Goal: Task Accomplishment & Management: Manage account settings

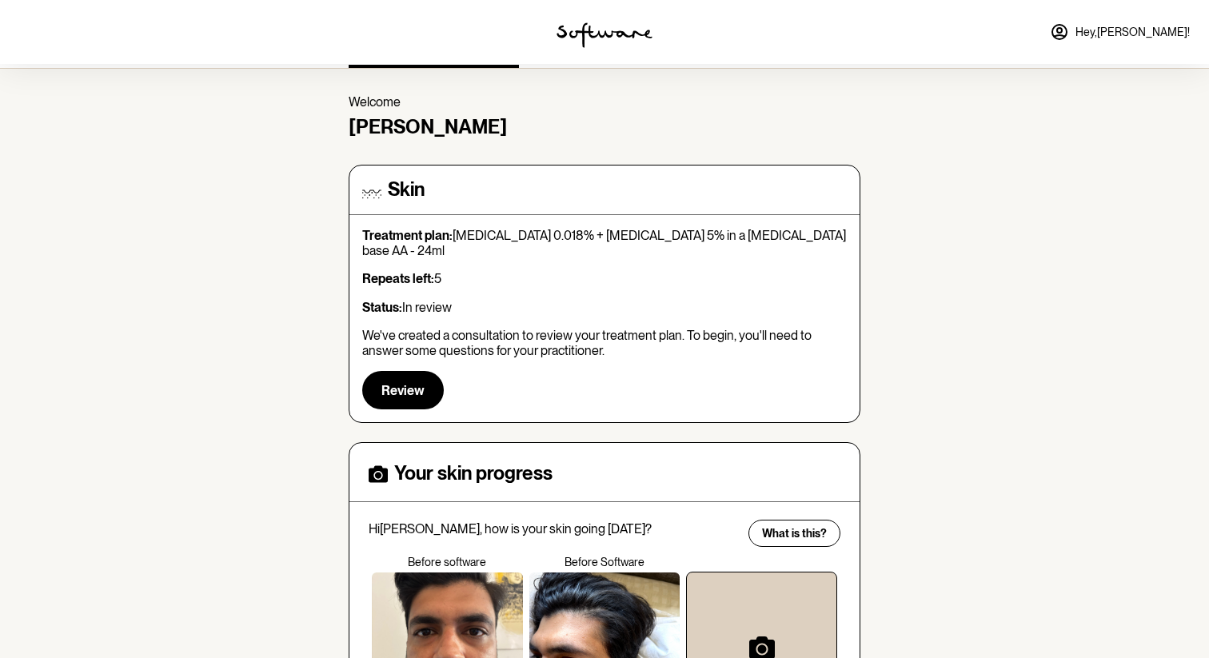
scroll to position [45, 0]
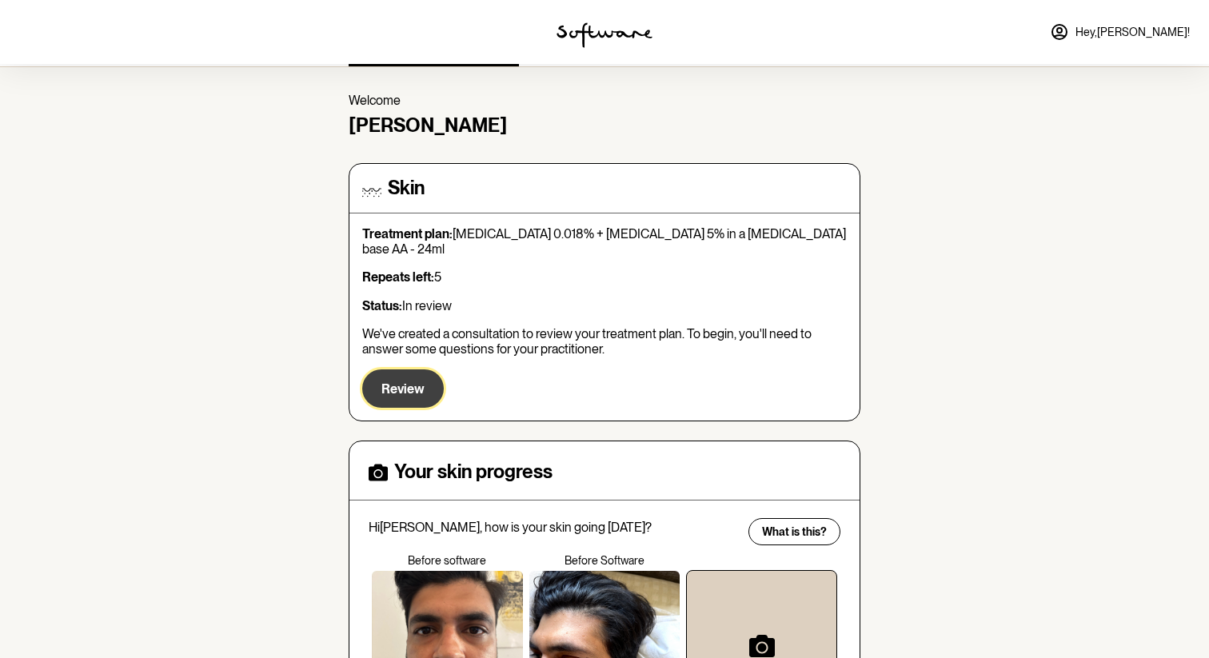
click at [386, 382] on span "Review" at bounding box center [403, 389] width 43 height 15
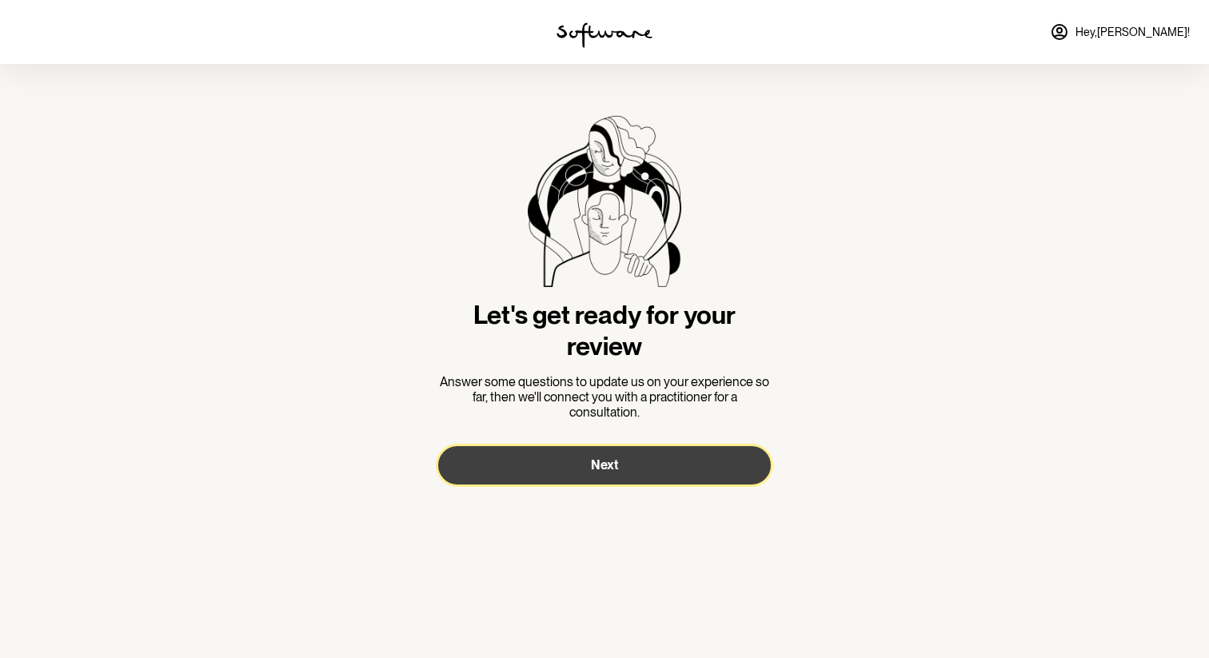
click at [536, 465] on button "Next" at bounding box center [604, 465] width 333 height 38
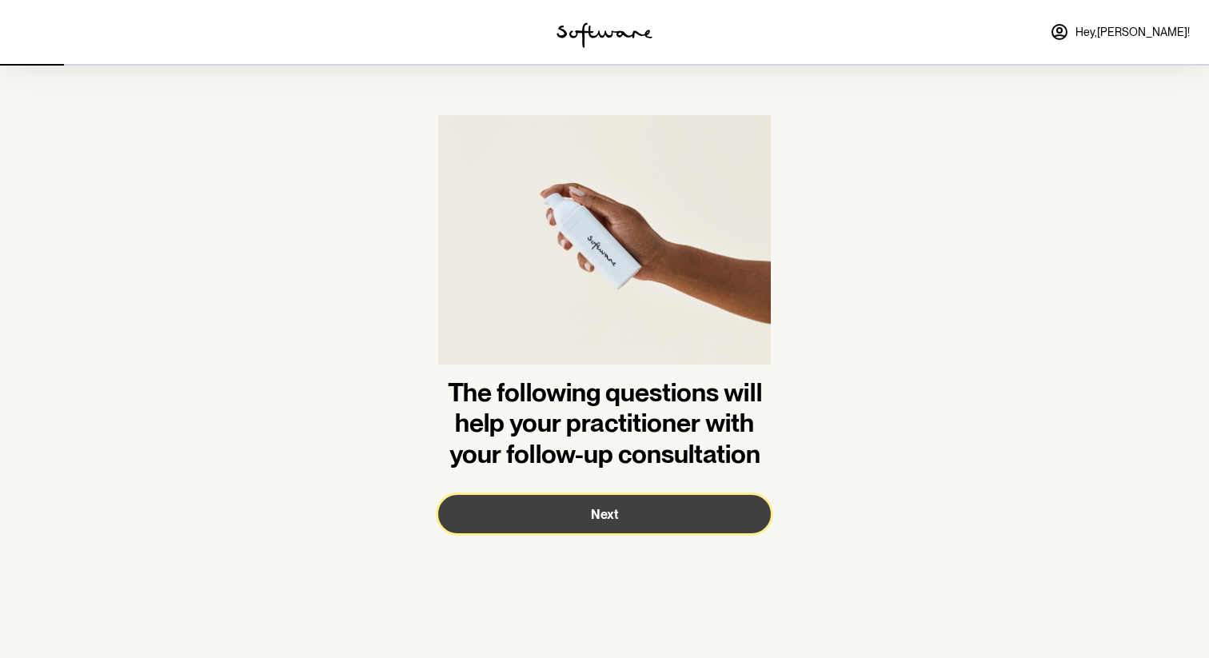
click at [538, 522] on button "Next" at bounding box center [604, 514] width 333 height 38
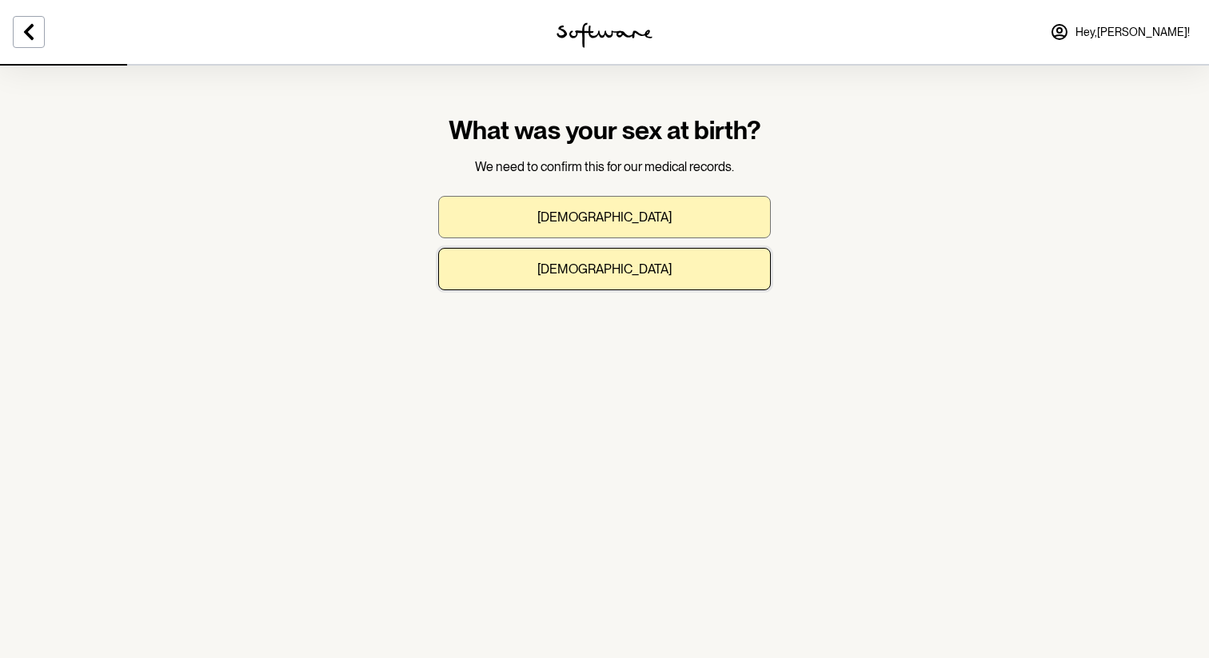
drag, startPoint x: 586, startPoint y: 265, endPoint x: 554, endPoint y: 198, distance: 74.4
click at [554, 198] on div "[DEMOGRAPHIC_DATA] [DEMOGRAPHIC_DATA]" at bounding box center [604, 243] width 333 height 94
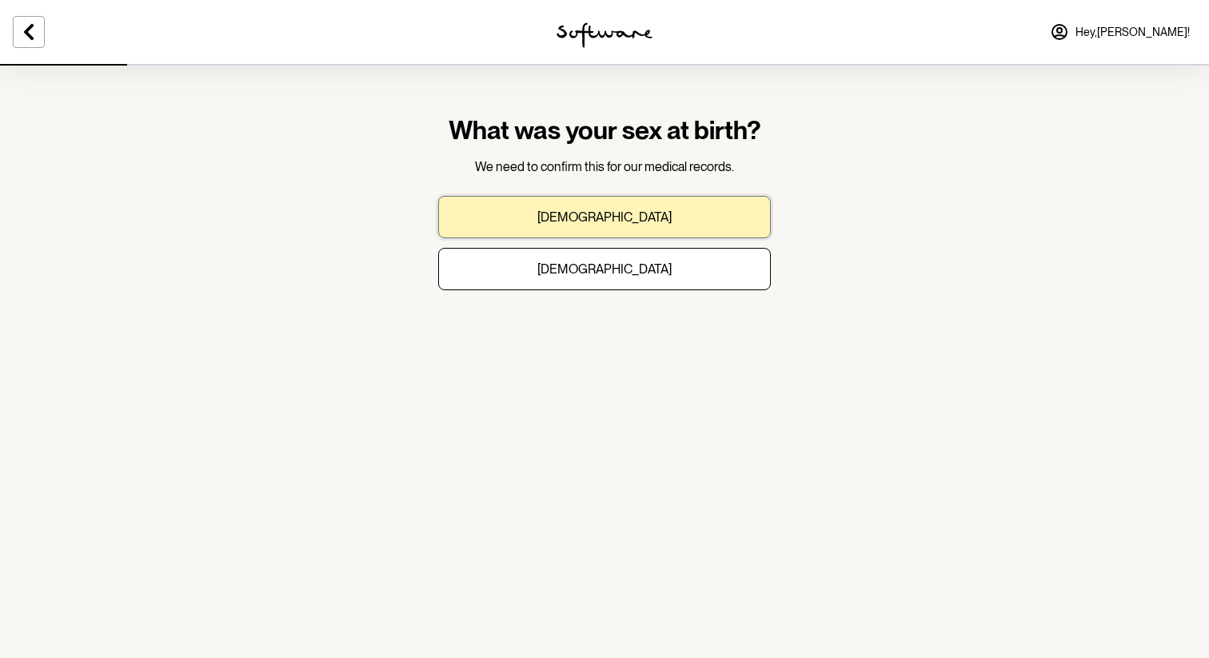
click at [554, 198] on button "[DEMOGRAPHIC_DATA]" at bounding box center [604, 217] width 333 height 42
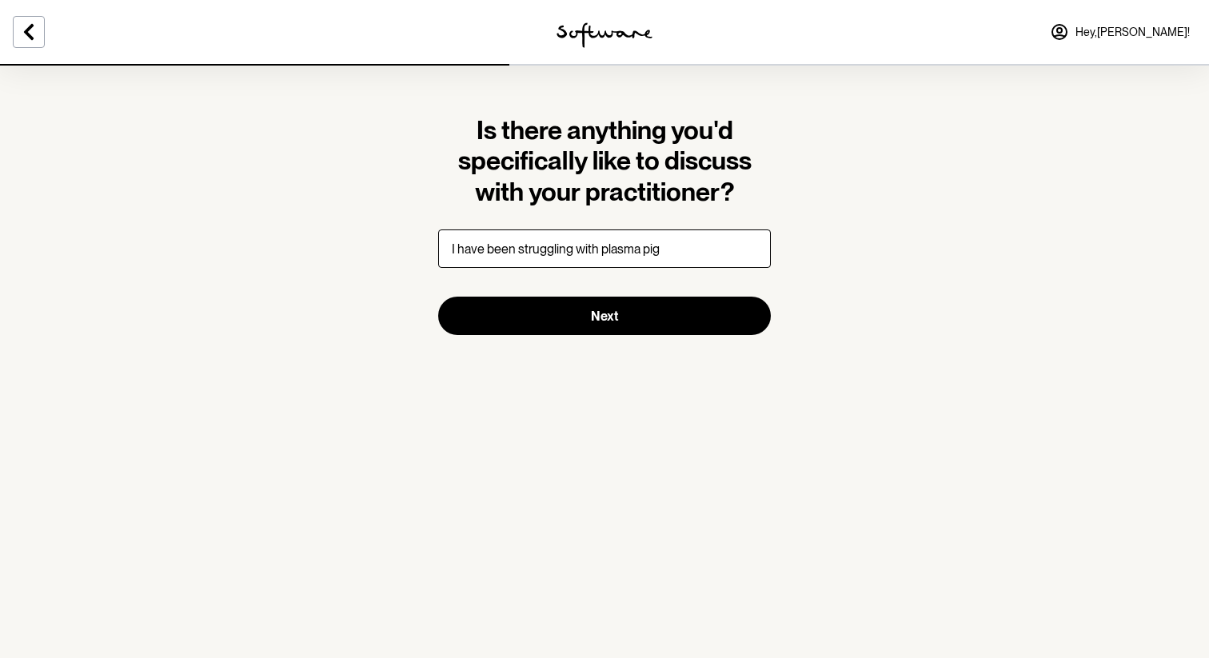
click at [606, 252] on input "I have been struggling with plasma pig" at bounding box center [604, 249] width 333 height 38
click at [672, 247] on input "I have been struggling with [MEDICAL_DATA] pig" at bounding box center [604, 249] width 333 height 38
type input "I have been struggling with [MEDICAL_DATA] pigmentation dullnes and uneven skin…"
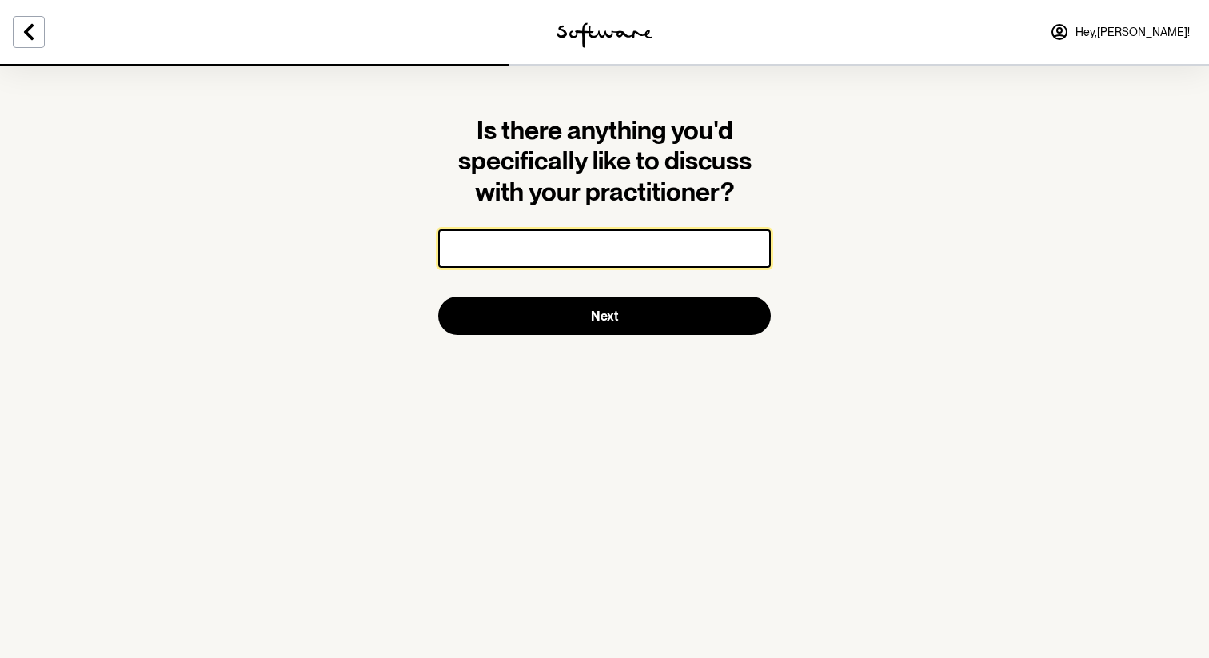
paste input "I’ve been struggling with [MEDICAL_DATA], pigmentation, dullness, and uneven sk…"
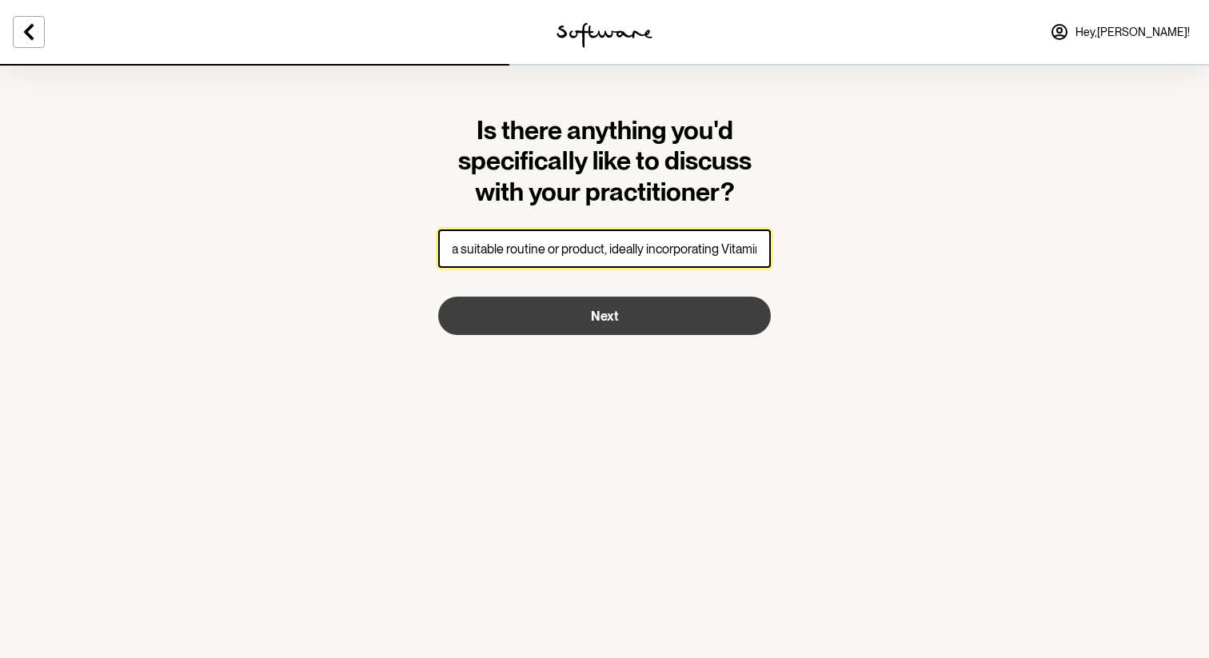
type input "I’ve been struggling with [MEDICAL_DATA], pigmentation, dullness, and uneven sk…"
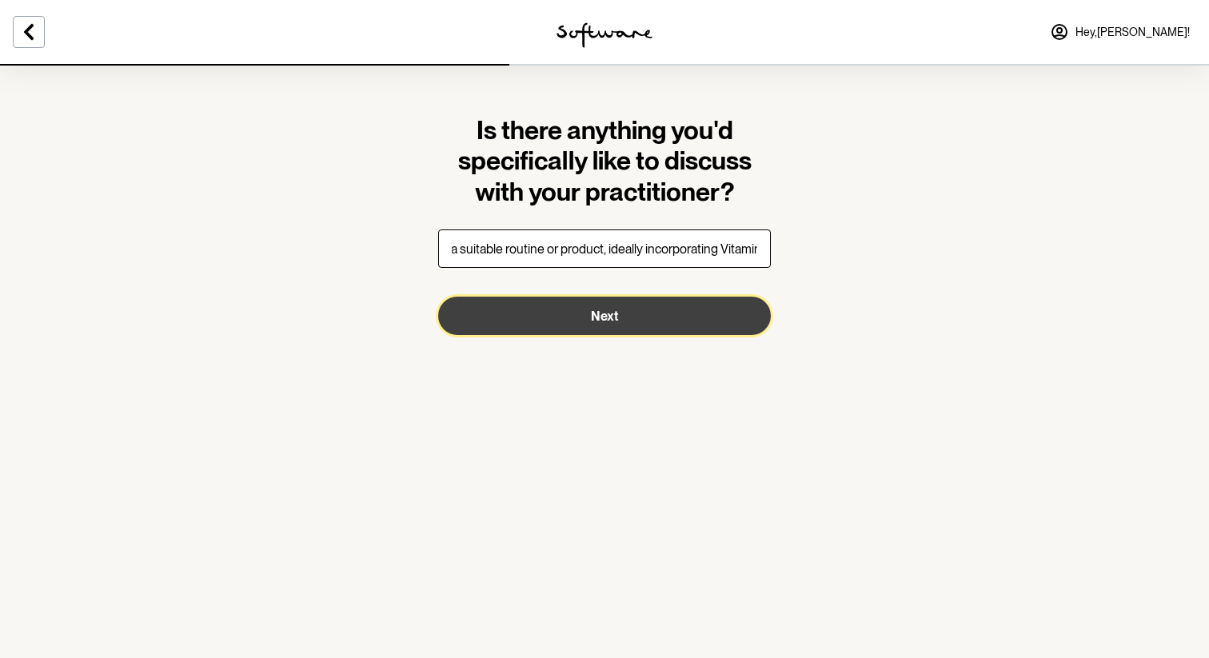
scroll to position [0, 0]
click at [539, 330] on button "Next" at bounding box center [604, 316] width 333 height 38
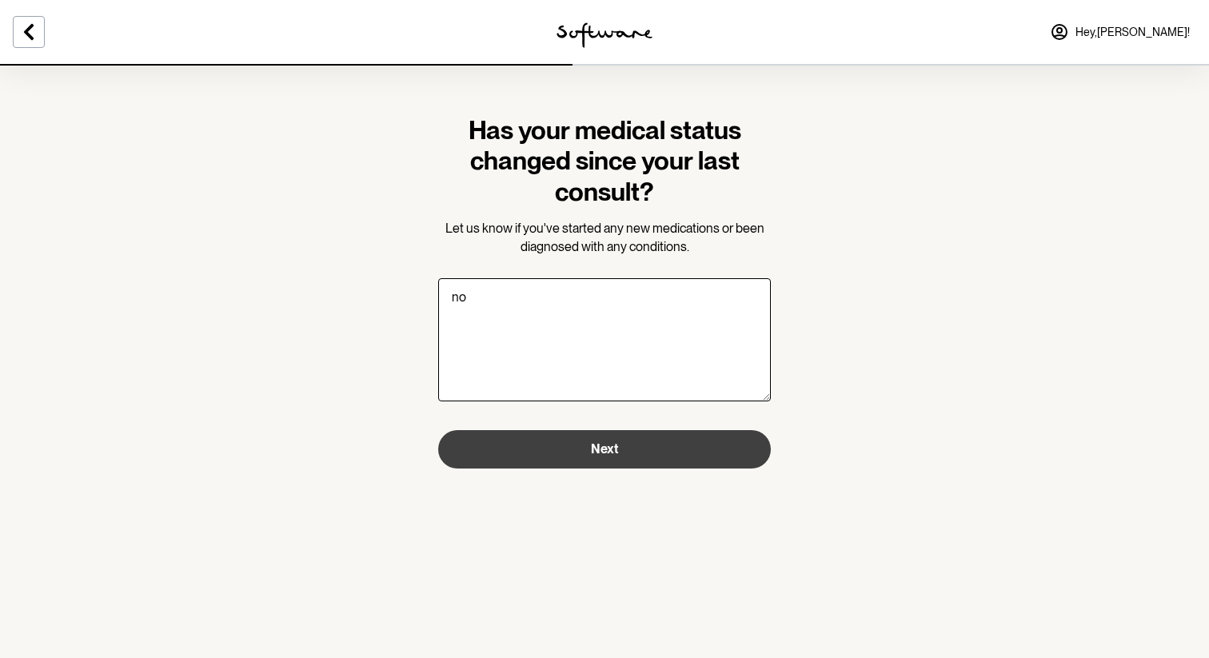
type textarea "no"
click at [566, 446] on button "Next" at bounding box center [604, 449] width 333 height 38
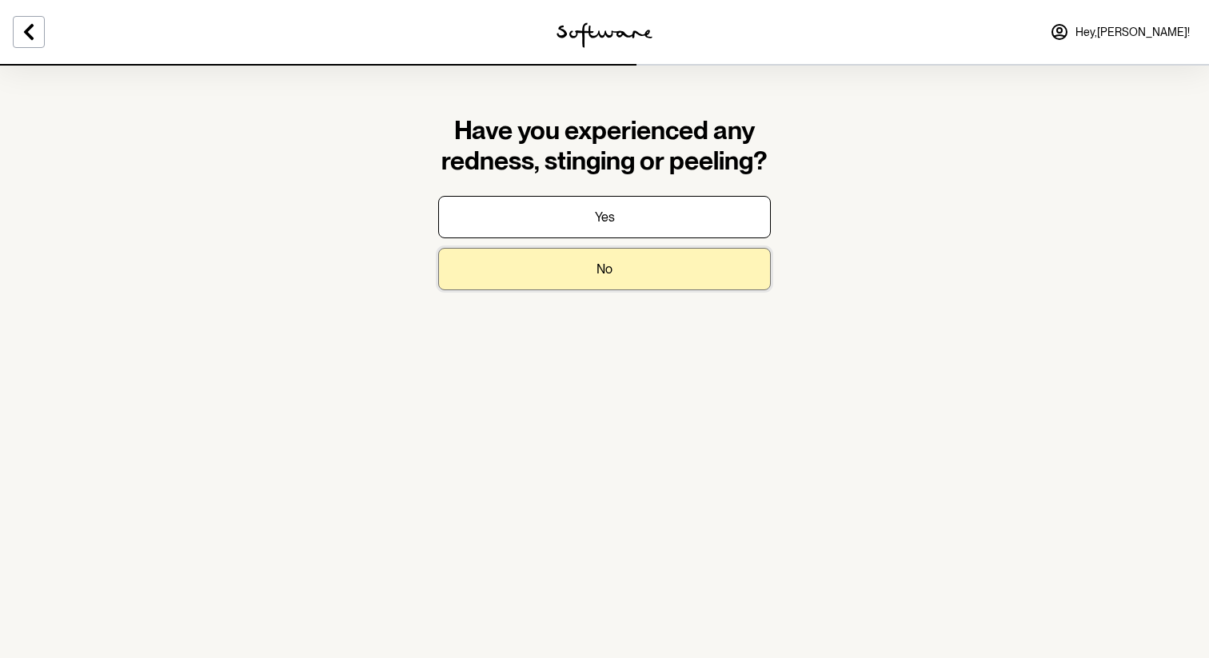
click at [570, 280] on button "No" at bounding box center [604, 269] width 333 height 42
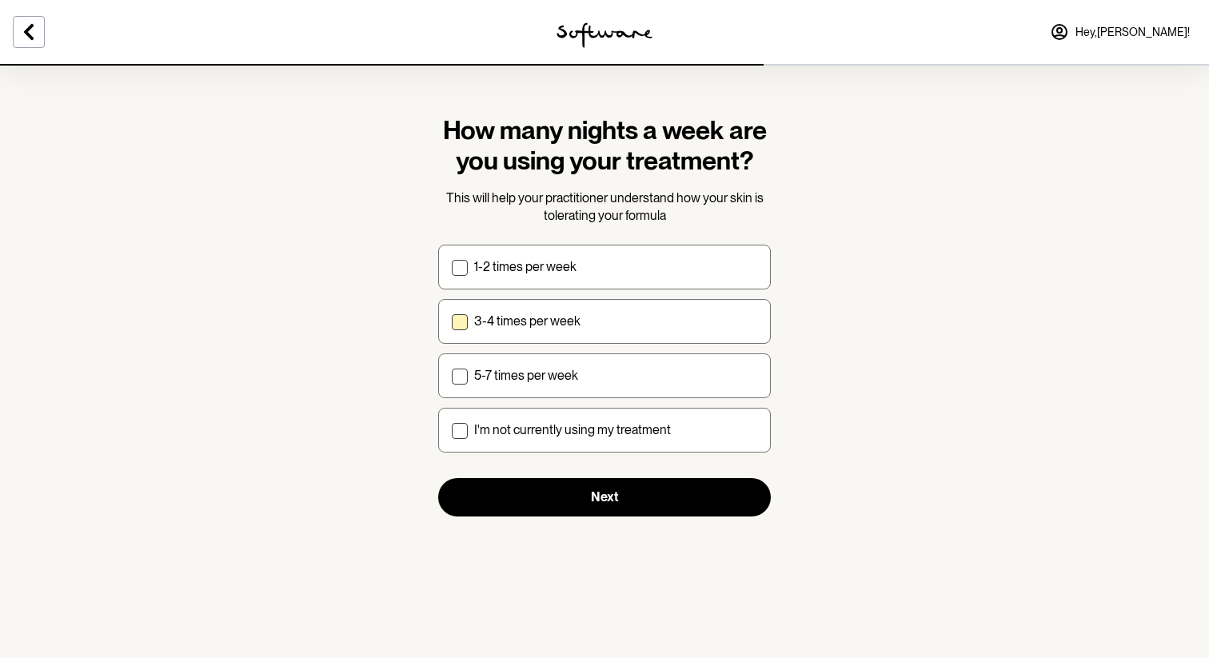
click at [475, 329] on label "3-4 times per week" at bounding box center [604, 321] width 333 height 45
click at [452, 322] on input "3-4 times per week" at bounding box center [451, 321] width 1 height 1
checkbox input "true"
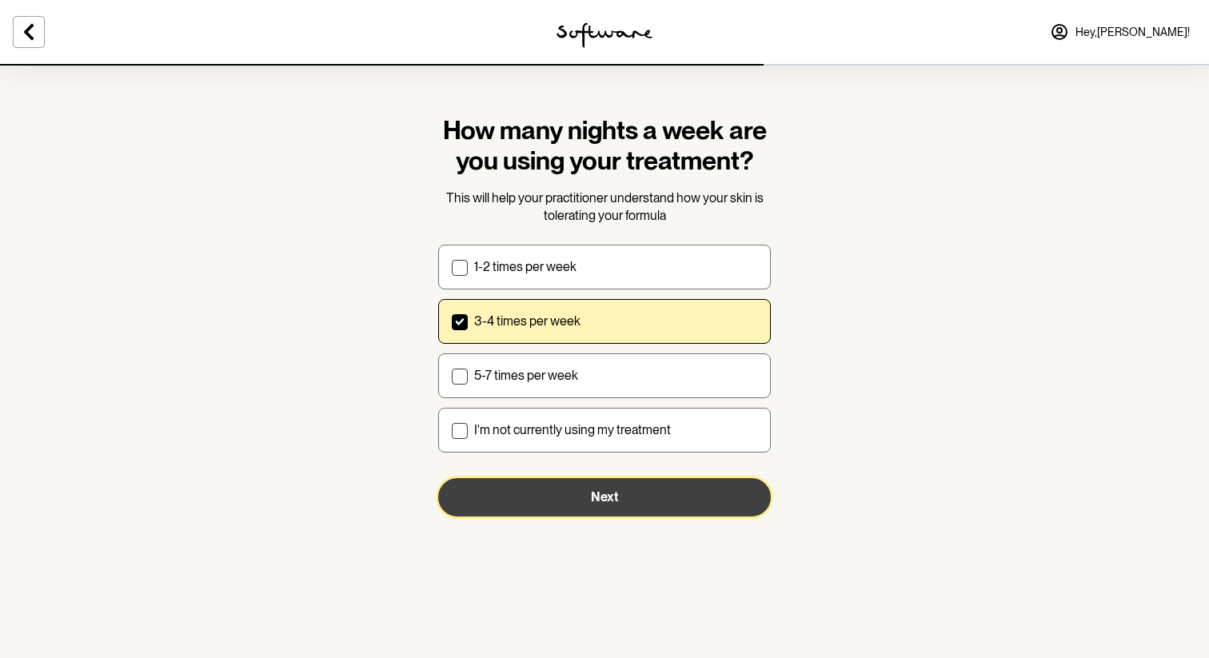
click at [560, 495] on button "Next" at bounding box center [604, 497] width 333 height 38
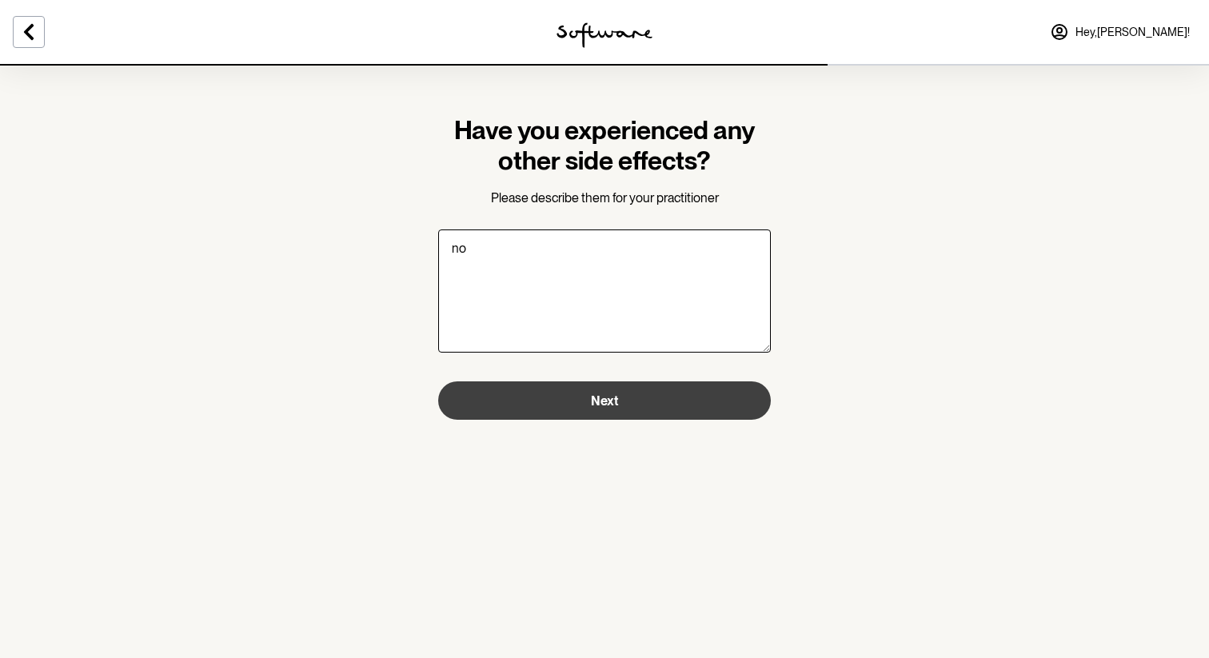
type textarea "no"
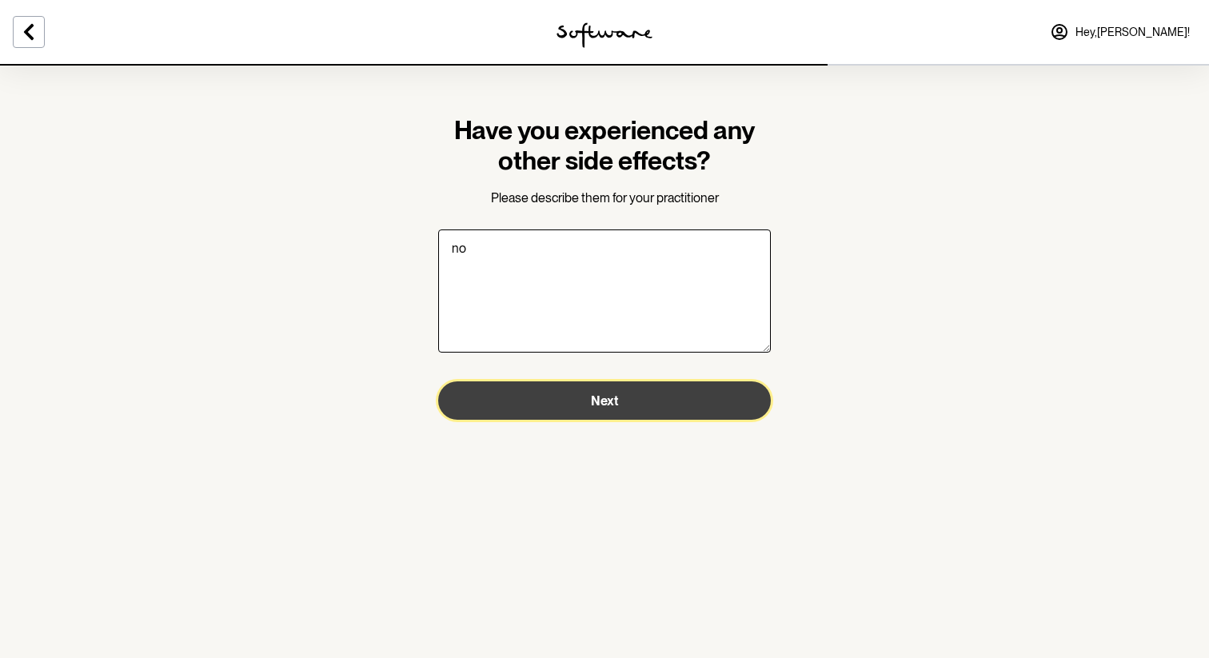
click at [599, 391] on button "Next" at bounding box center [604, 401] width 333 height 38
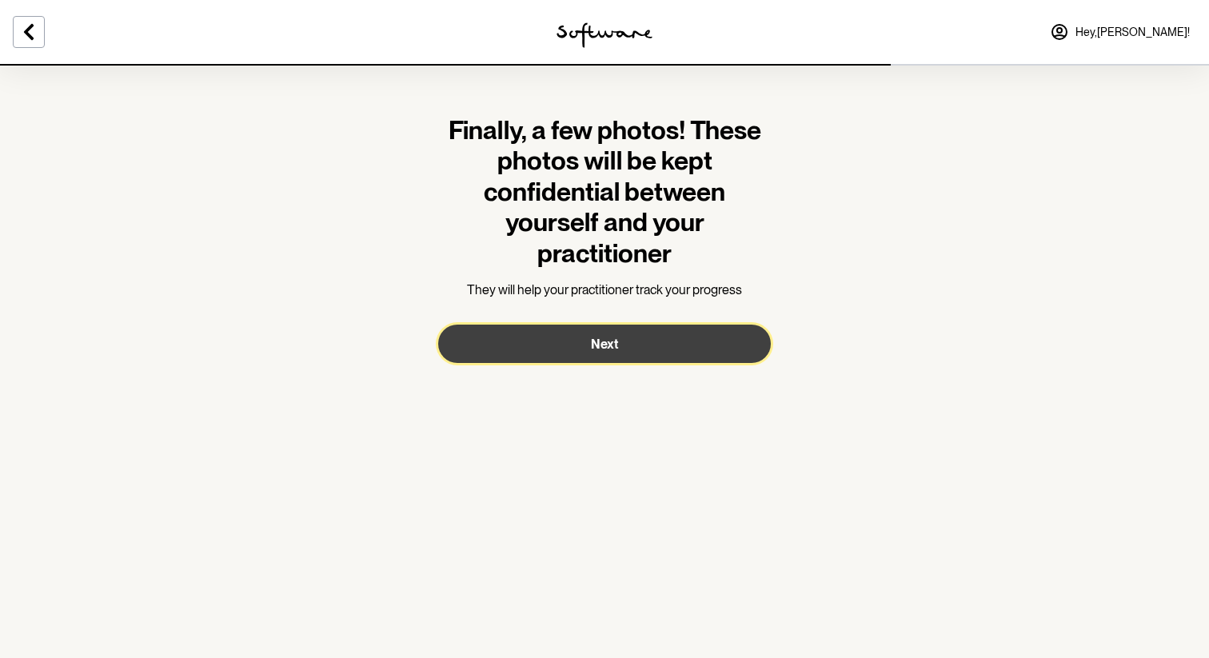
click at [541, 336] on button "Next" at bounding box center [604, 344] width 333 height 38
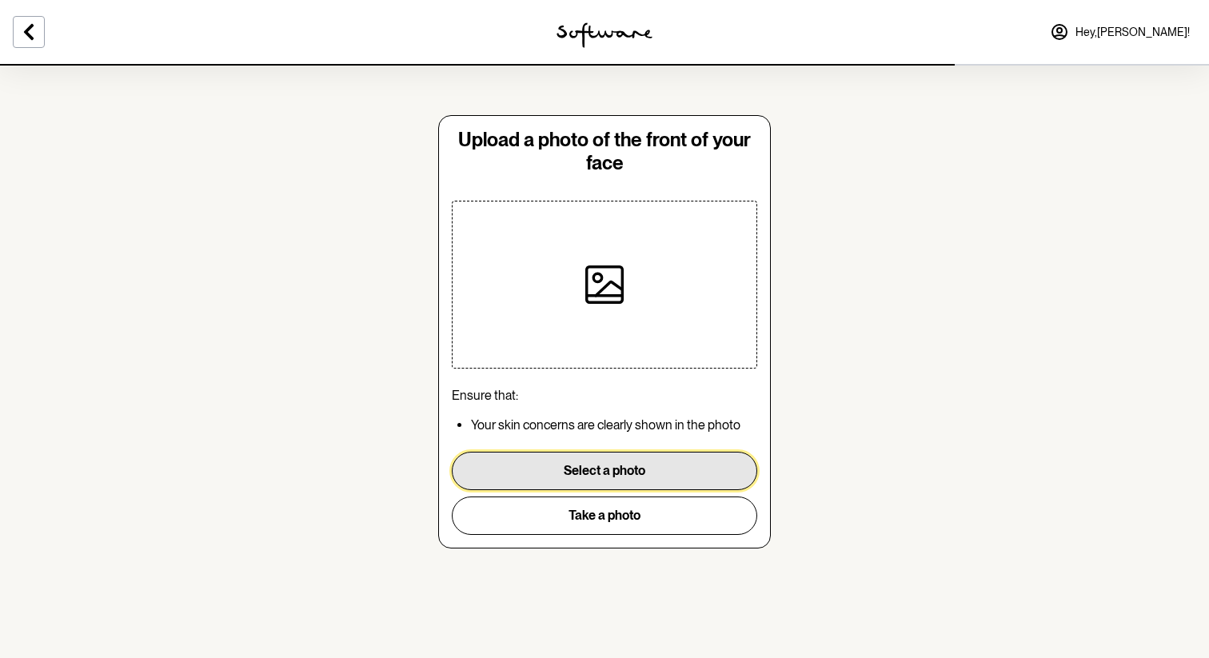
click at [559, 472] on button "Select a photo" at bounding box center [605, 471] width 306 height 38
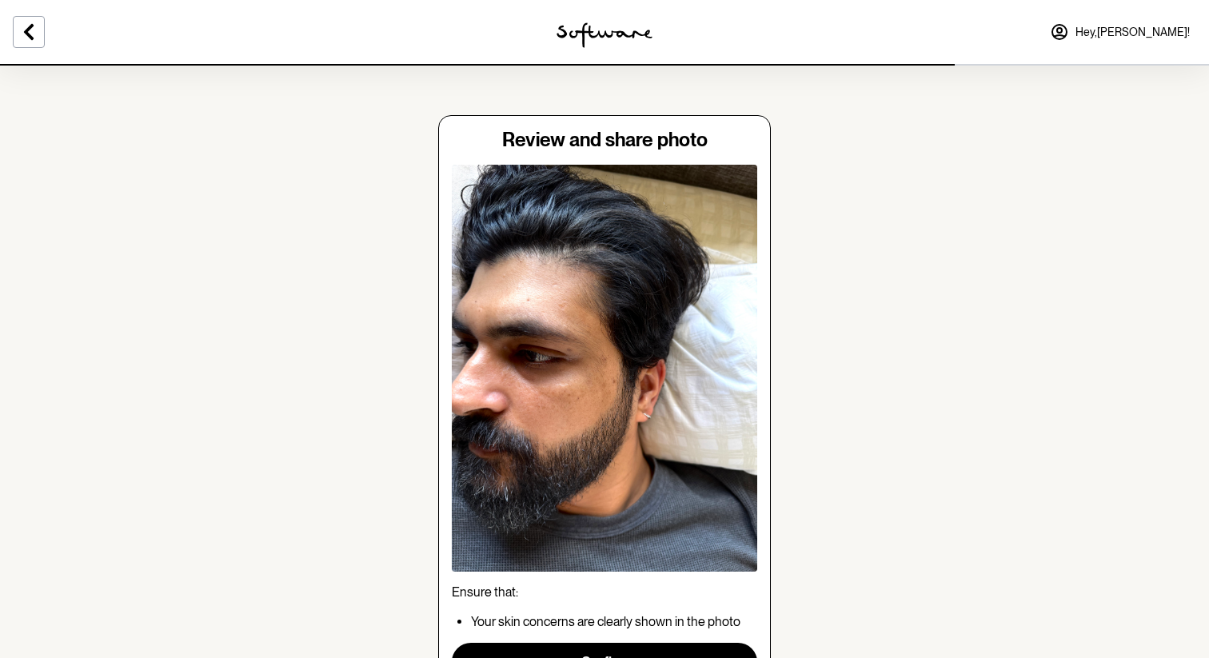
scroll to position [133, 0]
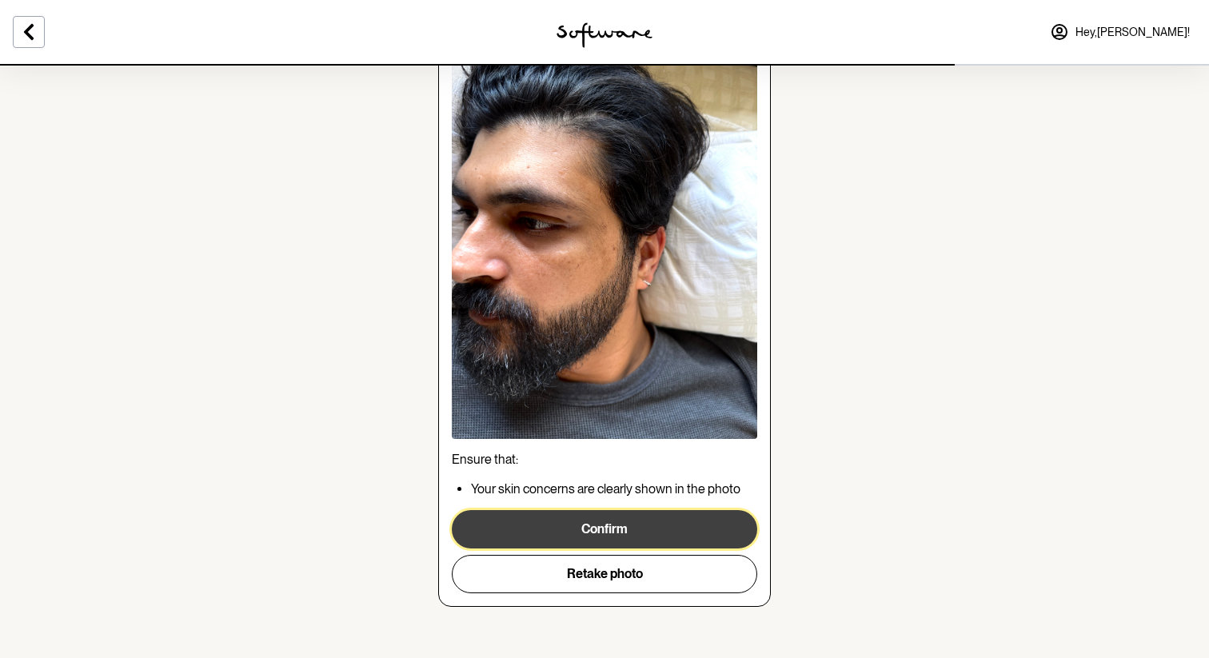
click at [512, 535] on button "Confirm" at bounding box center [605, 529] width 306 height 38
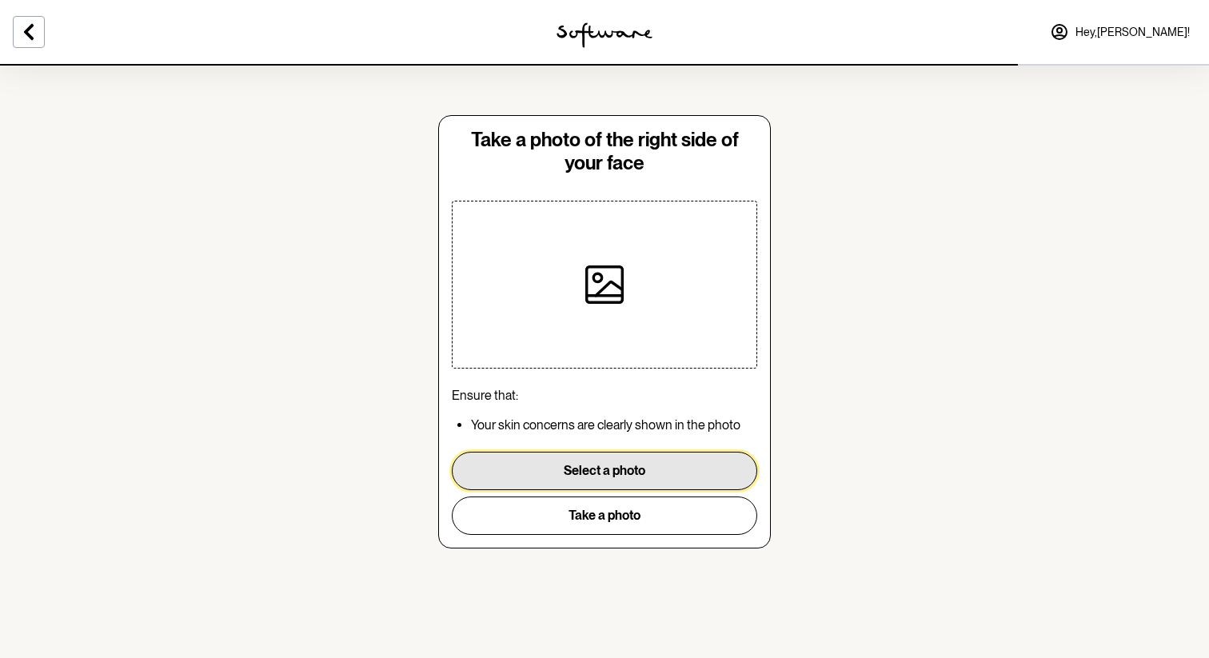
click at [598, 471] on button "Select a photo" at bounding box center [605, 471] width 306 height 38
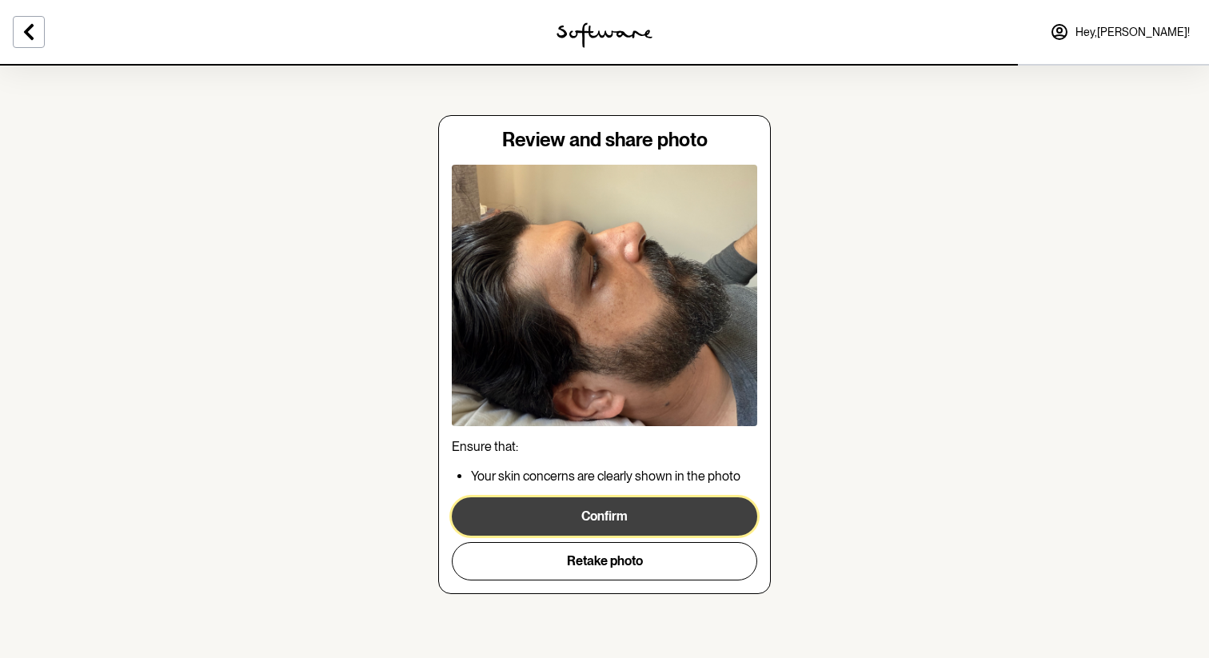
click at [620, 526] on button "Confirm" at bounding box center [605, 517] width 306 height 38
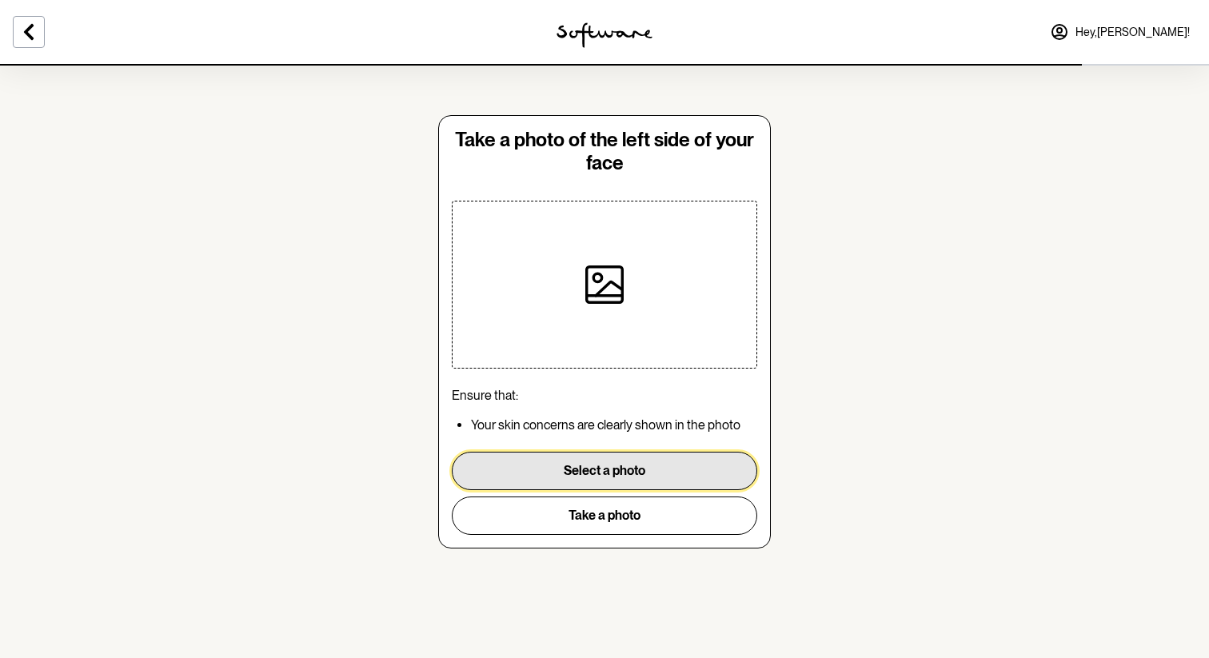
click at [557, 475] on button "Select a photo" at bounding box center [605, 471] width 306 height 38
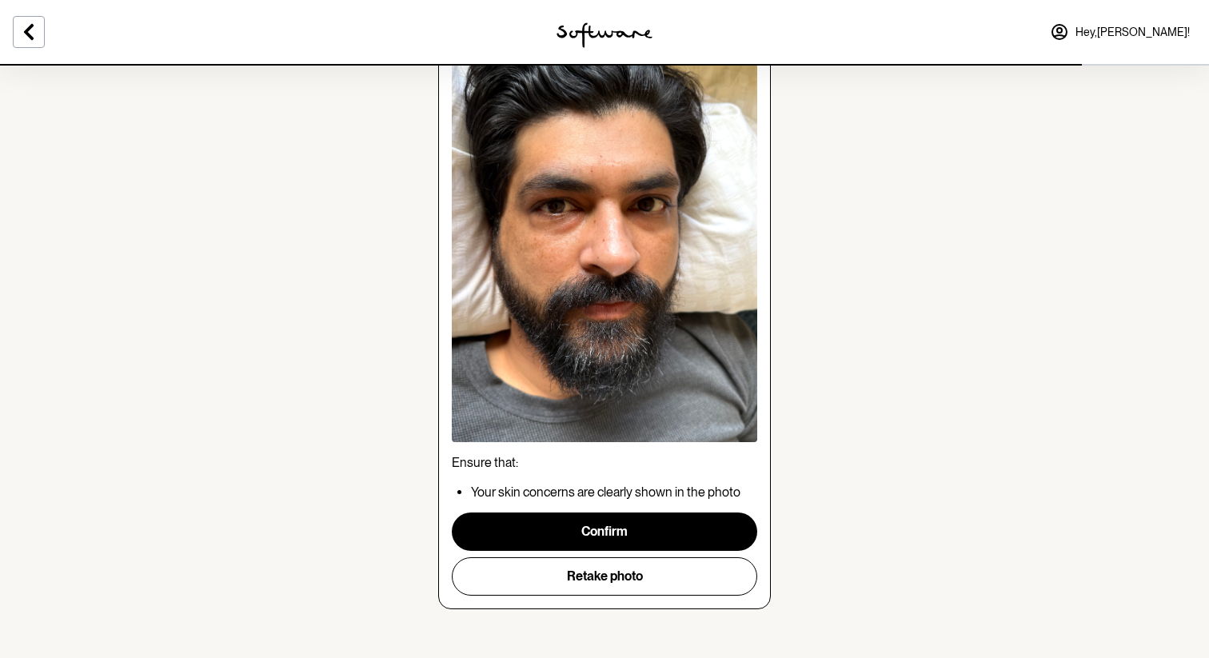
scroll to position [125, 0]
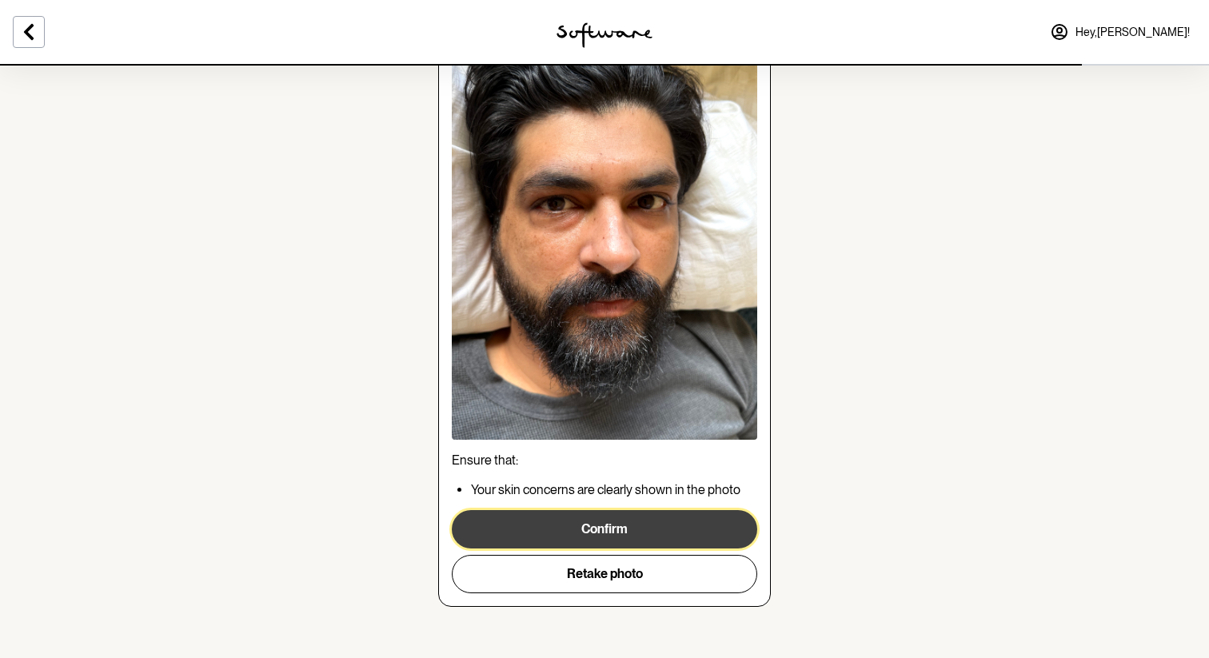
click at [630, 530] on button "Confirm" at bounding box center [605, 529] width 306 height 38
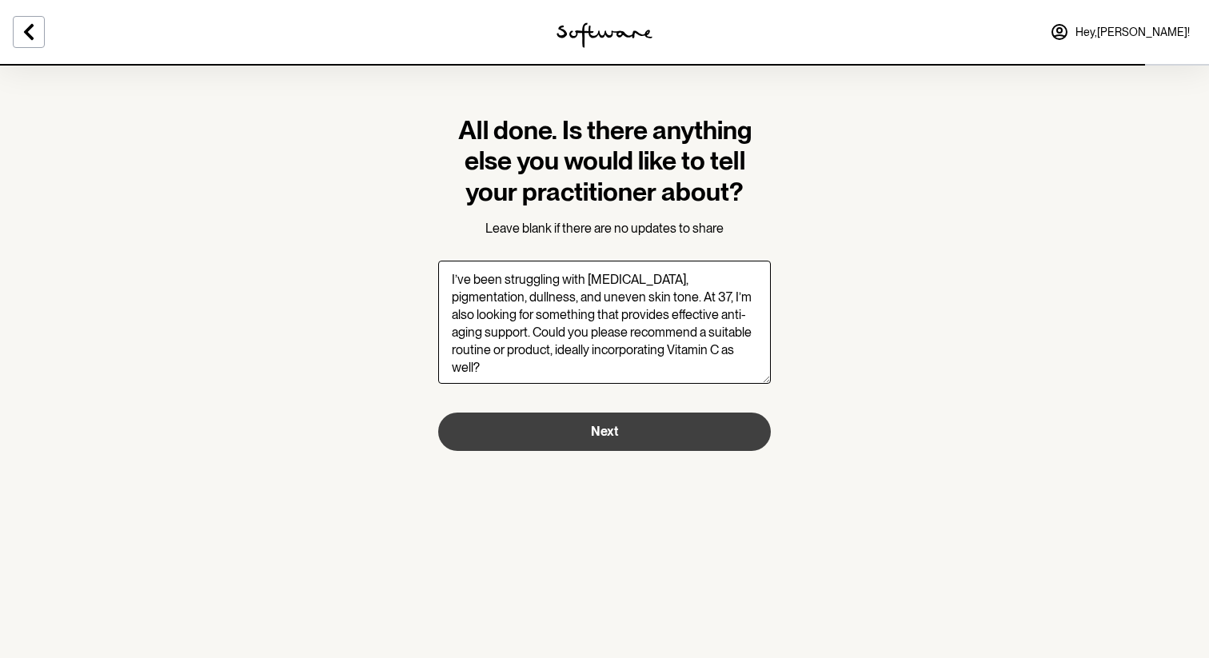
type textarea "I’ve been struggling with [MEDICAL_DATA], pigmentation, dullness, and uneven sk…"
click at [585, 434] on button "Next" at bounding box center [604, 432] width 333 height 38
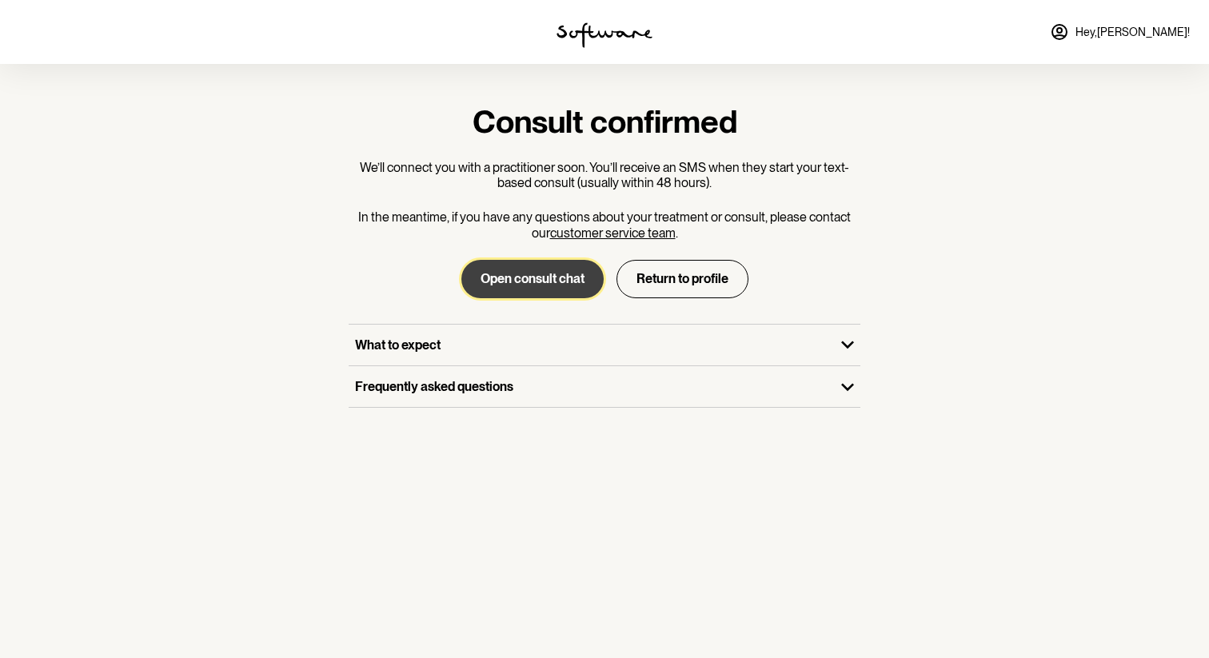
click at [507, 282] on button "Open consult chat" at bounding box center [533, 279] width 142 height 38
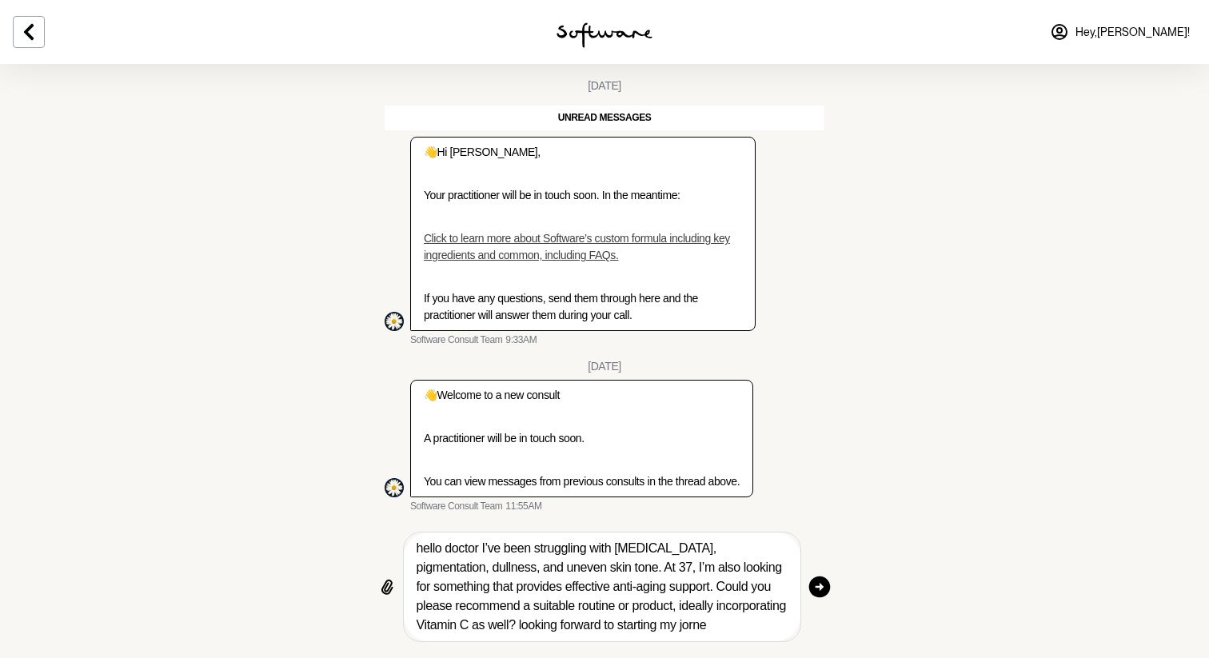
scroll to position [18, 0]
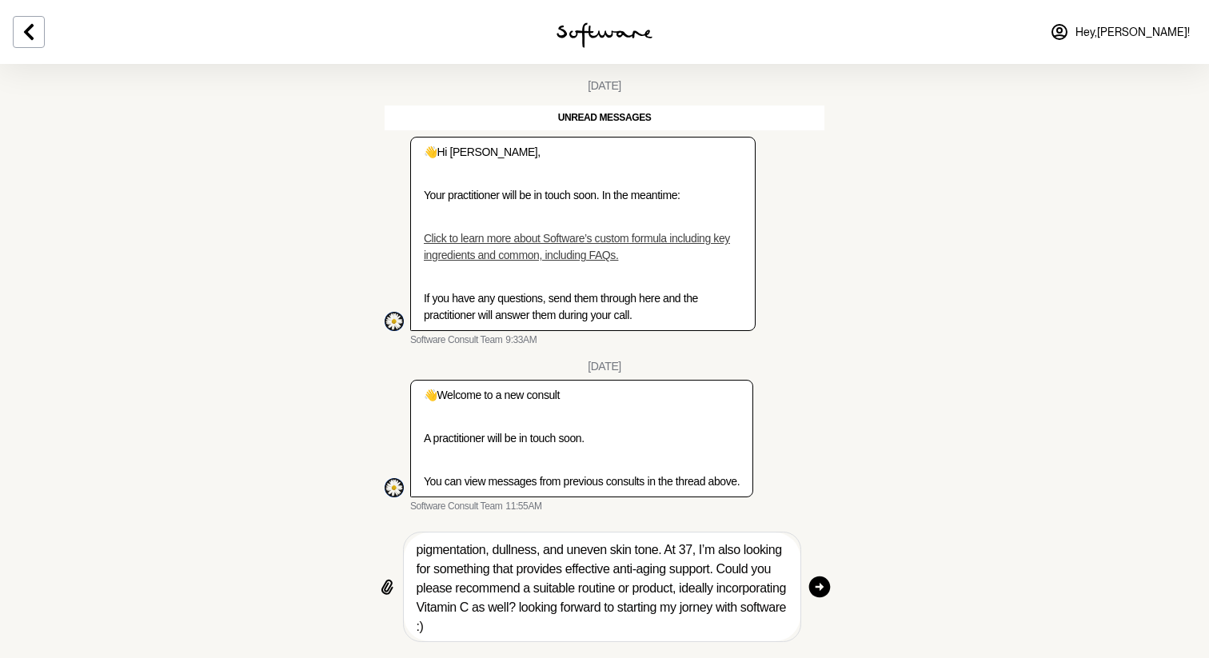
click at [429, 630] on textarea "hello doctor I’ve been struggling with [MEDICAL_DATA], pigmentation, dullness, …" at bounding box center [602, 587] width 371 height 96
click at [426, 628] on textarea "hello doctor I’ve been struggling with [MEDICAL_DATA], pigmentation, dullness, …" at bounding box center [602, 587] width 371 height 96
type textarea "hello doctor I’ve been struggling with [MEDICAL_DATA], pigmentation, dullness, …"
click at [824, 587] on icon "button" at bounding box center [820, 588] width 22 height 22
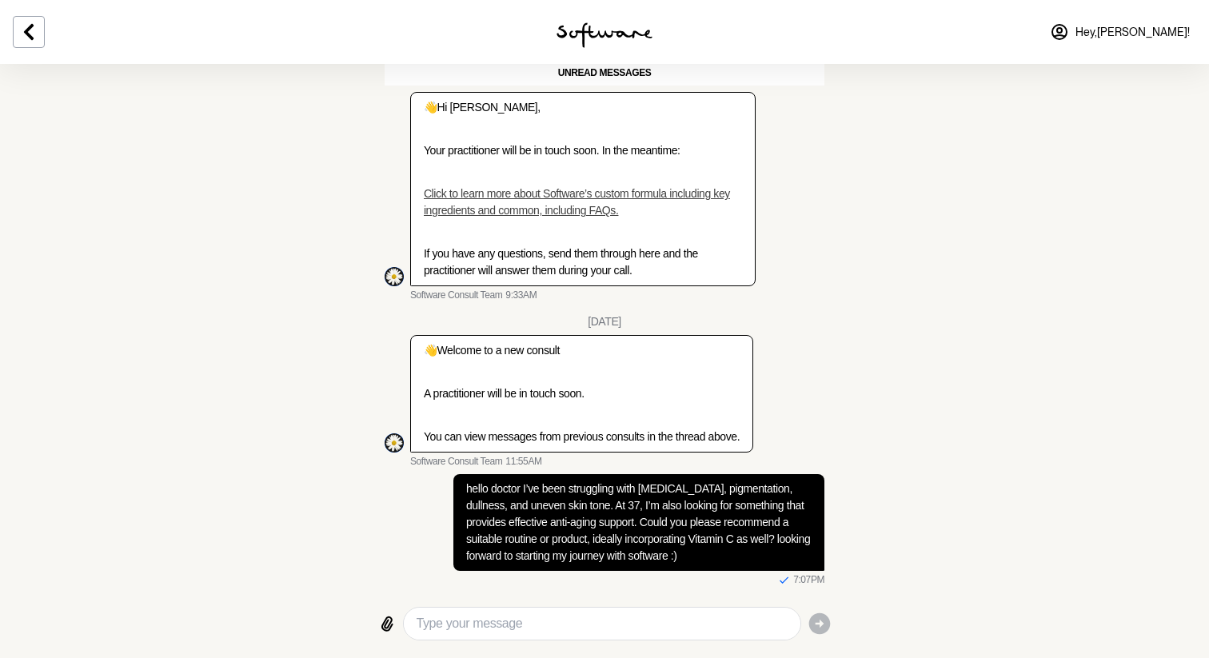
scroll to position [0, 0]
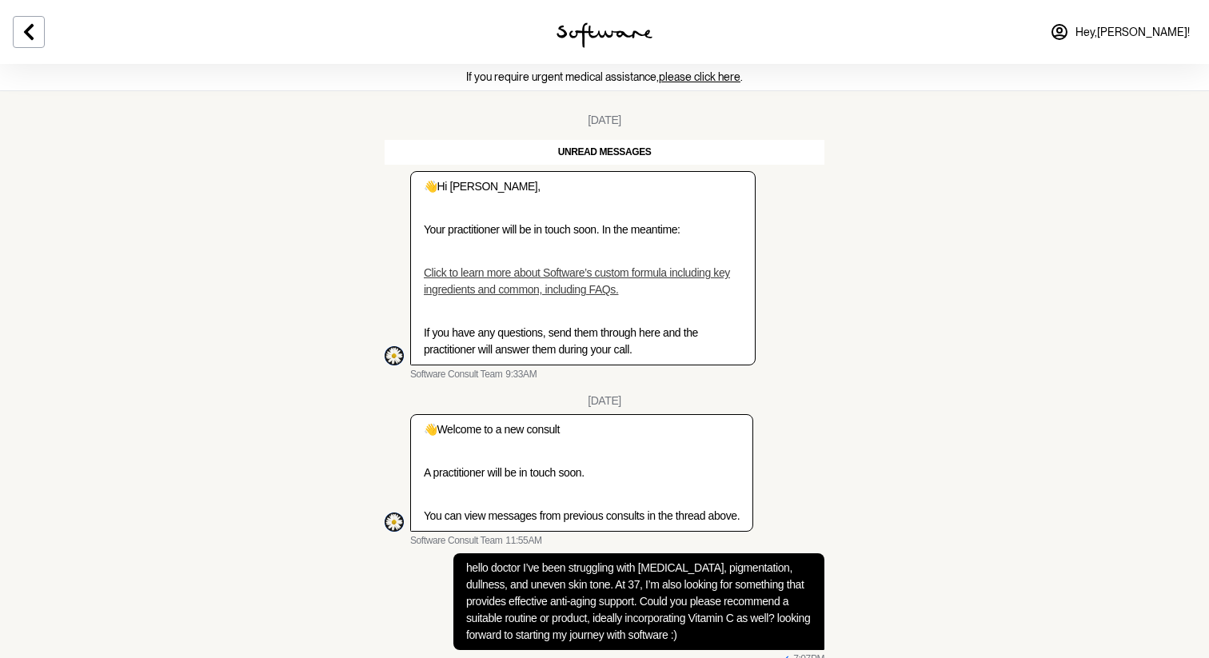
click at [583, 37] on img at bounding box center [605, 35] width 96 height 26
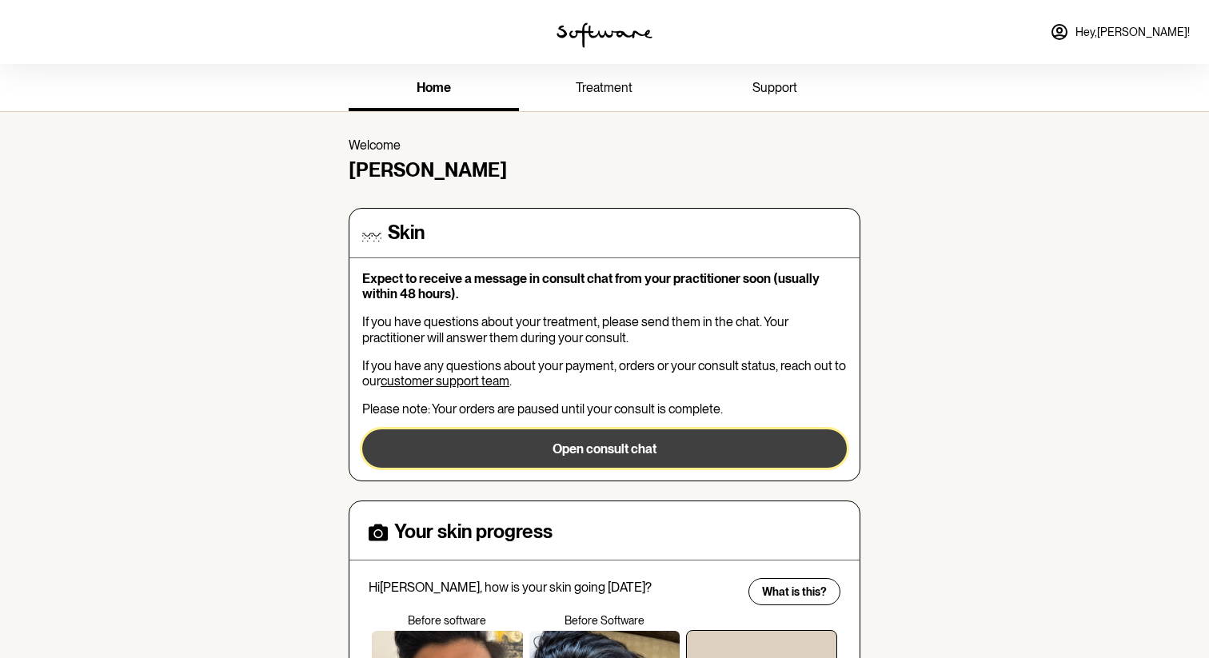
click at [548, 446] on button "Open consult chat" at bounding box center [604, 449] width 485 height 38
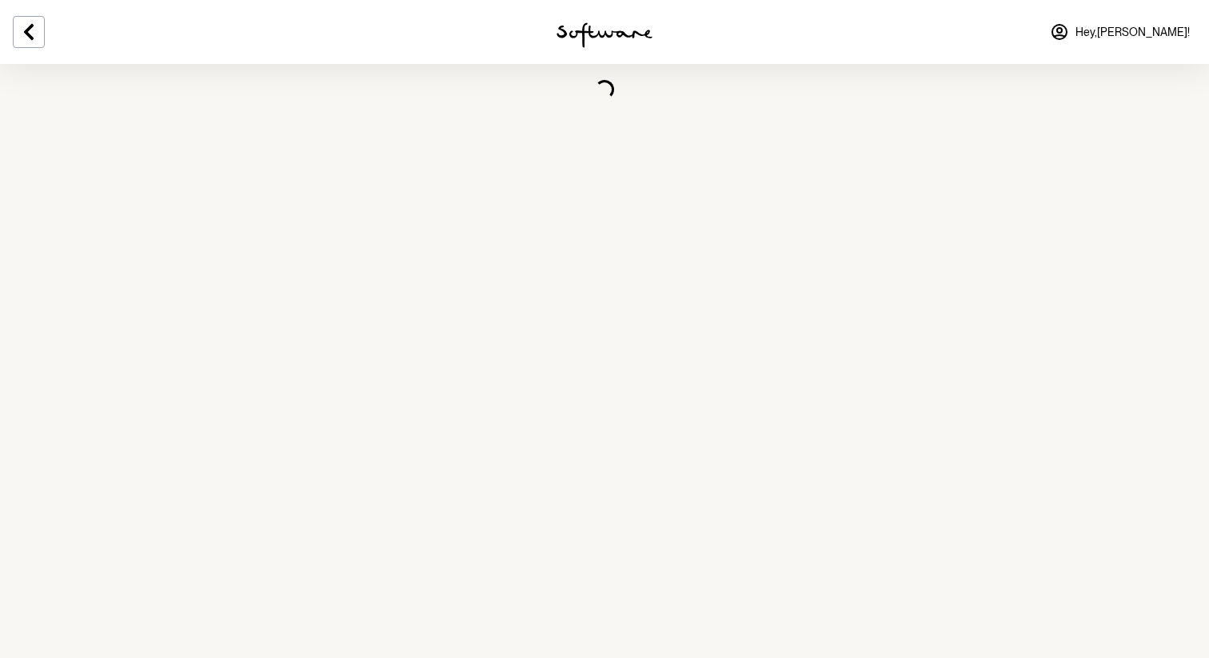
scroll to position [58, 0]
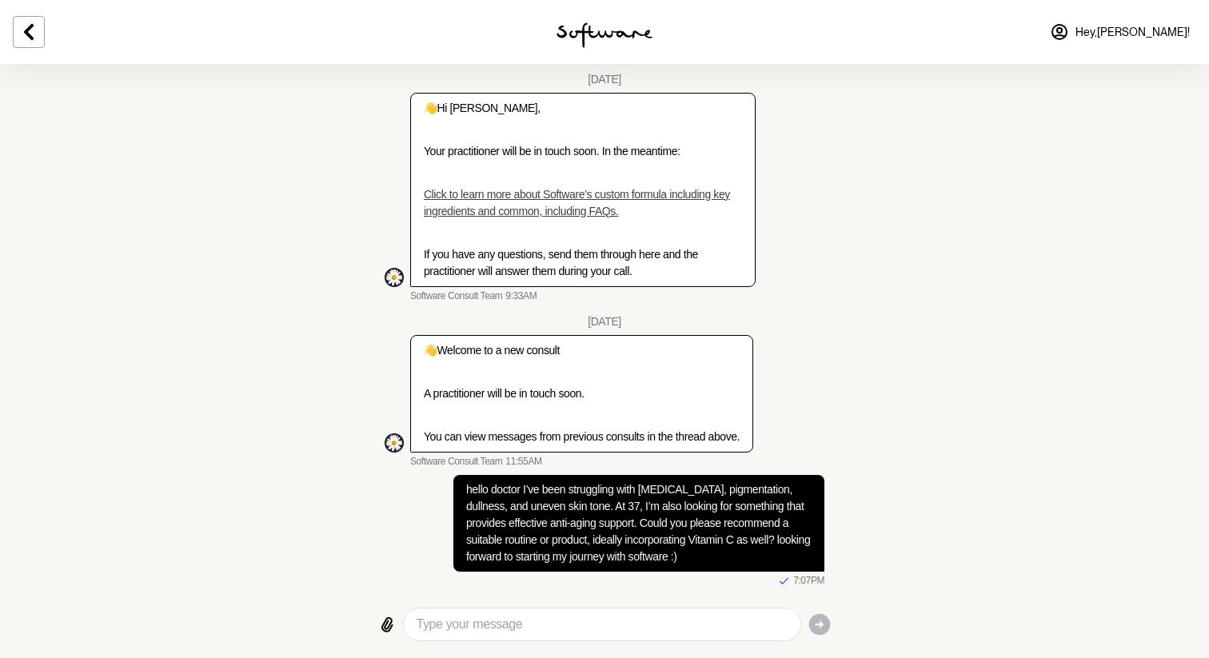
click at [1163, 28] on span "Hey, [PERSON_NAME] !" at bounding box center [1133, 33] width 114 height 14
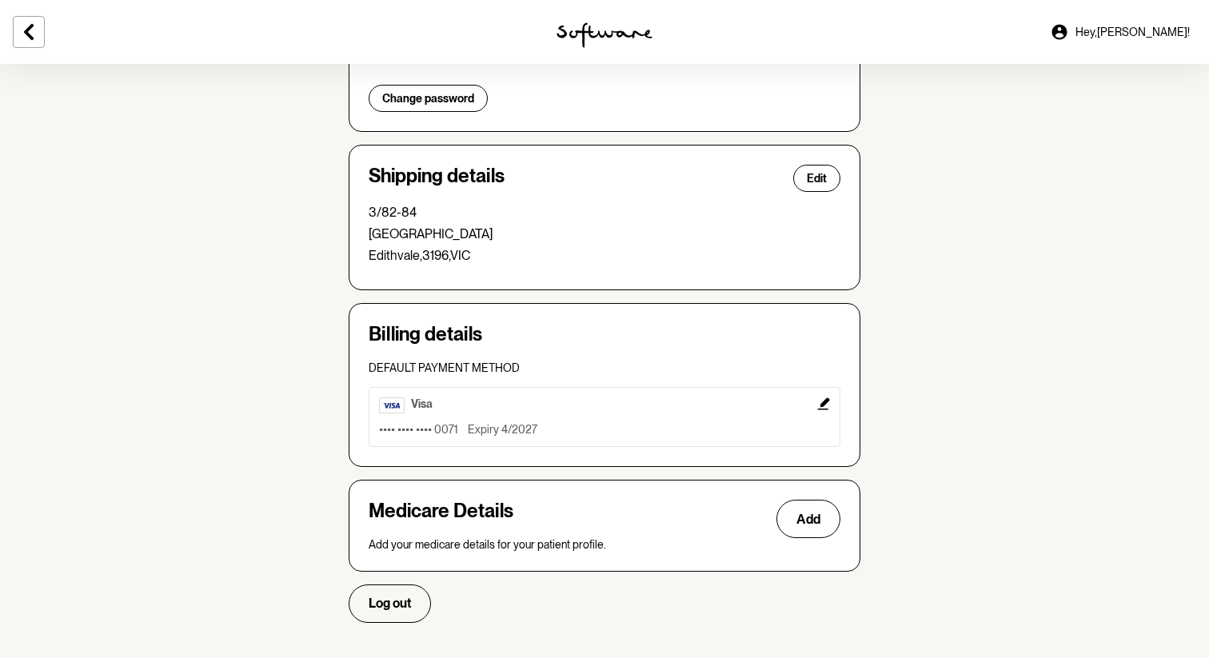
scroll to position [383, 0]
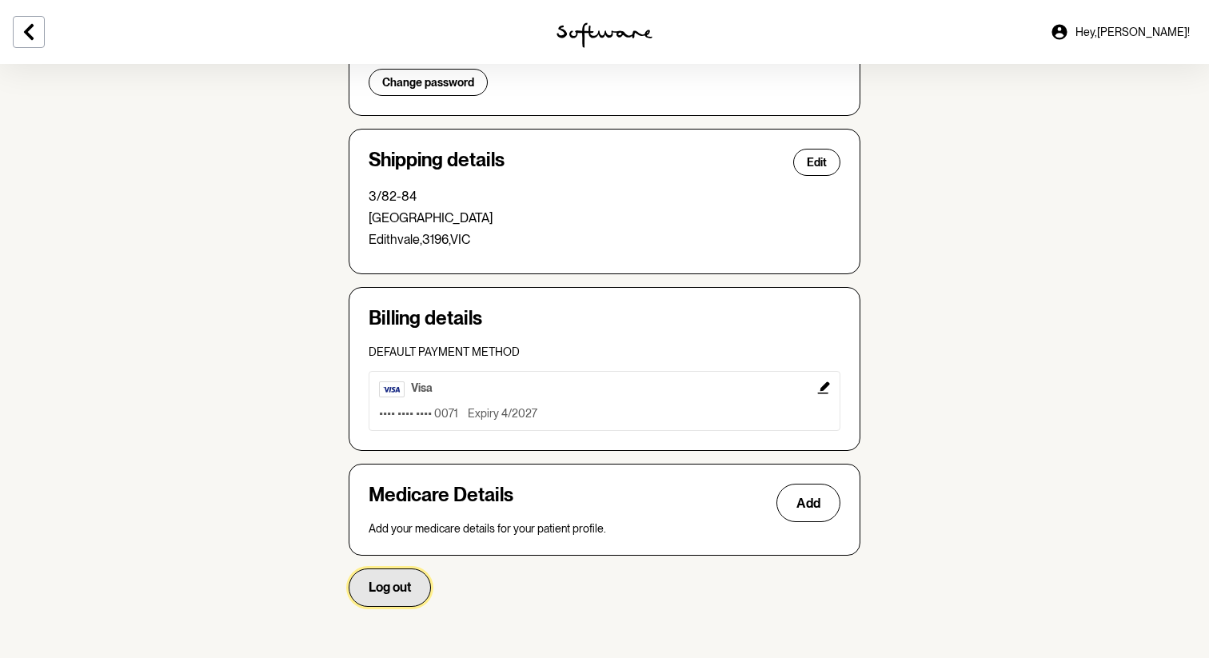
click at [394, 595] on button "Log out" at bounding box center [390, 588] width 82 height 38
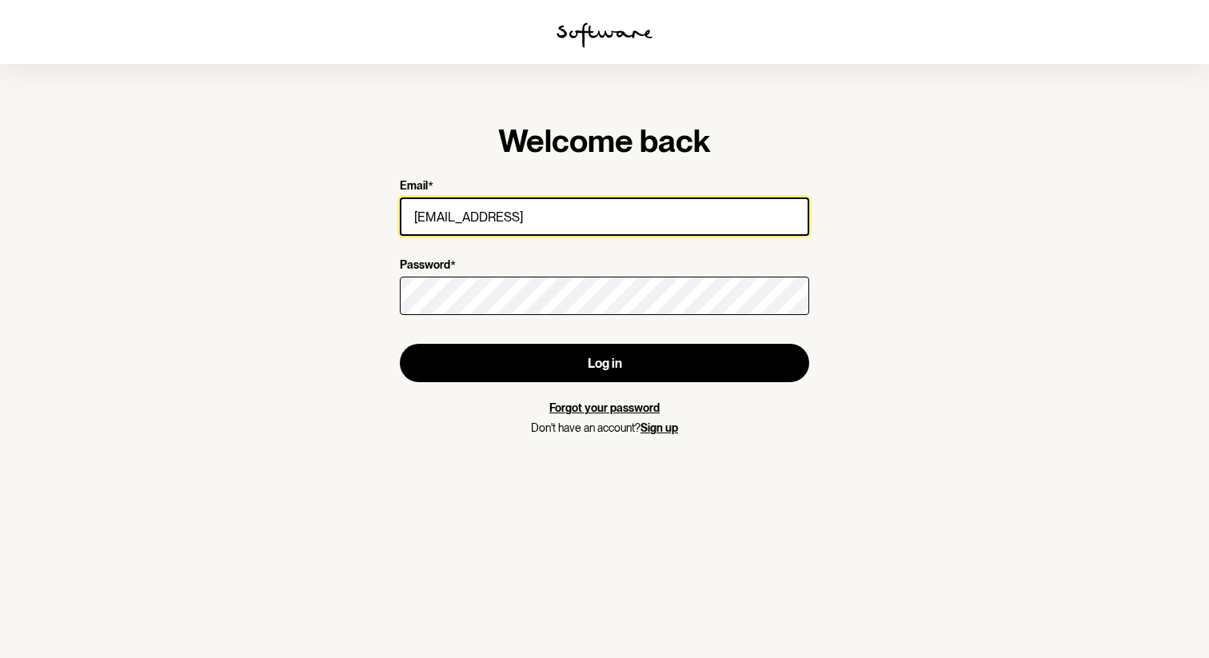
click at [473, 226] on input "[EMAIL_ADDRESS]" at bounding box center [605, 217] width 410 height 38
type input "[DOMAIN_NAME][EMAIL_ADDRESS][DOMAIN_NAME]"
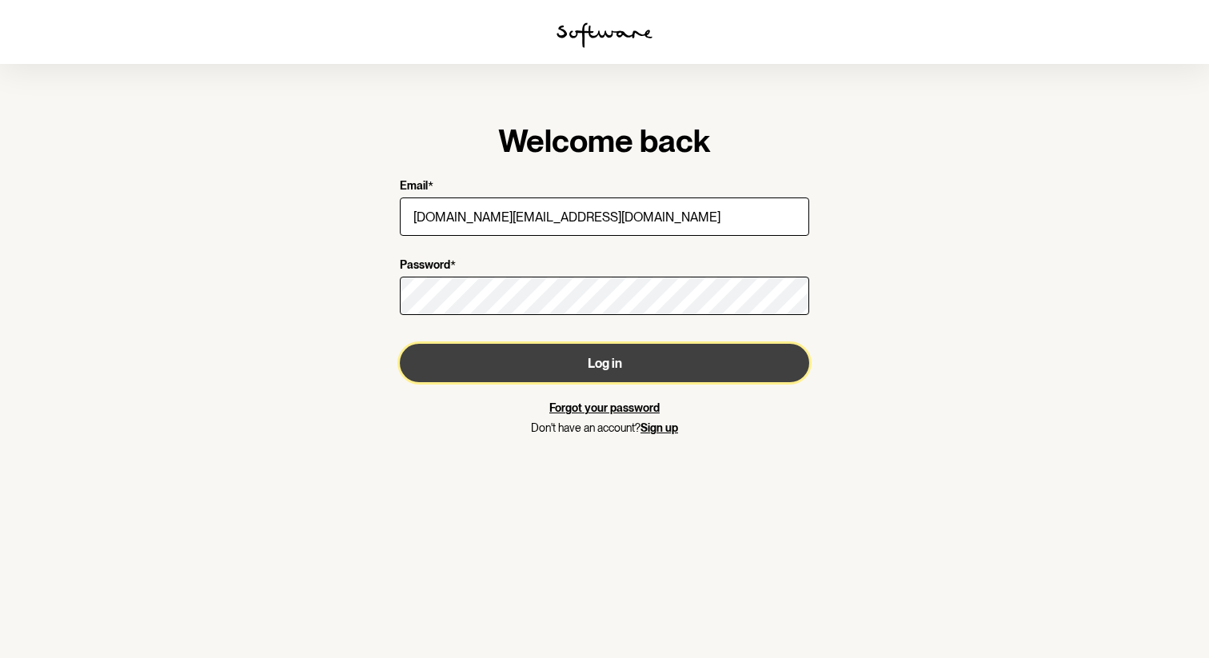
click at [477, 348] on button "Log in" at bounding box center [605, 363] width 410 height 38
click at [461, 370] on button "Log in" at bounding box center [605, 363] width 410 height 38
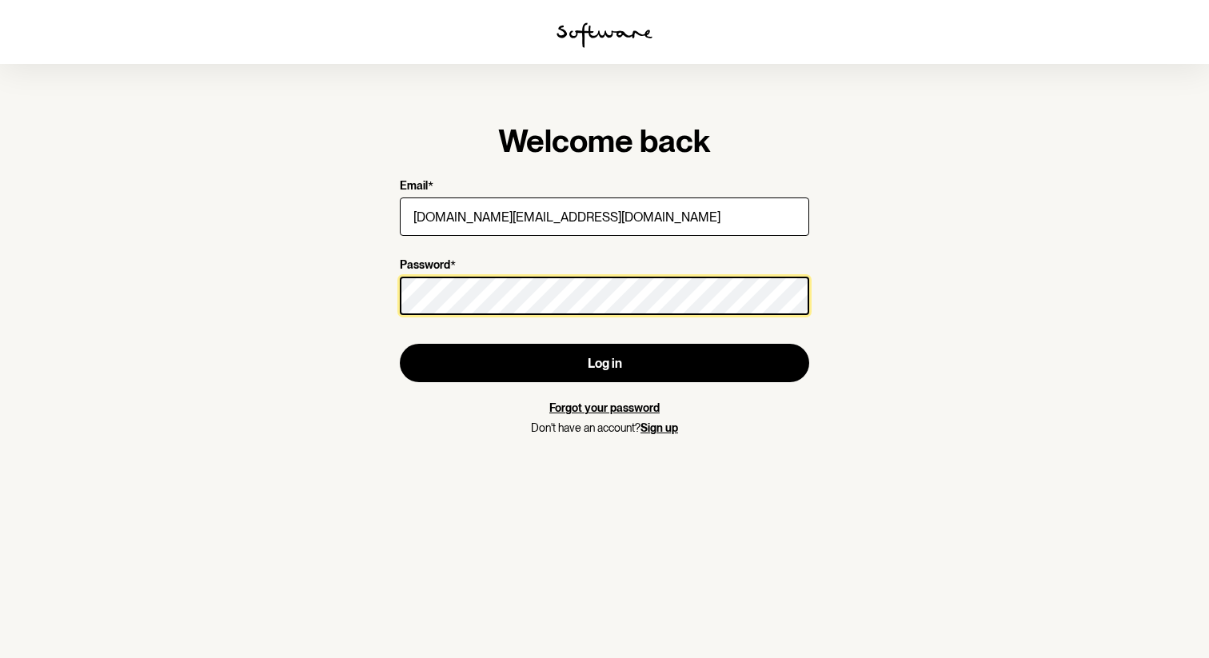
click at [400, 344] on button "Log in" at bounding box center [605, 363] width 410 height 38
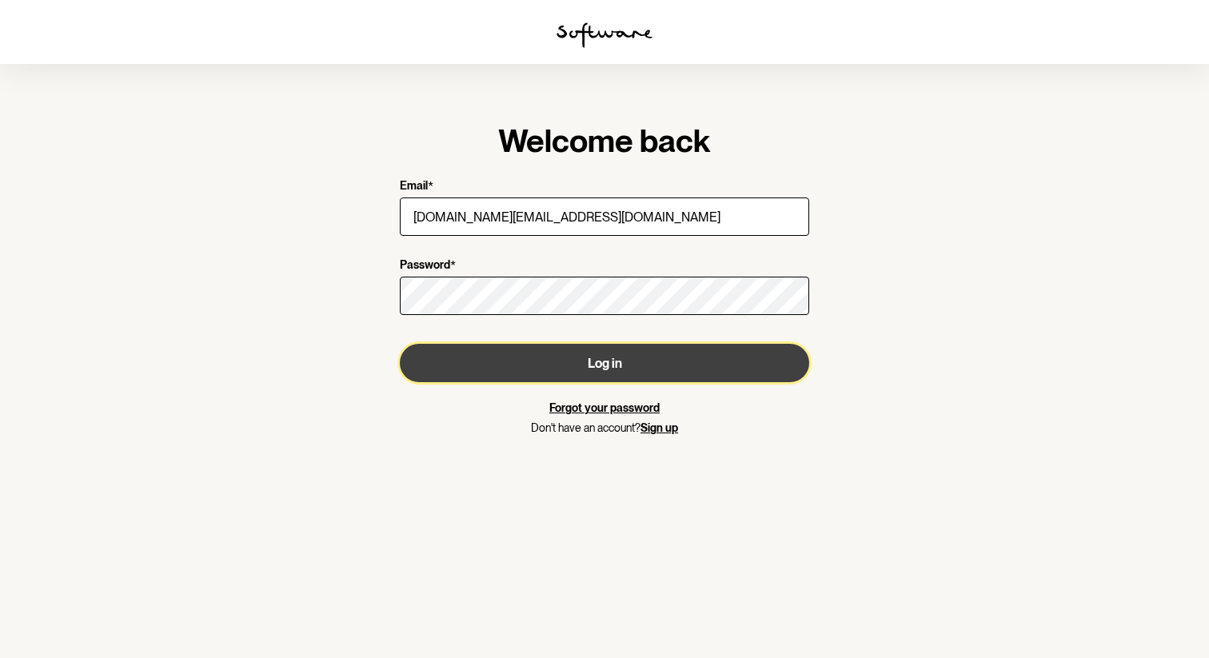
click at [503, 358] on button "Log in" at bounding box center [605, 363] width 410 height 38
click at [644, 350] on button "Log in" at bounding box center [605, 363] width 410 height 38
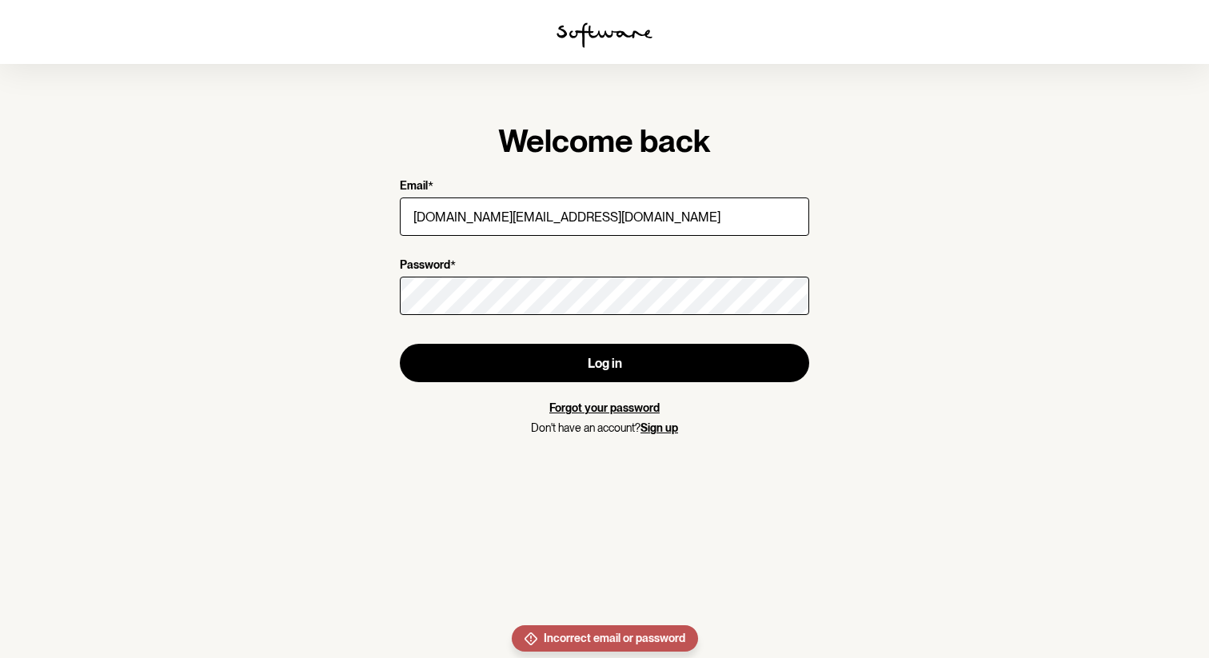
click at [537, 318] on form "Email * [DOMAIN_NAME][EMAIL_ADDRESS][DOMAIN_NAME] Password * Log in Forgot your…" at bounding box center [605, 307] width 410 height 256
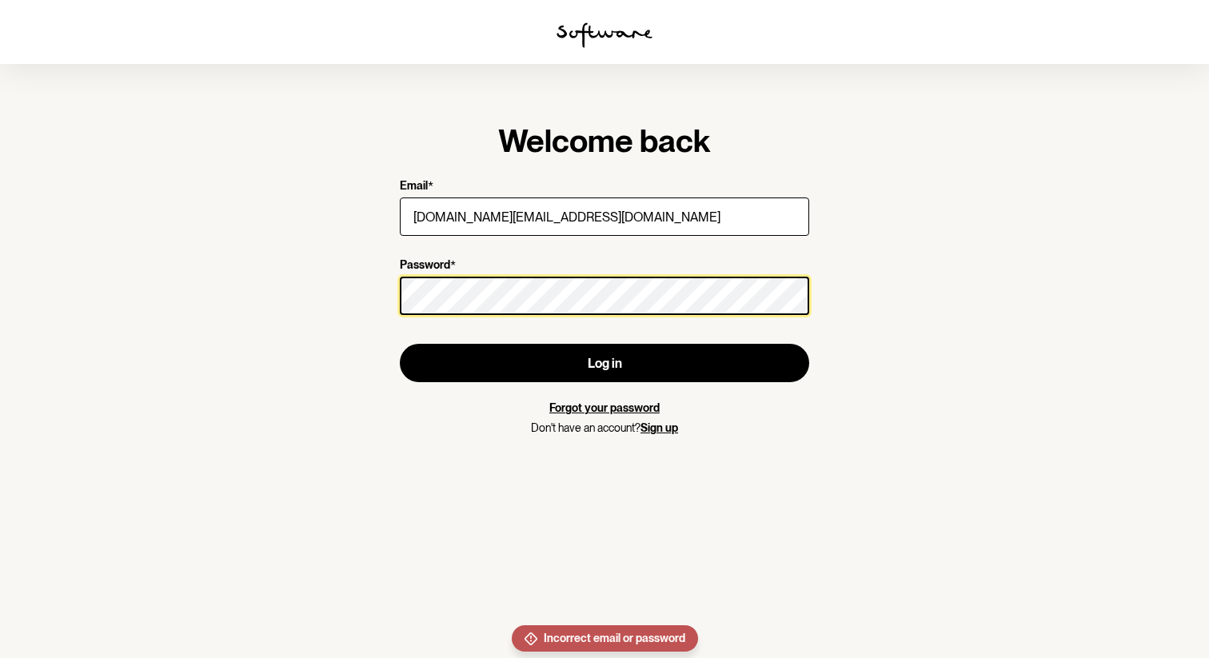
click at [400, 344] on button "Log in" at bounding box center [605, 363] width 410 height 38
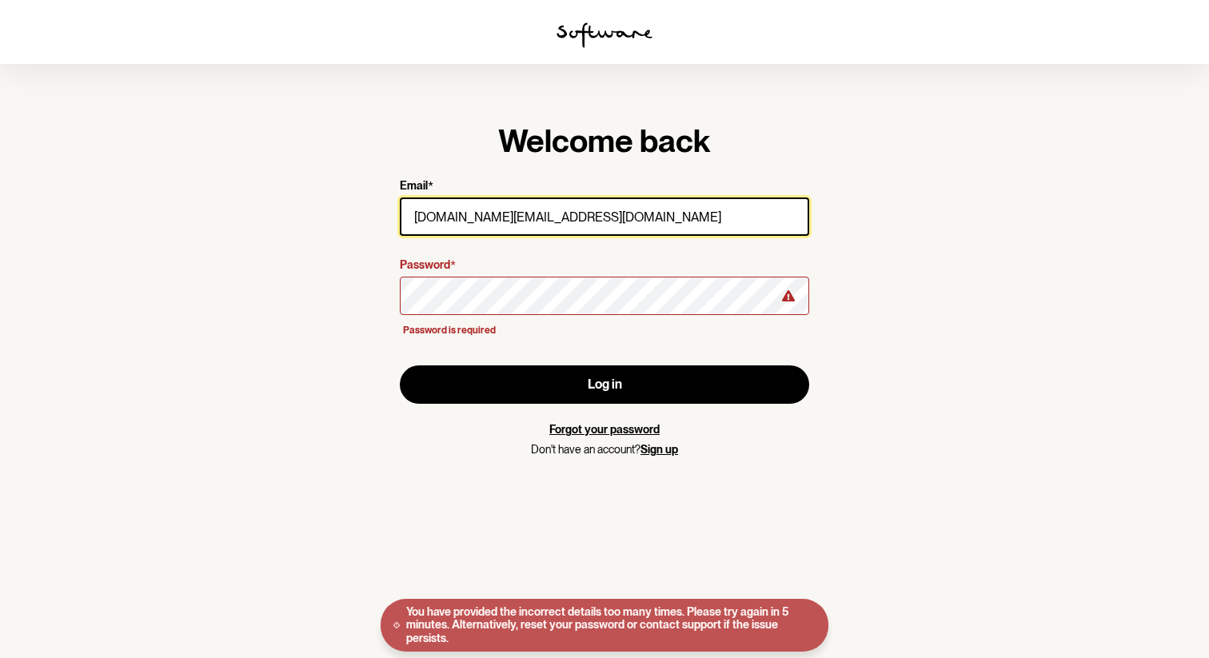
click at [568, 222] on input "[DOMAIN_NAME][EMAIL_ADDRESS][DOMAIN_NAME]" at bounding box center [605, 217] width 410 height 38
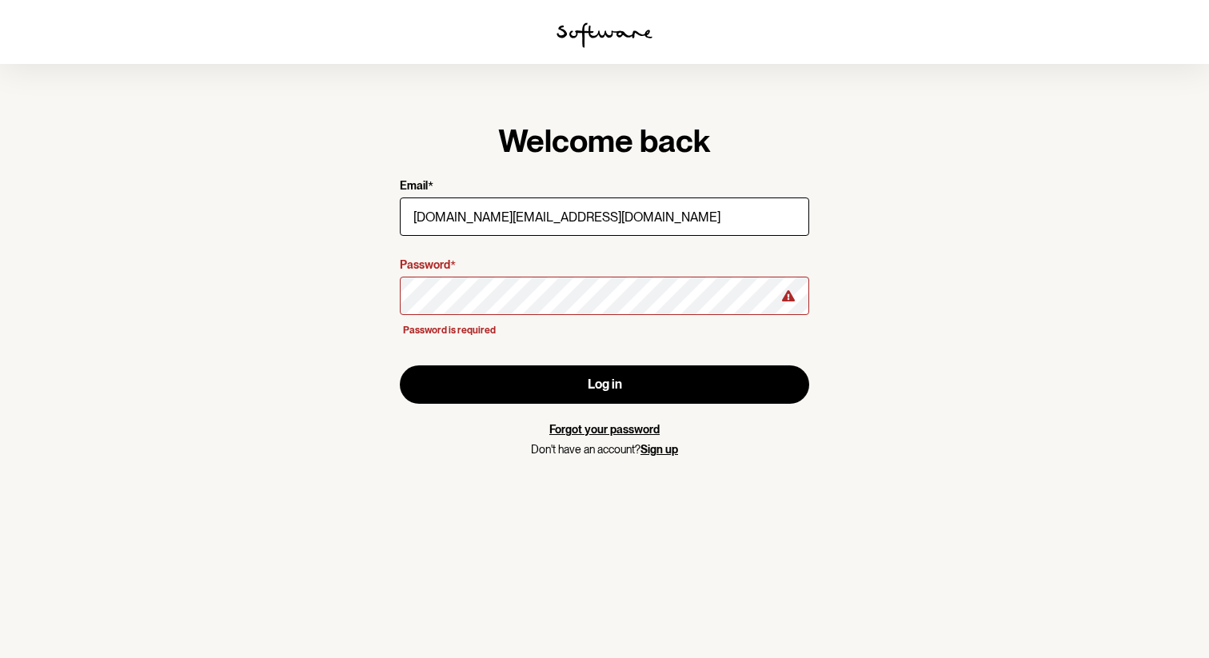
click at [349, 567] on section "Welcome back Email * [DOMAIN_NAME][EMAIL_ADDRESS][DOMAIN_NAME] Password * Passw…" at bounding box center [604, 329] width 1209 height 658
click at [589, 429] on link "Forgot your password" at bounding box center [605, 429] width 110 height 13
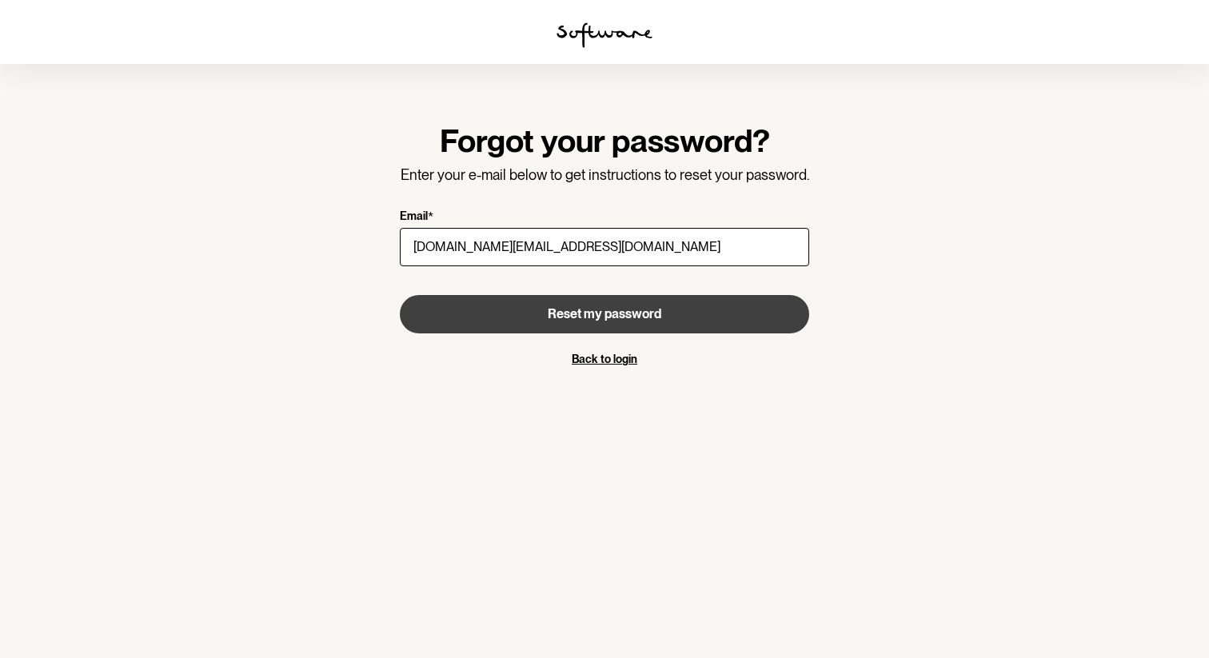
type input "[DOMAIN_NAME][EMAIL_ADDRESS][DOMAIN_NAME]"
click at [483, 306] on button "Reset my password" at bounding box center [605, 314] width 410 height 38
click at [618, 314] on span "Reset my password" at bounding box center [605, 313] width 114 height 15
click at [640, 315] on span "Reset my password" at bounding box center [605, 313] width 114 height 15
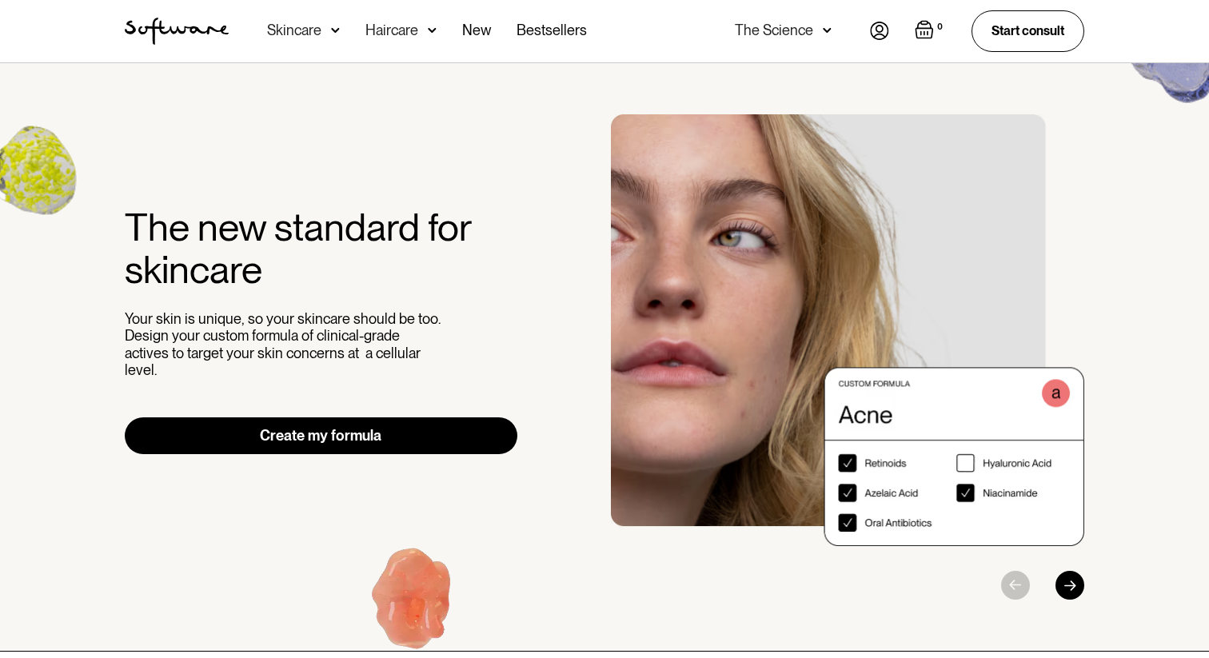
click at [877, 22] on img at bounding box center [879, 31] width 19 height 18
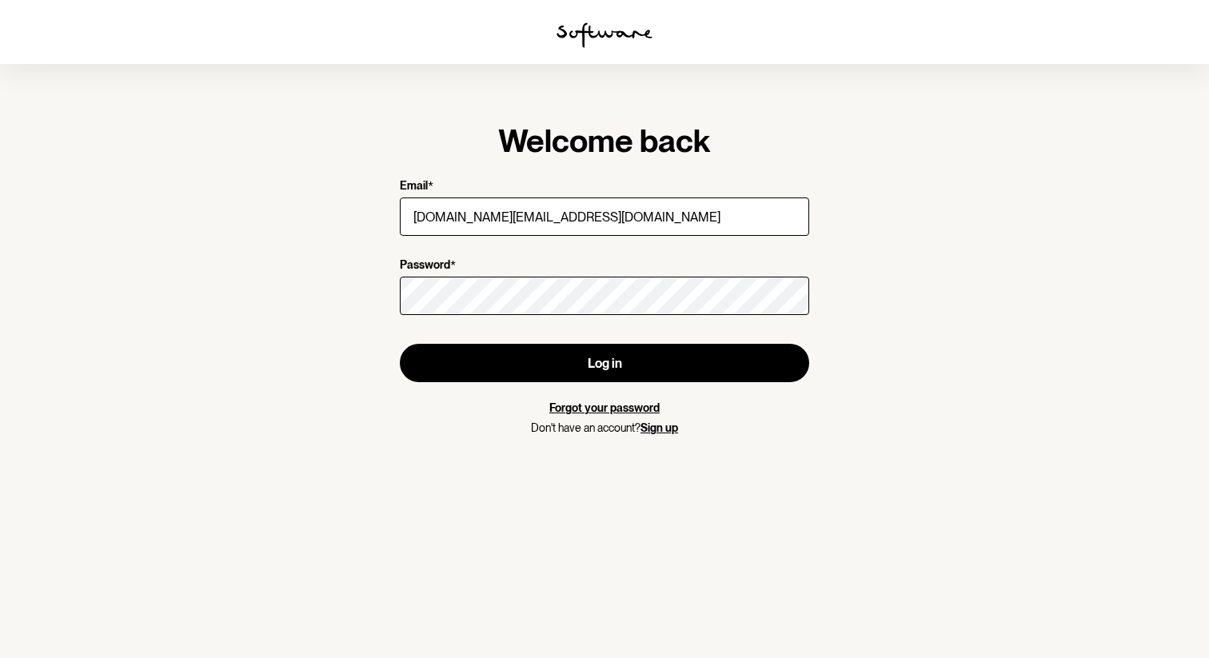
click at [579, 209] on input "[DOMAIN_NAME][EMAIL_ADDRESS][DOMAIN_NAME]" at bounding box center [605, 217] width 410 height 38
type input "[DOMAIN_NAME][EMAIL_ADDRESS][DOMAIN_NAME]"
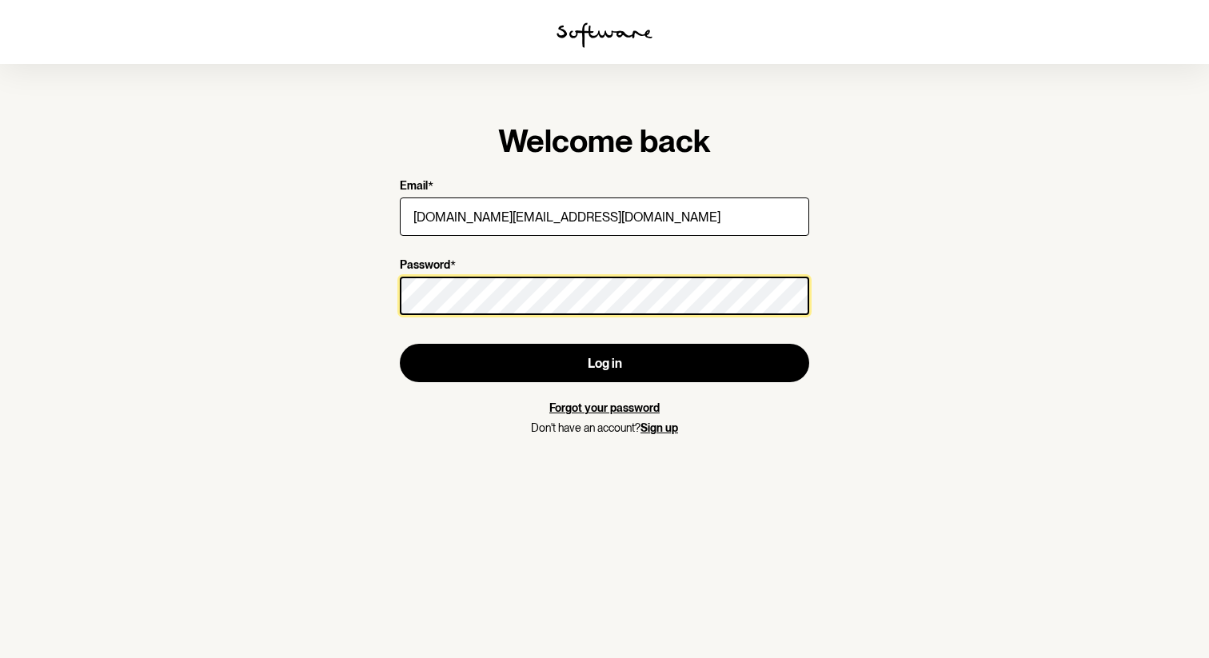
click at [400, 344] on button "Log in" at bounding box center [605, 363] width 410 height 38
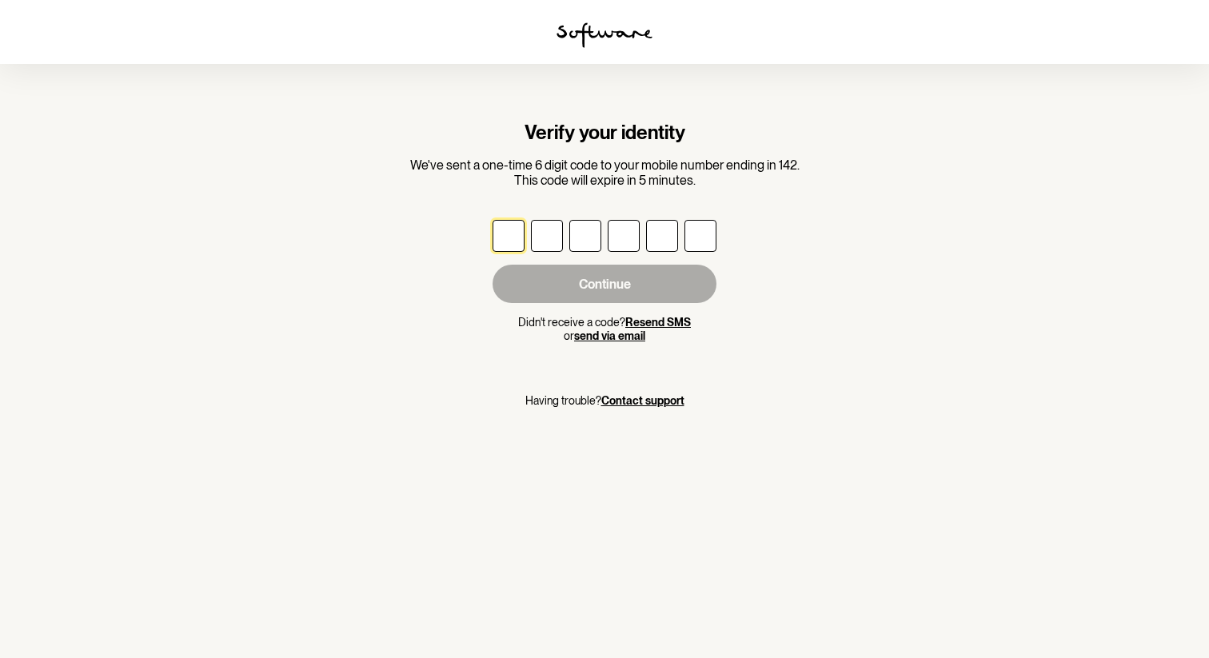
click at [507, 238] on input "text" at bounding box center [509, 236] width 32 height 32
type input "4"
type input "7"
type input "4"
type input "8"
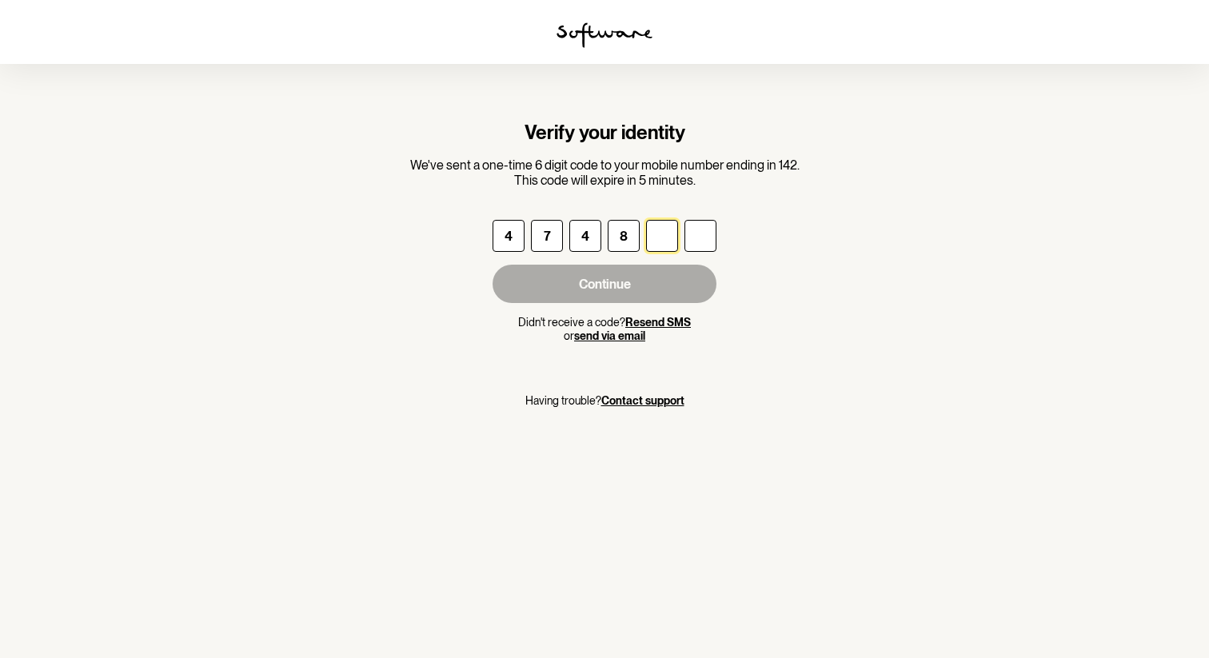
type input "4"
type input "7"
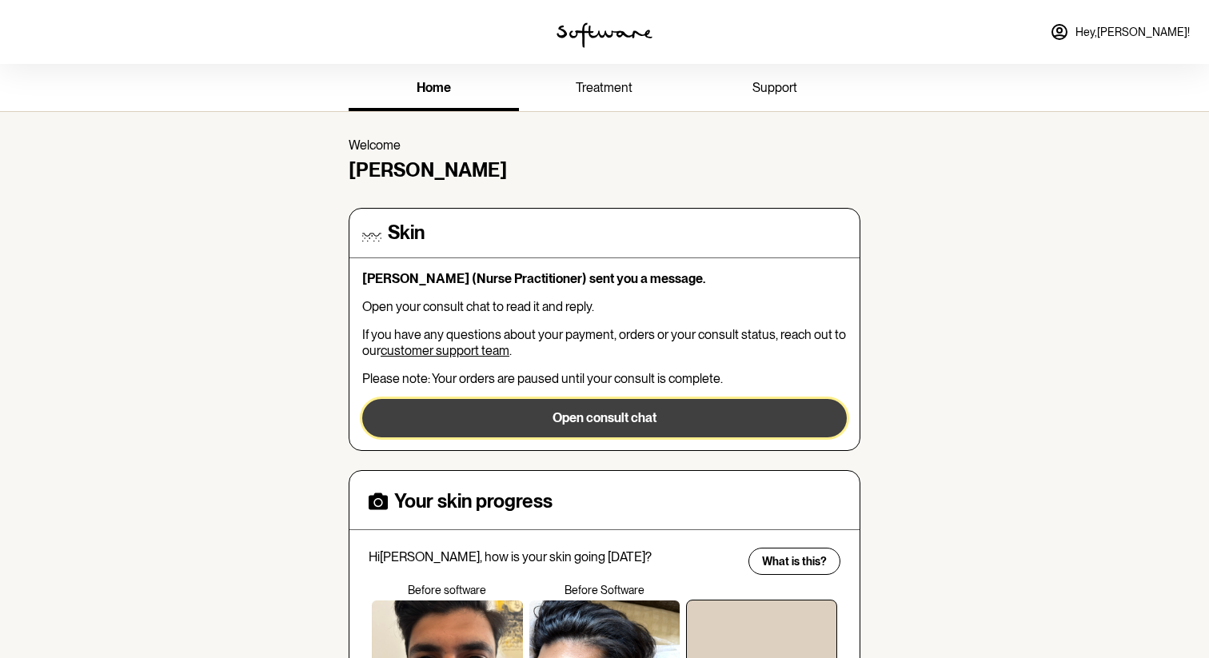
click at [503, 418] on button "Open consult chat" at bounding box center [604, 418] width 485 height 38
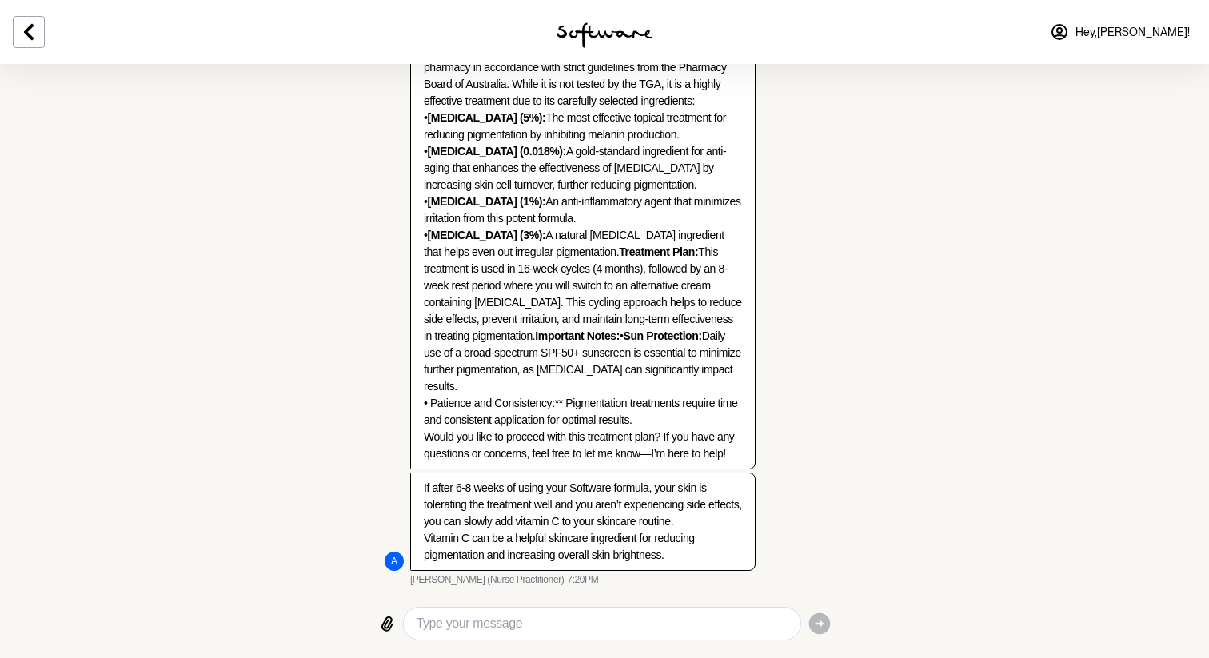
scroll to position [987, 0]
type textarea "sure happy to continue with this one as you suggested."
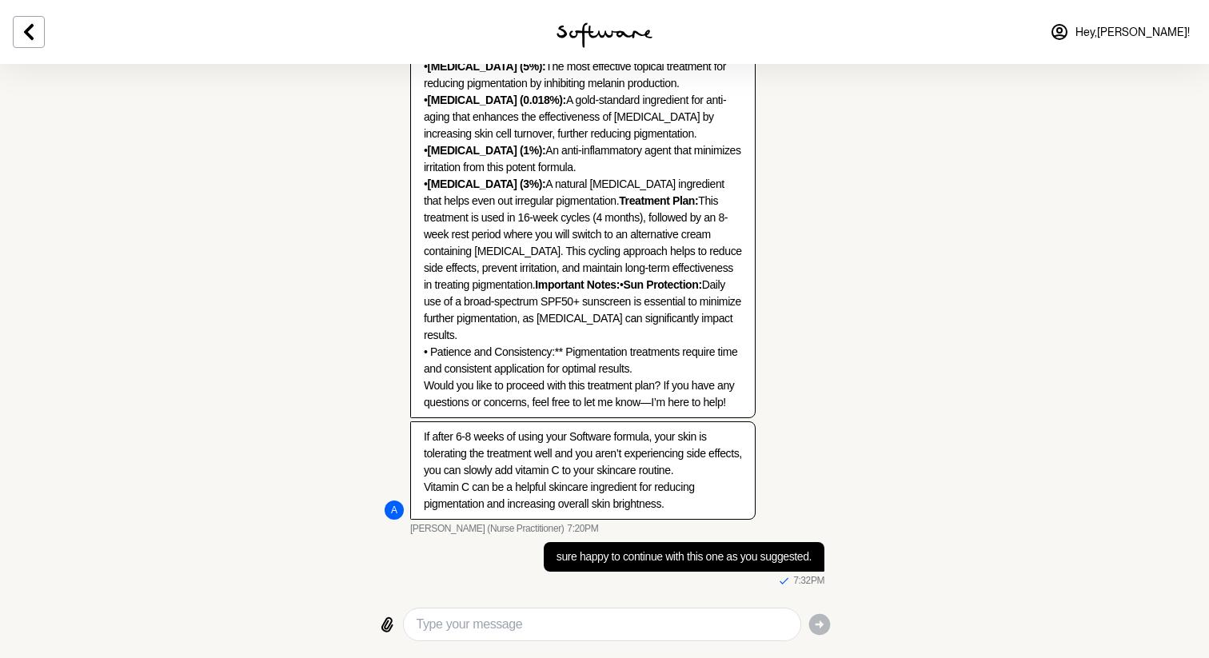
scroll to position [1050, 0]
type textarea "happy to chat here and can move to placing order."
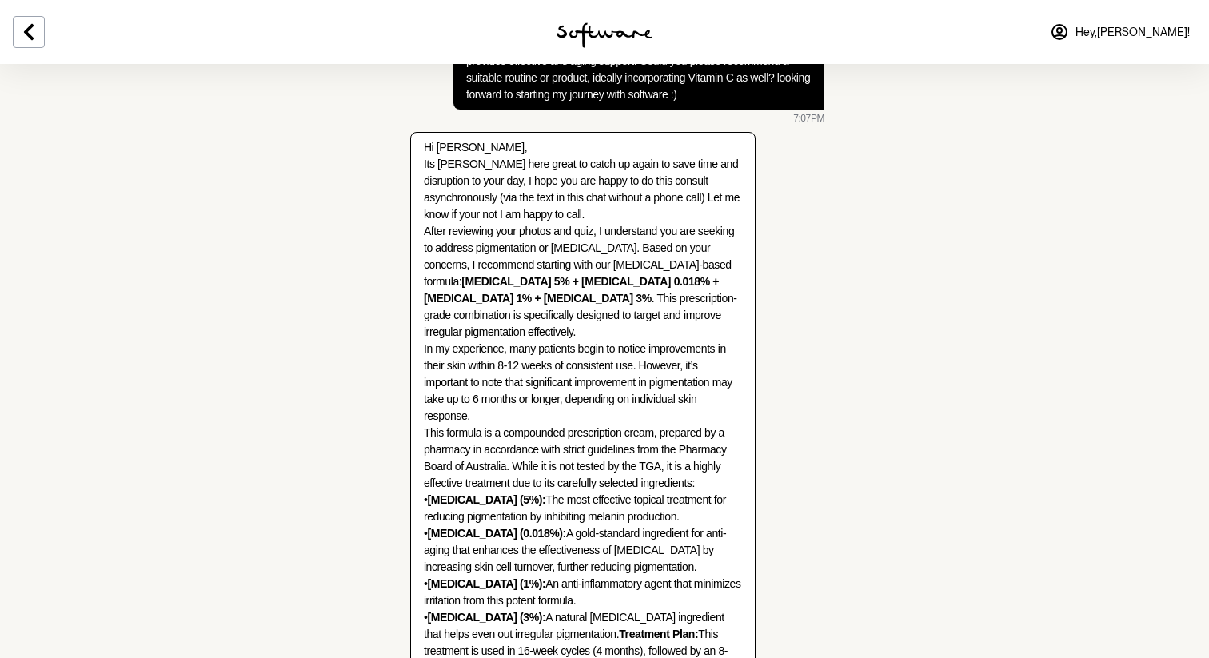
scroll to position [548, 0]
click at [896, 266] on div "Your practitioner is Ann Louise Butler (Nurse Practitioner) 30 April 👋 Hi Anand…" at bounding box center [604, 321] width 1209 height 1610
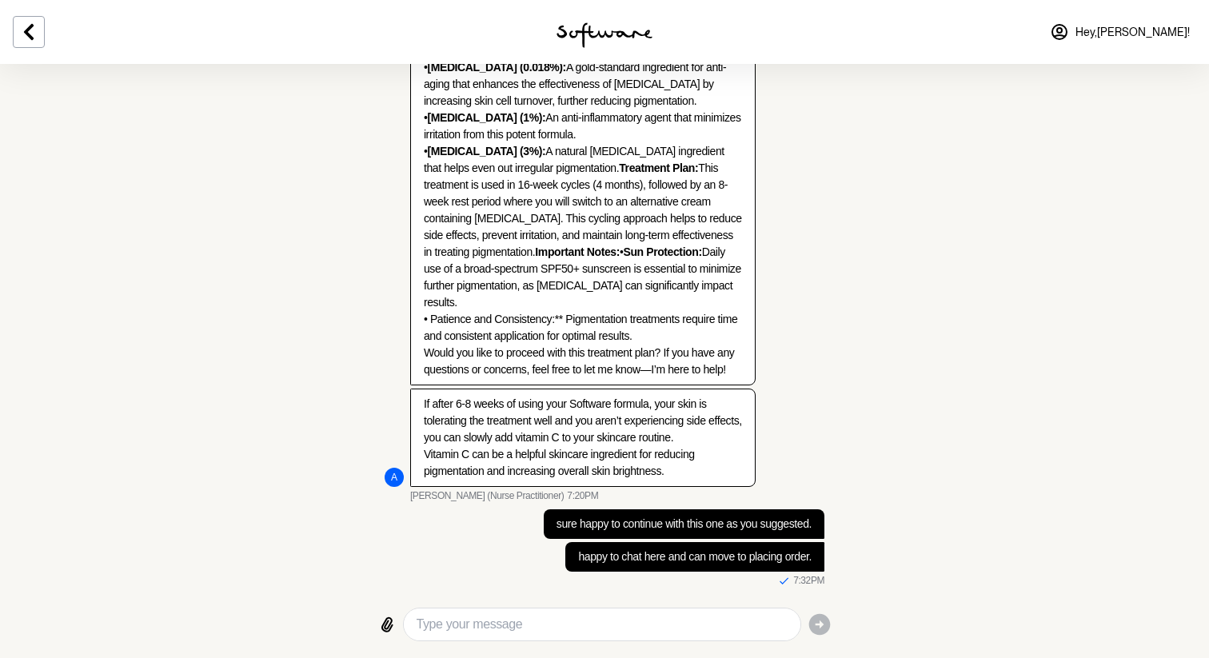
scroll to position [1047, 0]
click at [1171, 15] on link "Hey, [PERSON_NAME] !" at bounding box center [1120, 32] width 159 height 38
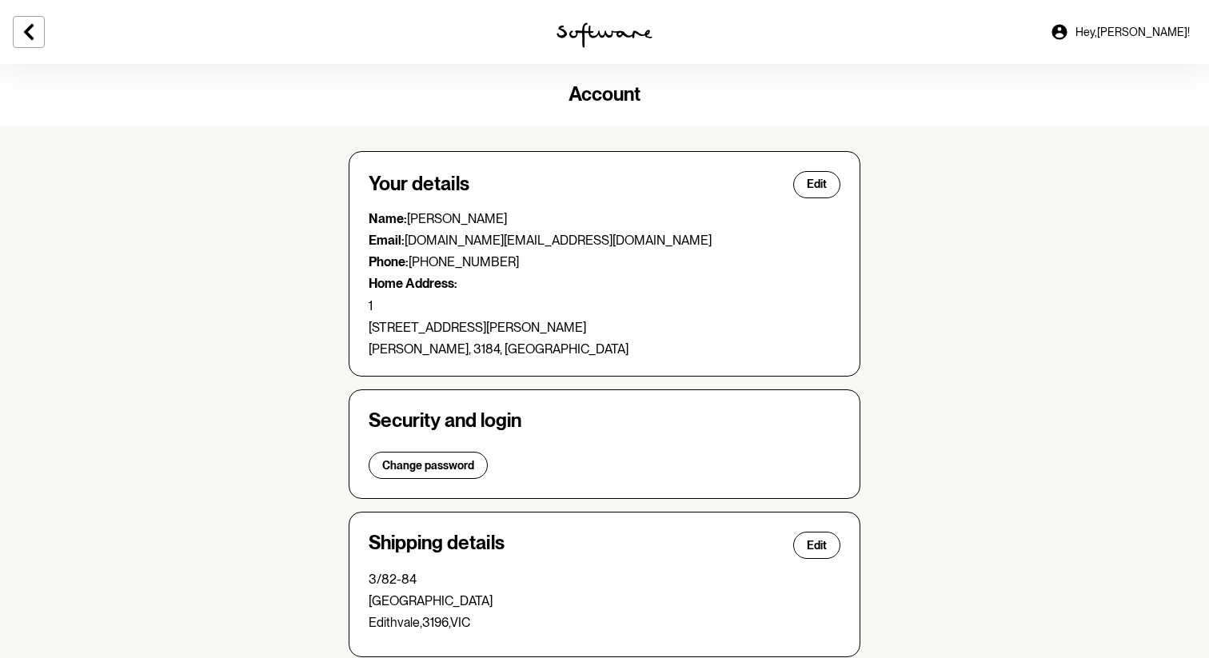
scroll to position [28, 0]
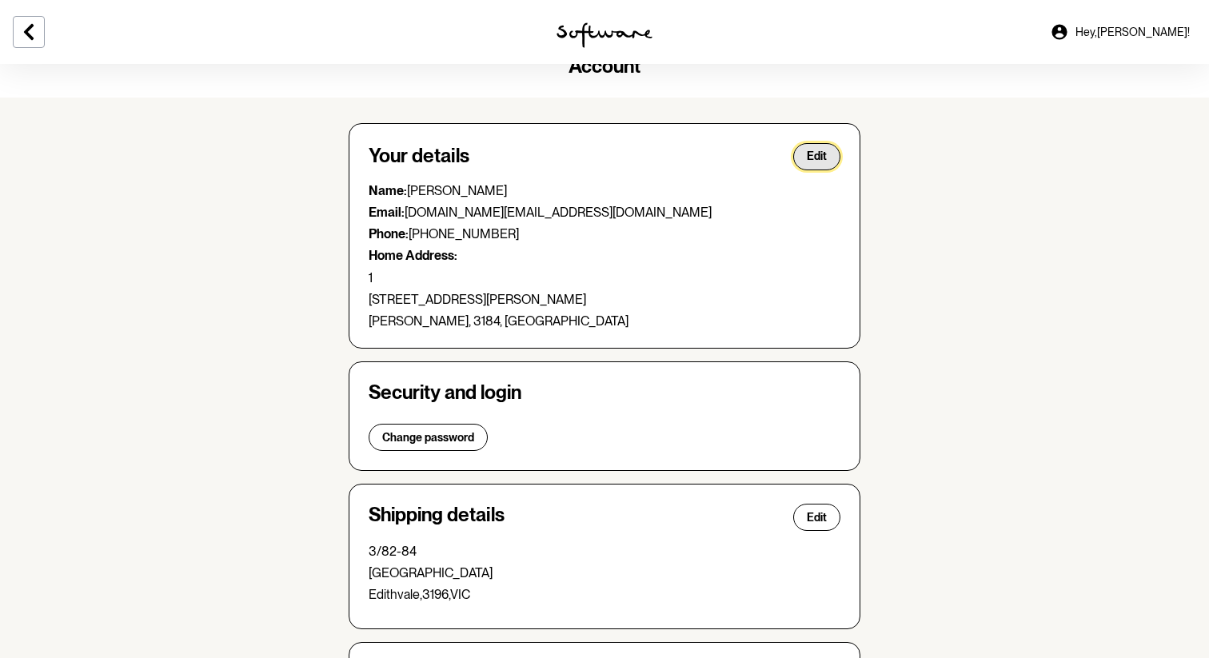
click at [823, 152] on span "Edit" at bounding box center [817, 157] width 20 height 14
select select "VIC"
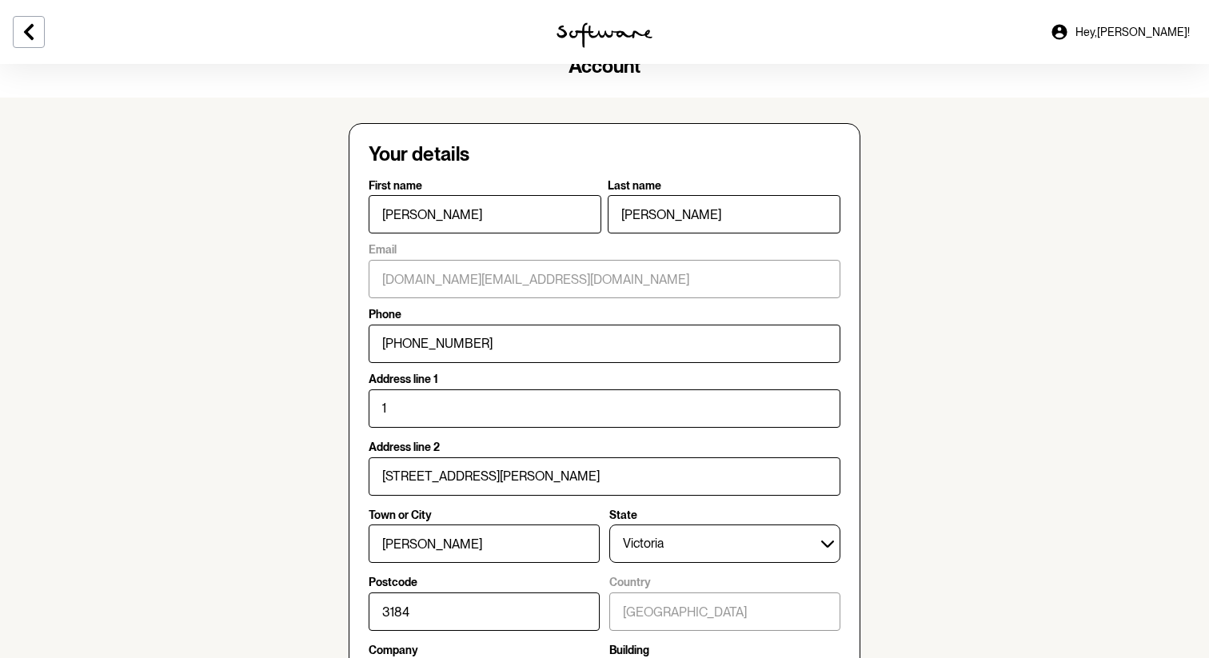
scroll to position [42, 0]
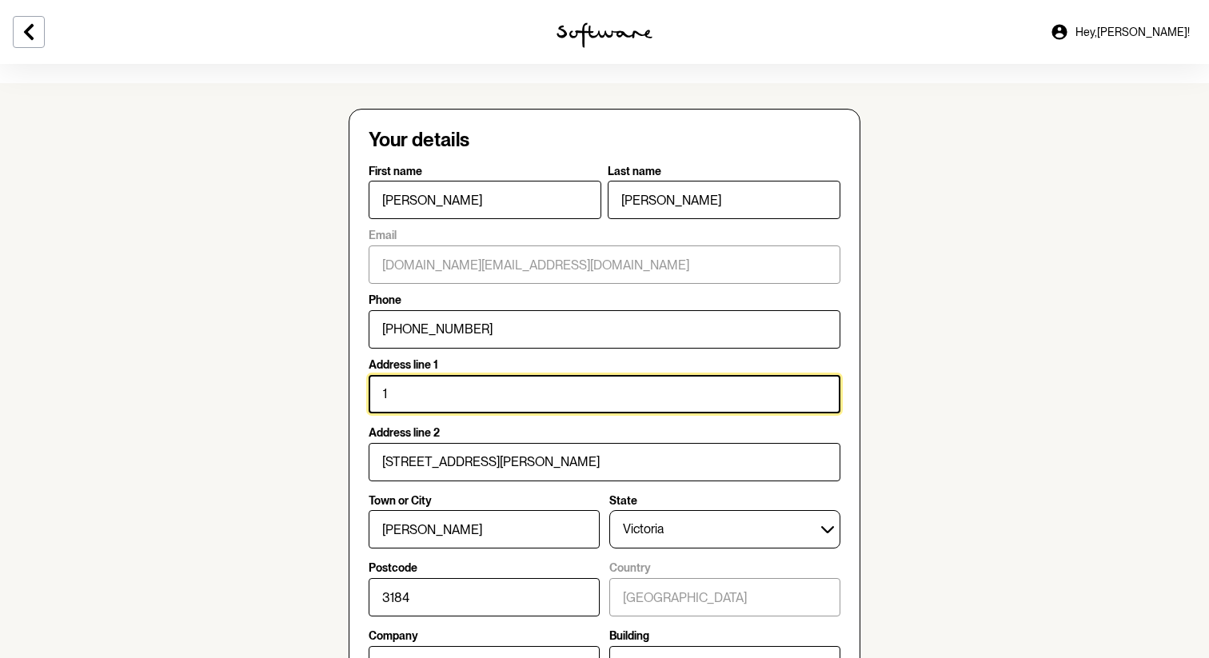
click at [510, 394] on input "1" at bounding box center [605, 394] width 472 height 38
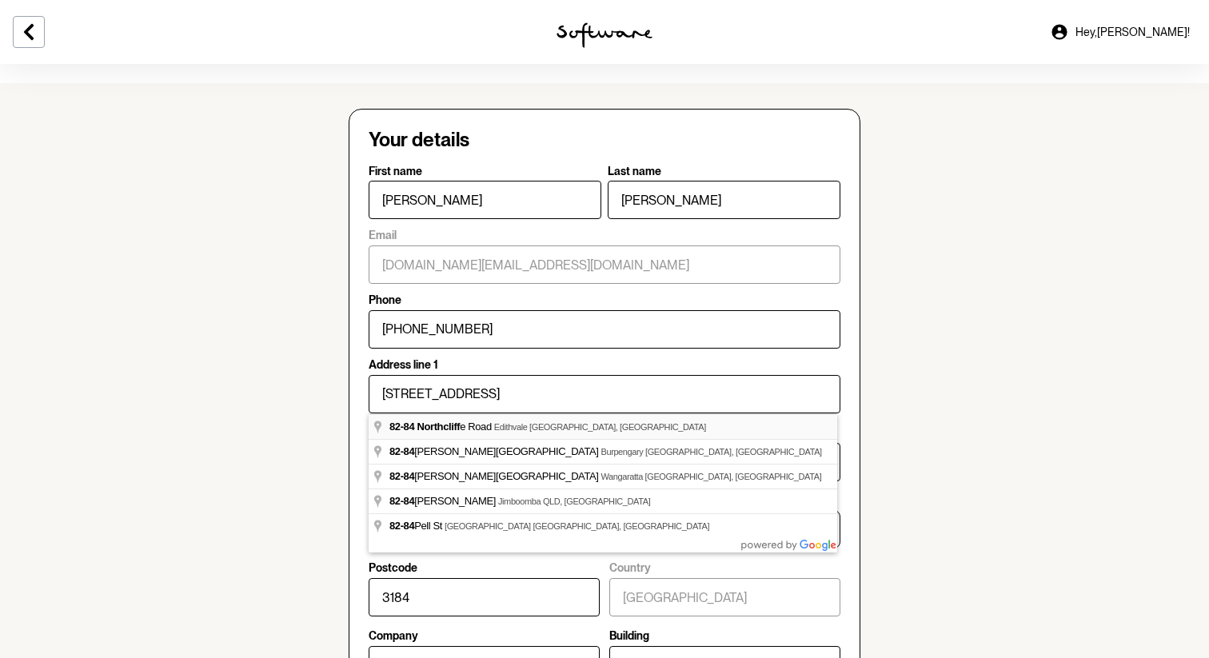
type input "82-84 Northcliffe Road"
type input "Edithvale"
type input "3196"
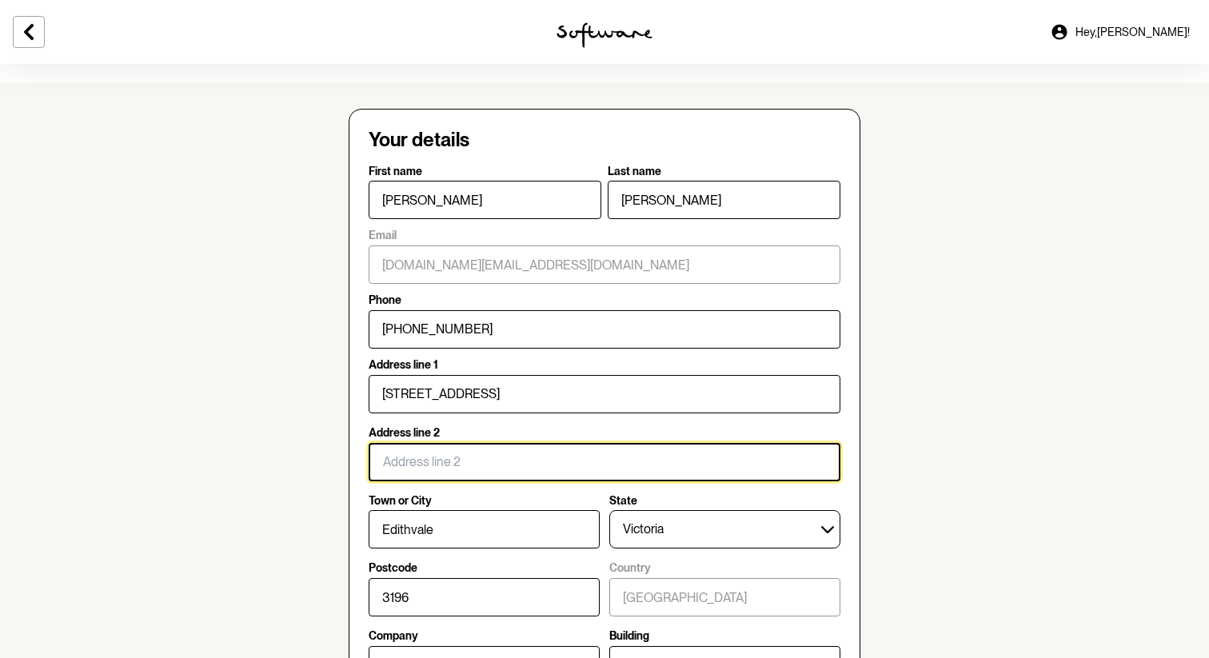
click at [420, 458] on input "Address line 2" at bounding box center [605, 462] width 472 height 38
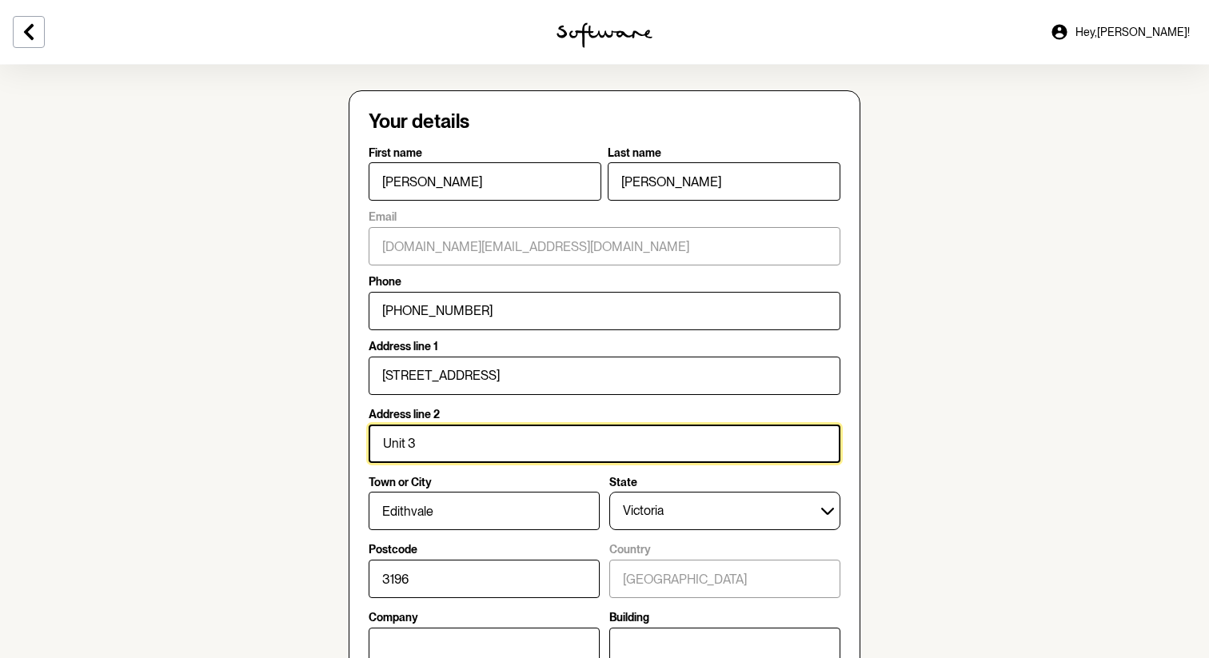
type input "Unit 3"
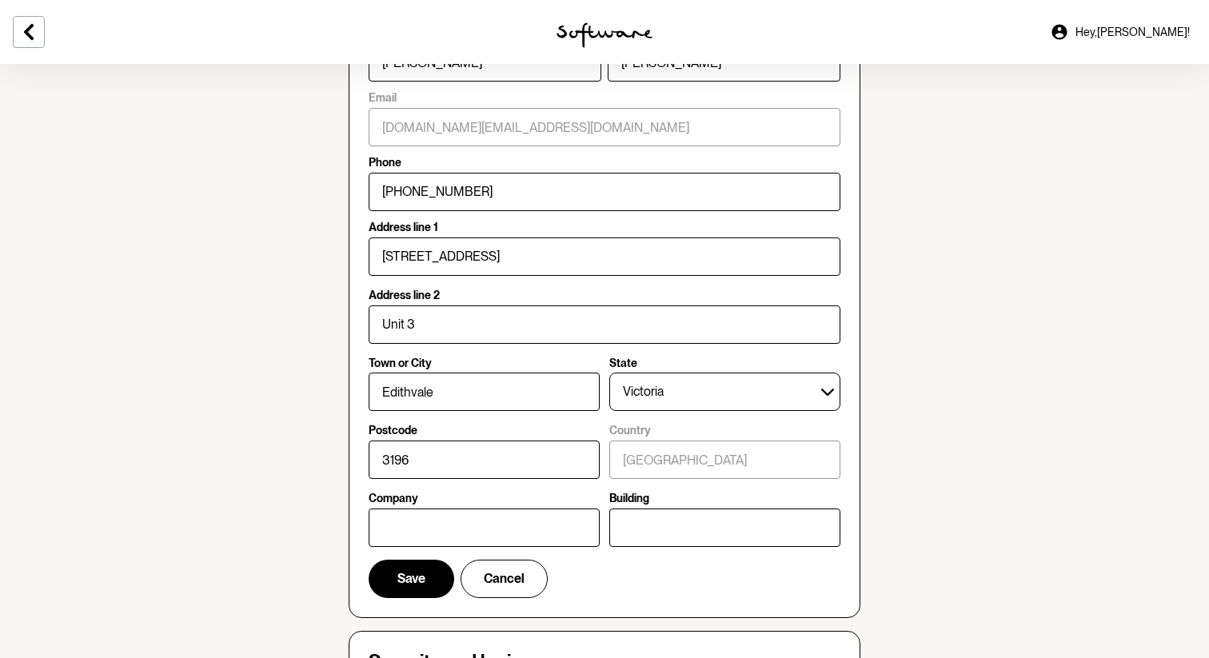
scroll to position [185, 0]
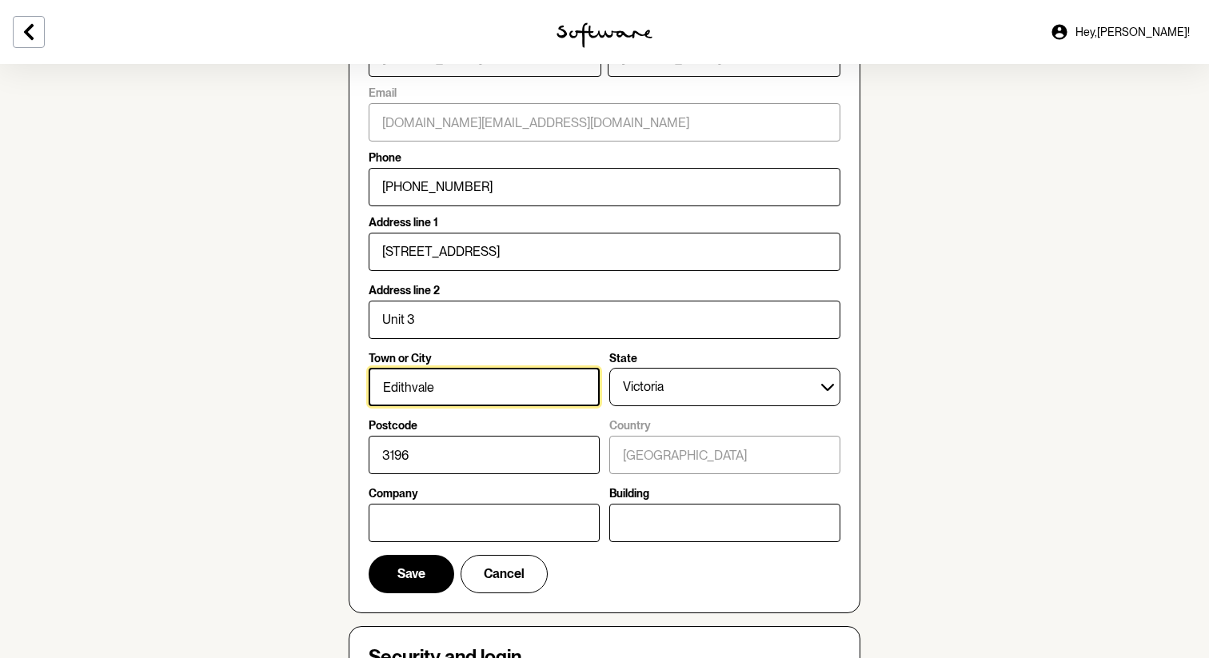
click at [465, 379] on input "Edithvale" at bounding box center [484, 387] width 231 height 38
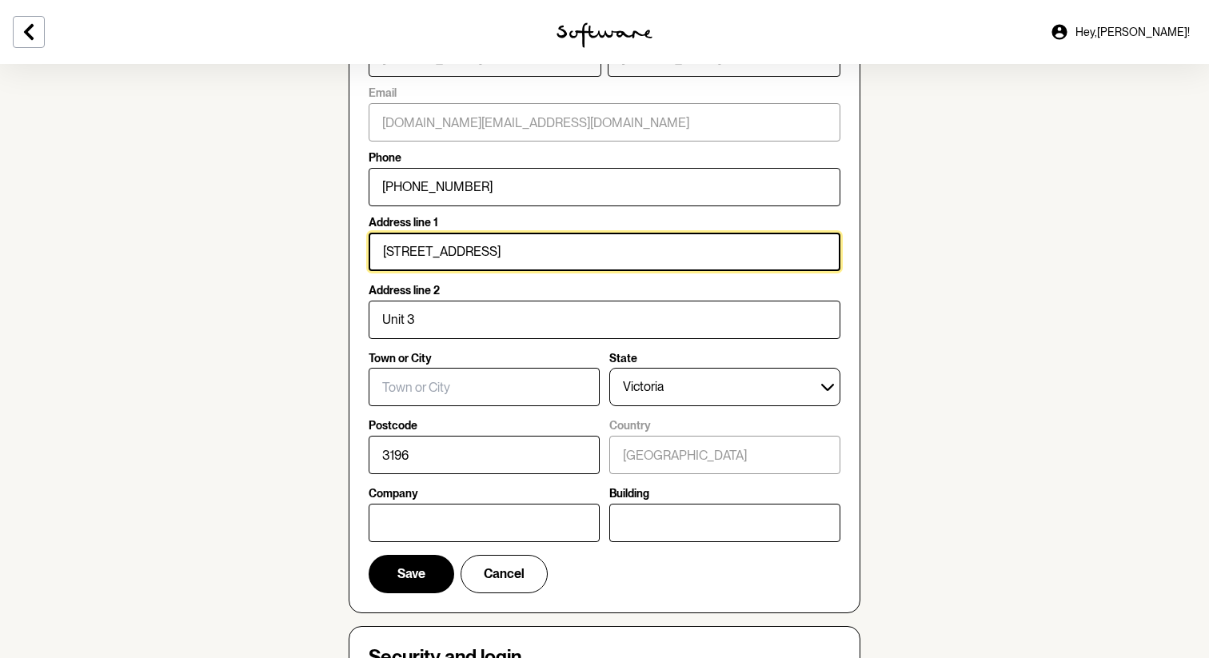
click at [534, 262] on input "82-84 Northcliffe Road" at bounding box center [605, 252] width 472 height 38
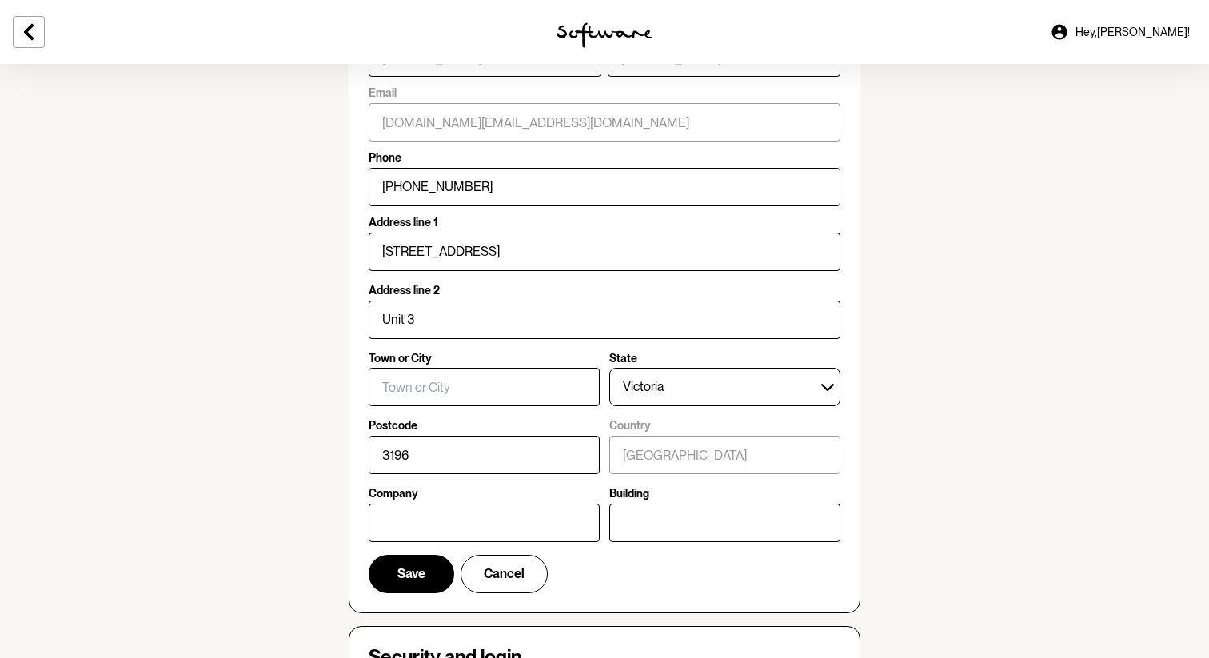
type input "82-84 Northcliffe Road"
type input "Edithvale"
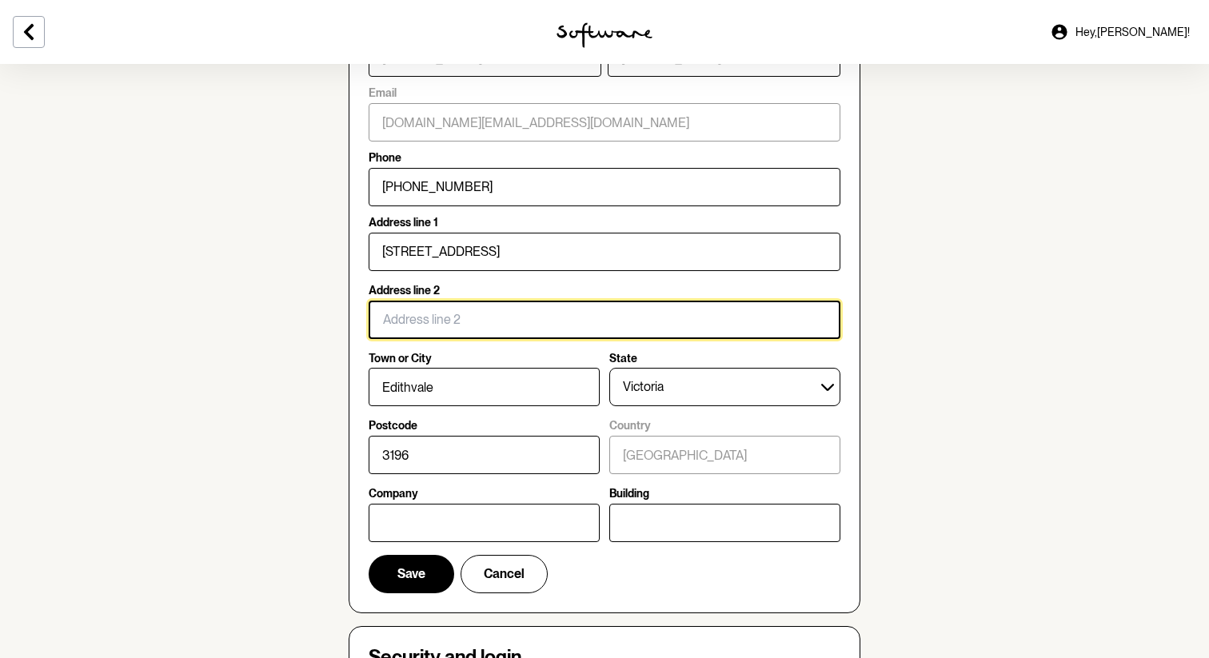
click at [514, 322] on input "Address line 2" at bounding box center [605, 320] width 472 height 38
paste input "Edithvale"
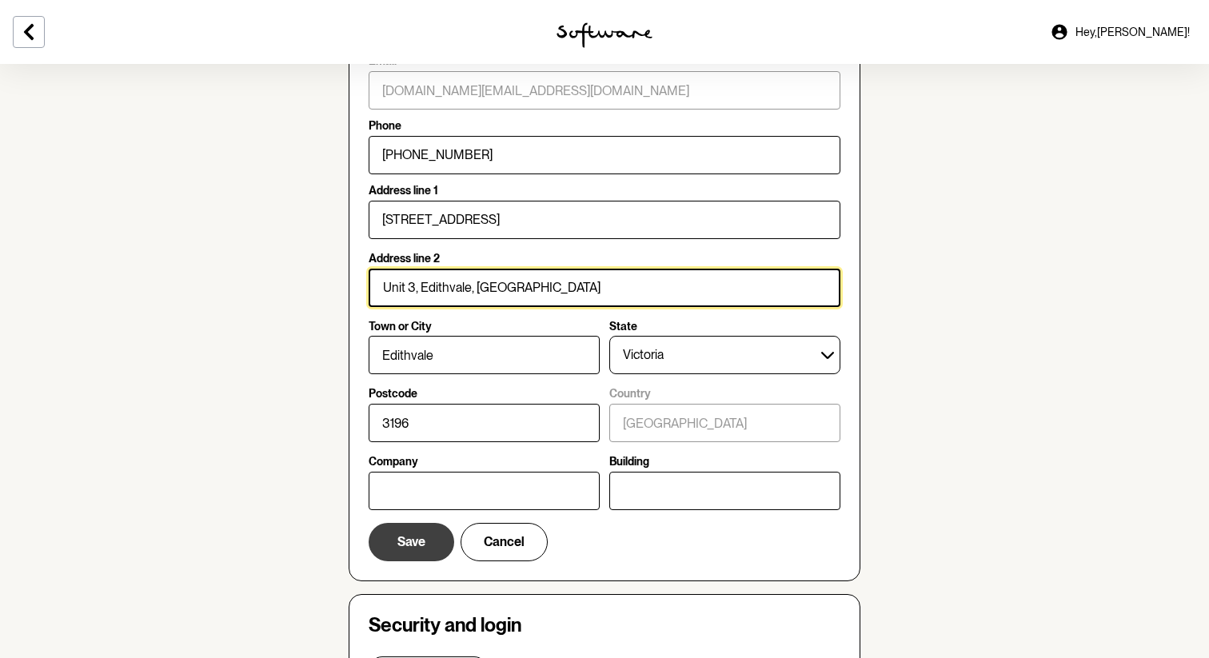
type input "Unit 3, Edithvale, Melbourne"
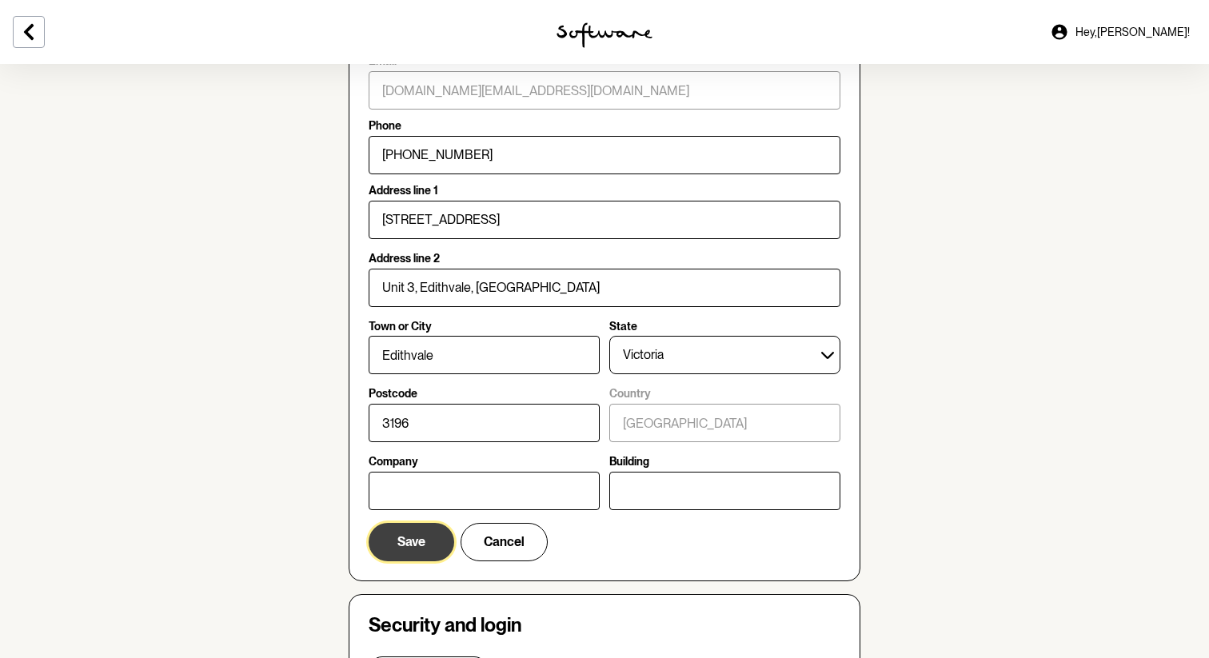
click at [423, 543] on span "Save" at bounding box center [412, 541] width 28 height 15
click at [369, 523] on button "Save" at bounding box center [412, 542] width 86 height 38
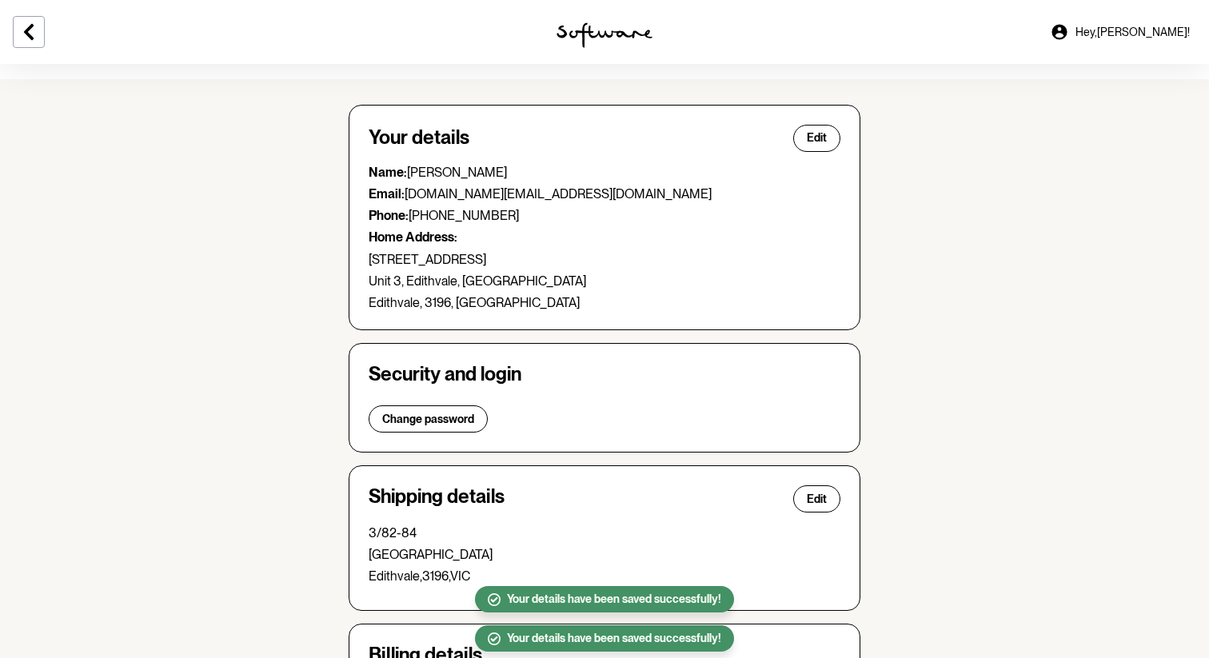
scroll to position [0, 0]
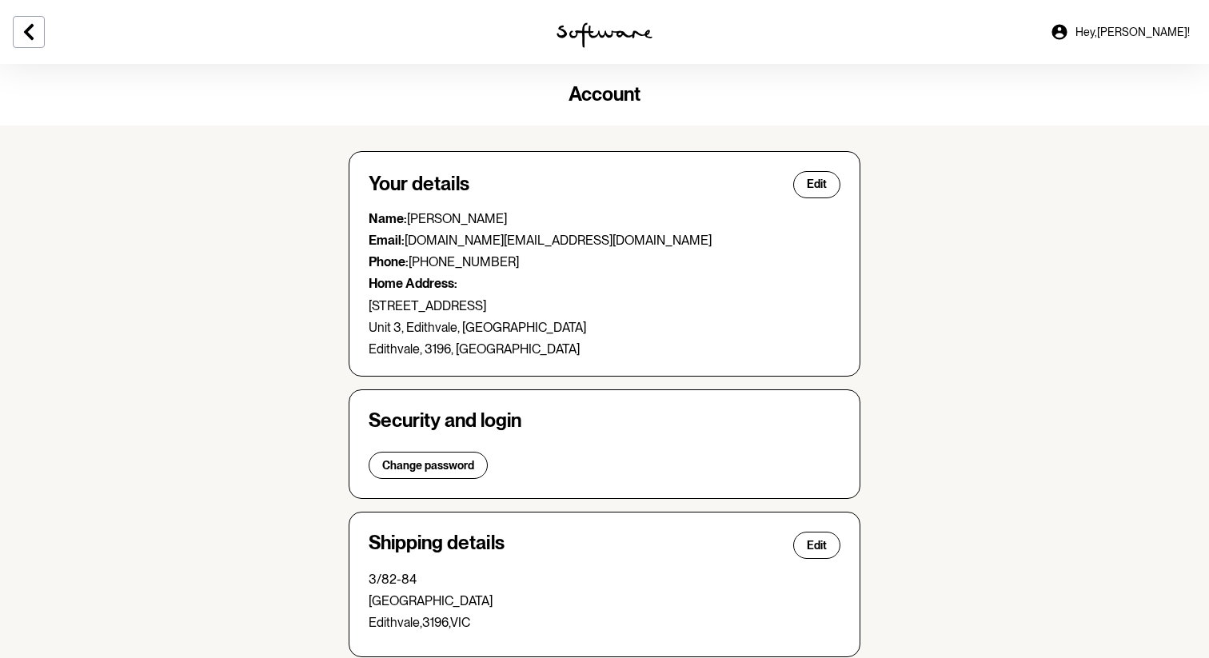
click at [1161, 40] on link "Hey, [PERSON_NAME] !" at bounding box center [1120, 32] width 159 height 38
click at [1183, 33] on span "Hey, [PERSON_NAME] !" at bounding box center [1133, 33] width 114 height 14
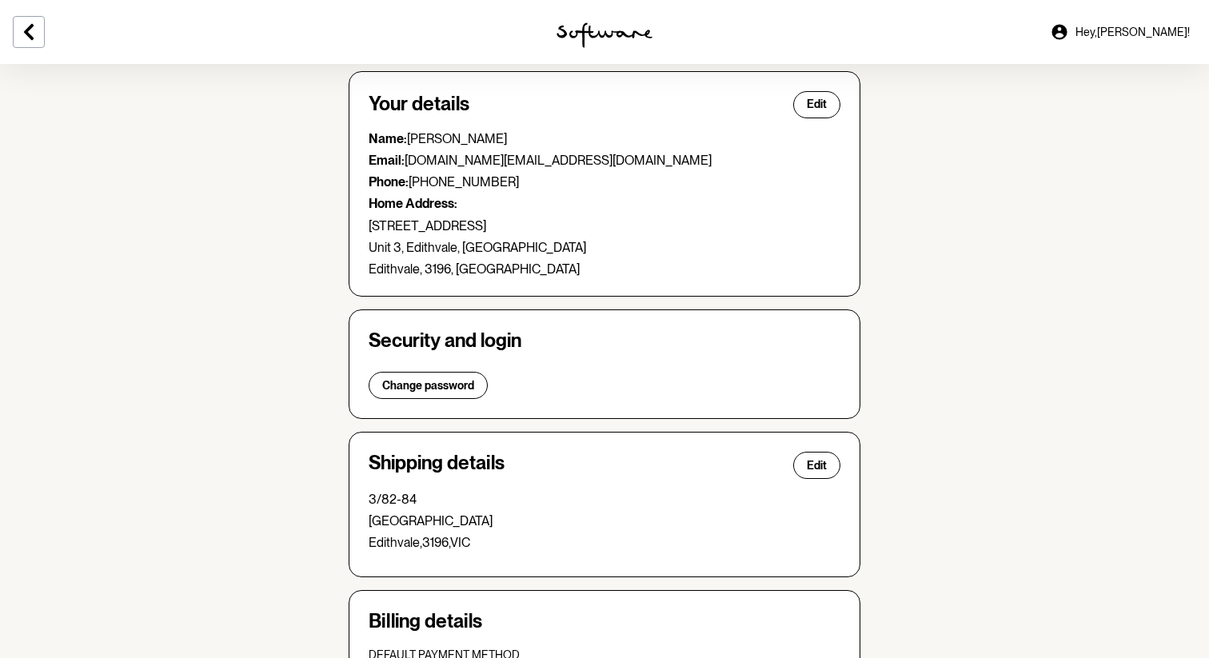
scroll to position [81, 0]
click at [1129, 35] on link "Hey, [PERSON_NAME] !" at bounding box center [1120, 32] width 159 height 38
click at [1151, 38] on span "Hey, [PERSON_NAME] !" at bounding box center [1133, 33] width 114 height 14
click at [570, 24] on img at bounding box center [605, 35] width 96 height 26
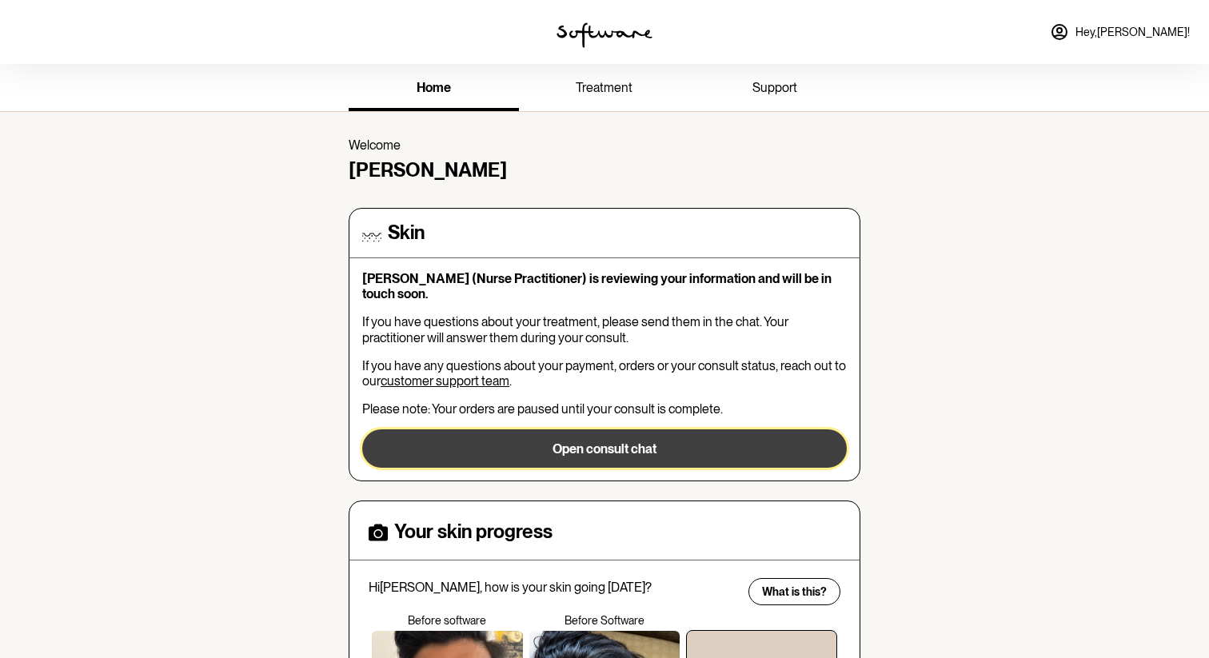
click at [572, 444] on button "Open consult chat" at bounding box center [604, 449] width 485 height 38
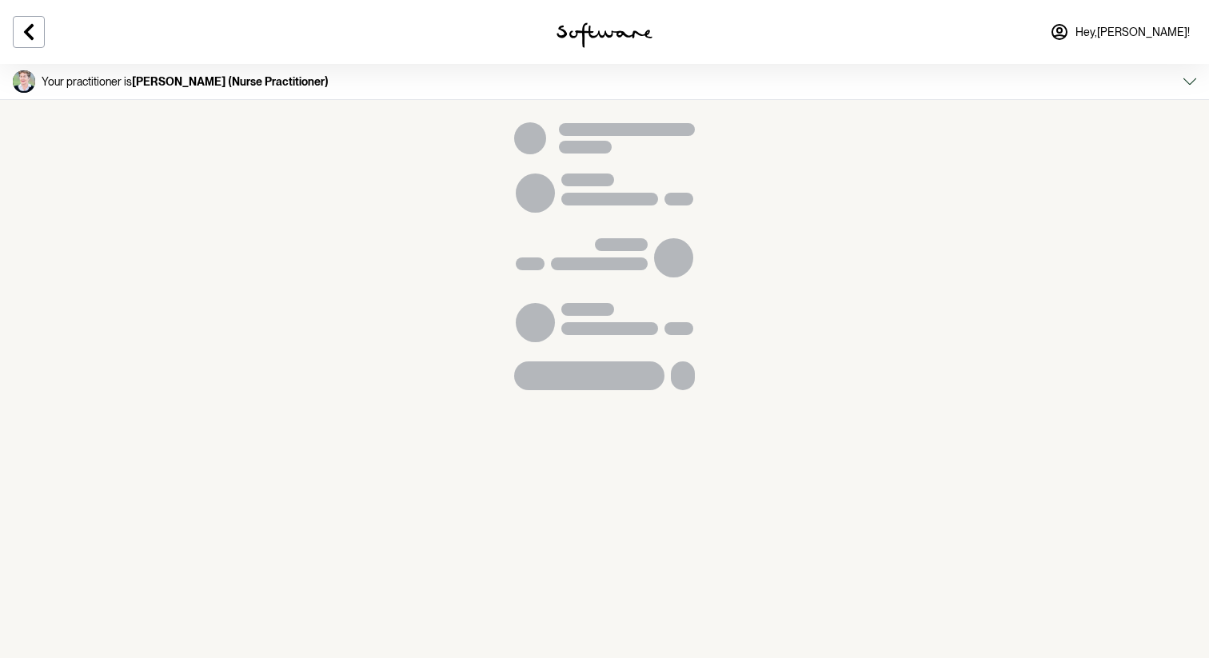
scroll to position [1045, 0]
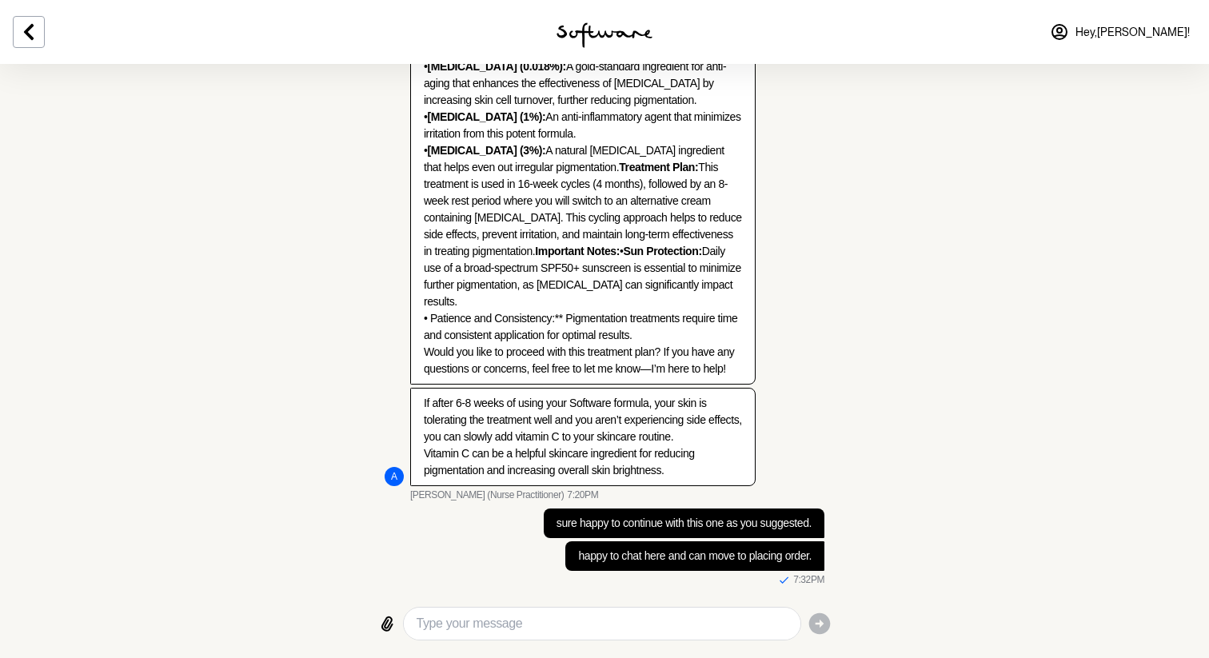
click at [1162, 24] on link "Hey, [PERSON_NAME] !" at bounding box center [1120, 32] width 159 height 38
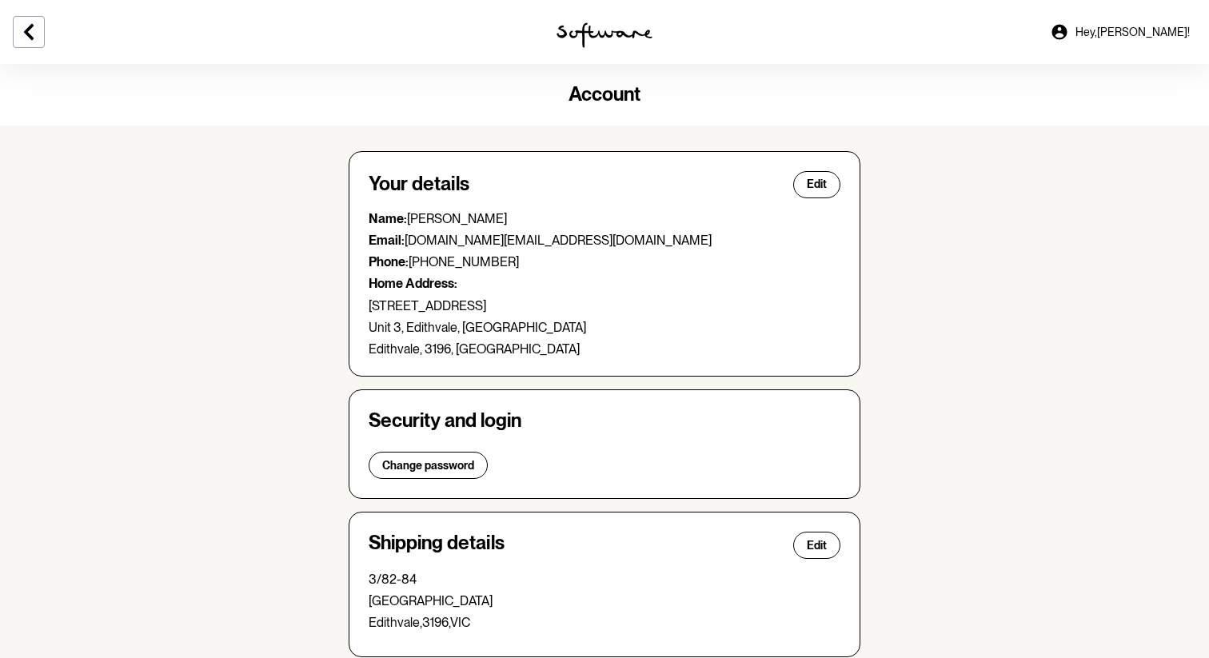
scroll to position [383, 0]
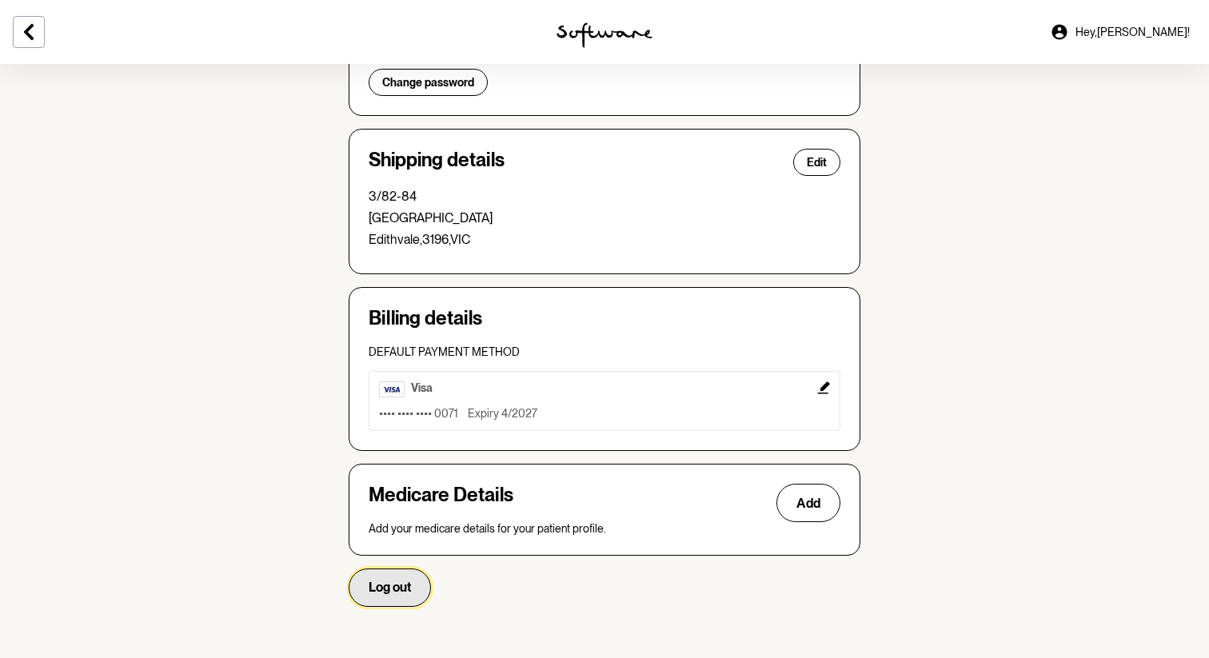
click at [398, 580] on span "Log out" at bounding box center [390, 587] width 42 height 15
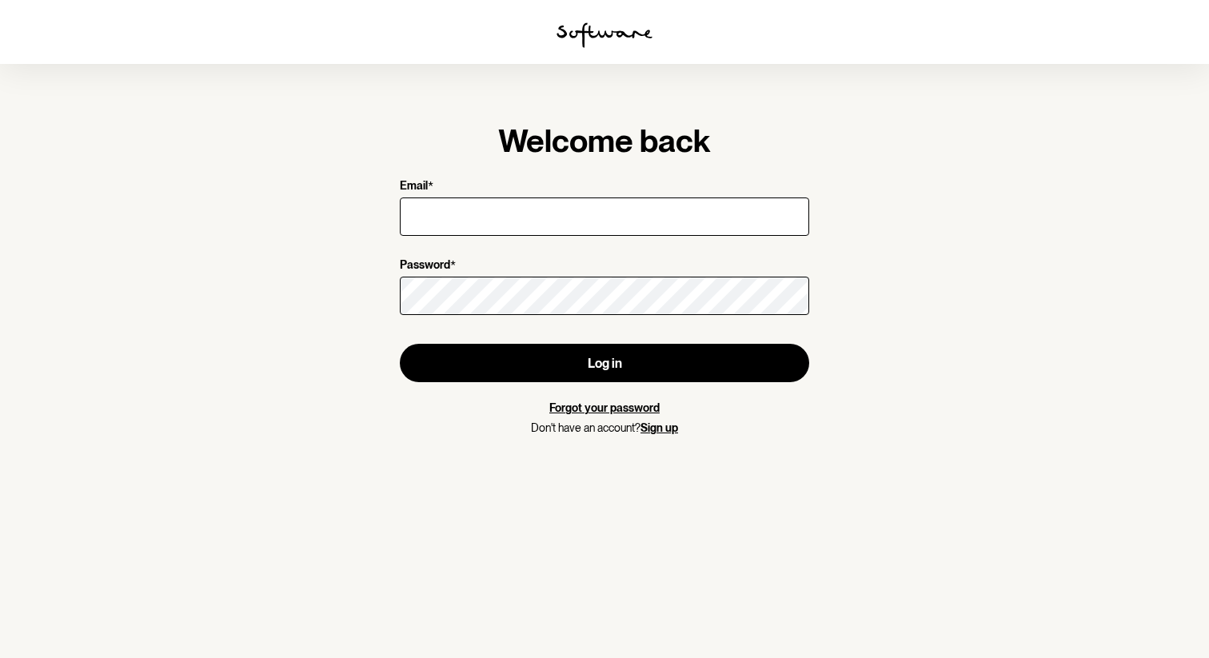
type input "[DOMAIN_NAME][EMAIL_ADDRESS][DOMAIN_NAME]"
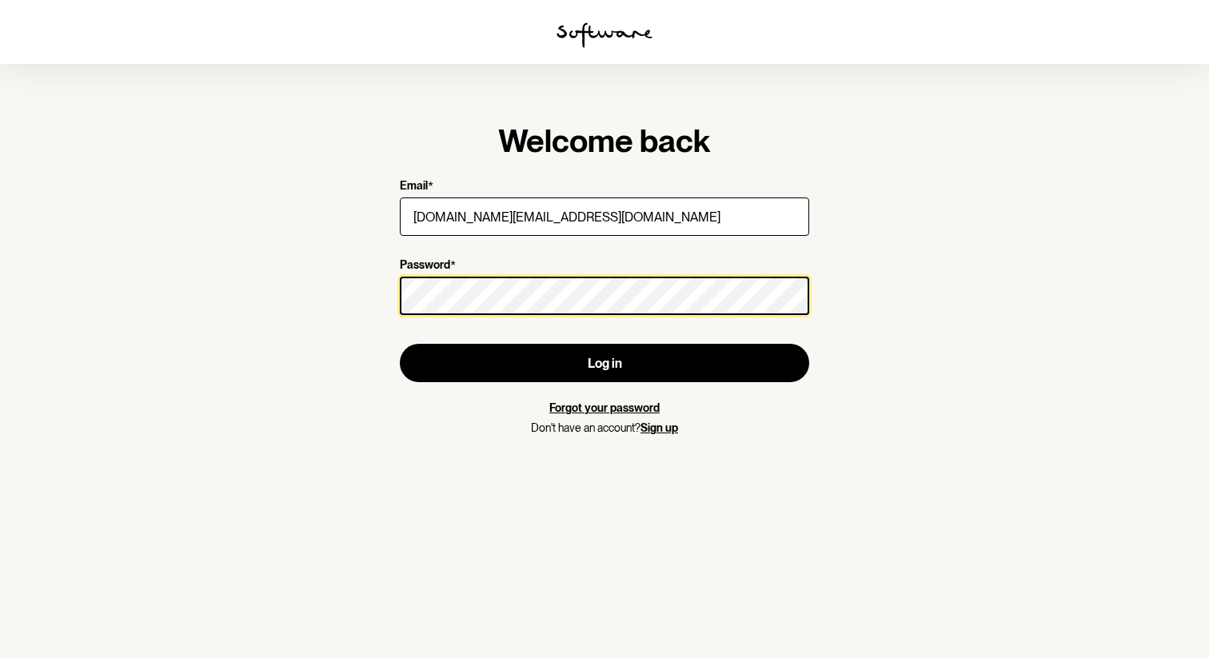
click at [400, 344] on button "Log in" at bounding box center [605, 363] width 410 height 38
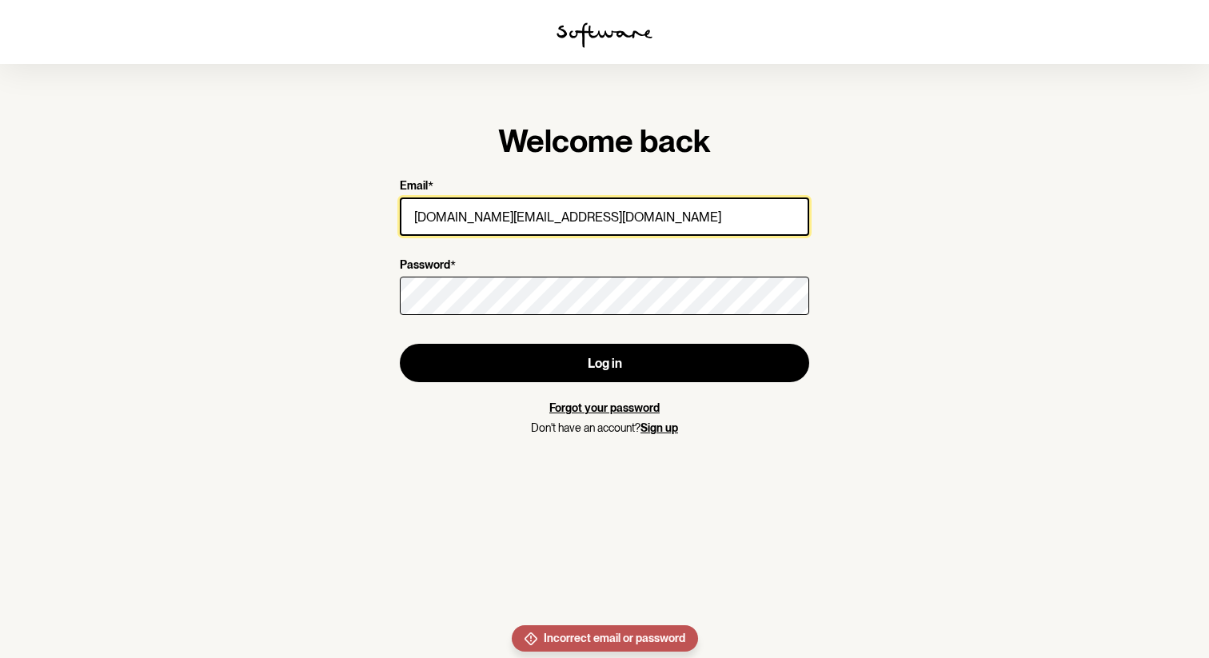
click at [512, 209] on input "[DOMAIN_NAME][EMAIL_ADDRESS][DOMAIN_NAME]" at bounding box center [605, 217] width 410 height 38
click at [483, 217] on input "[DOMAIN_NAME][EMAIL_ADDRESS][DOMAIN_NAME]" at bounding box center [605, 217] width 410 height 38
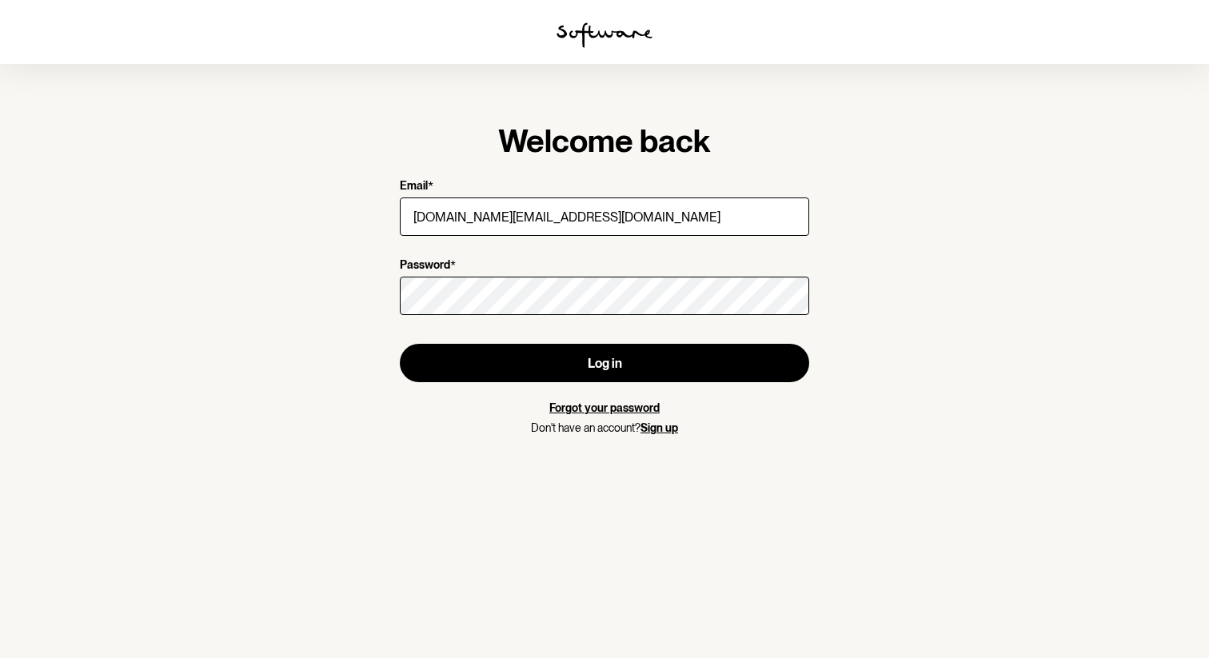
click link "Forgot your password" at bounding box center [605, 408] width 110 height 13
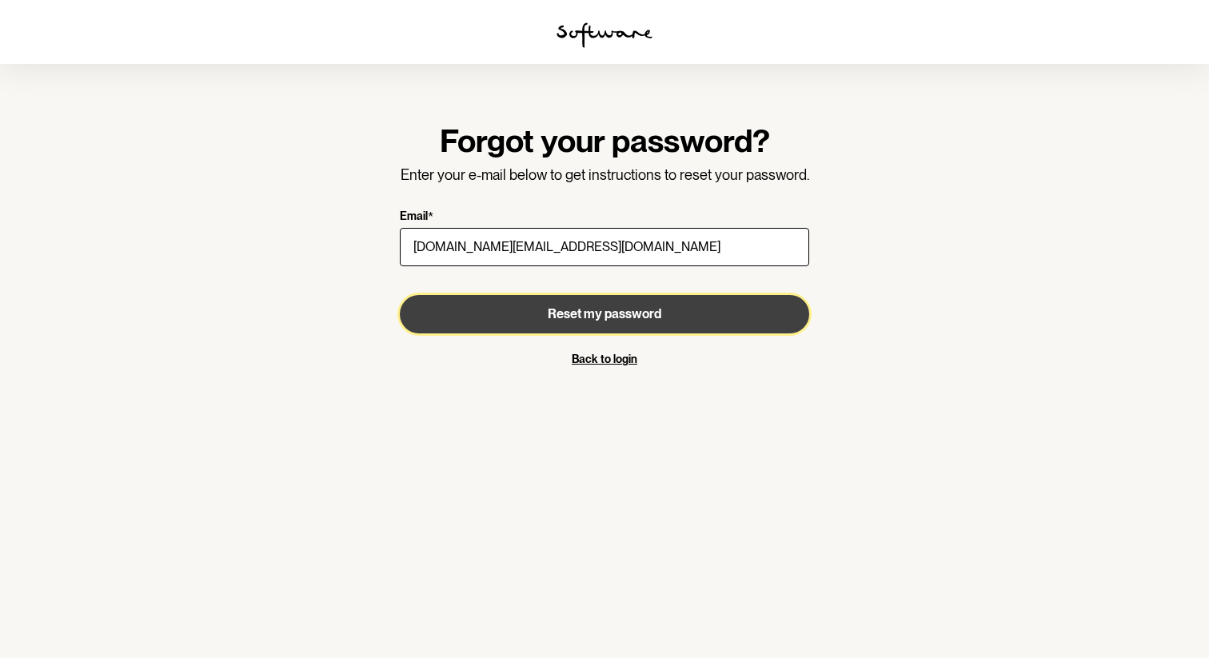
click at [546, 301] on button "Reset my password" at bounding box center [605, 314] width 410 height 38
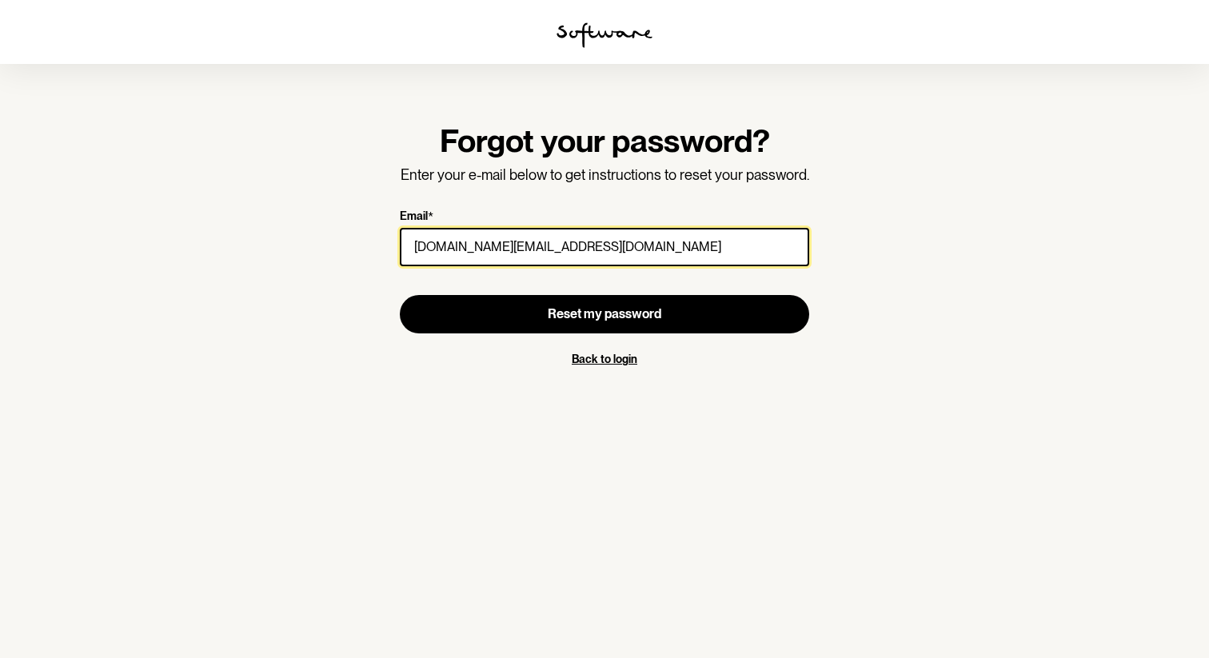
click at [654, 249] on input "[DOMAIN_NAME][EMAIL_ADDRESS][DOMAIN_NAME]" at bounding box center [605, 247] width 410 height 38
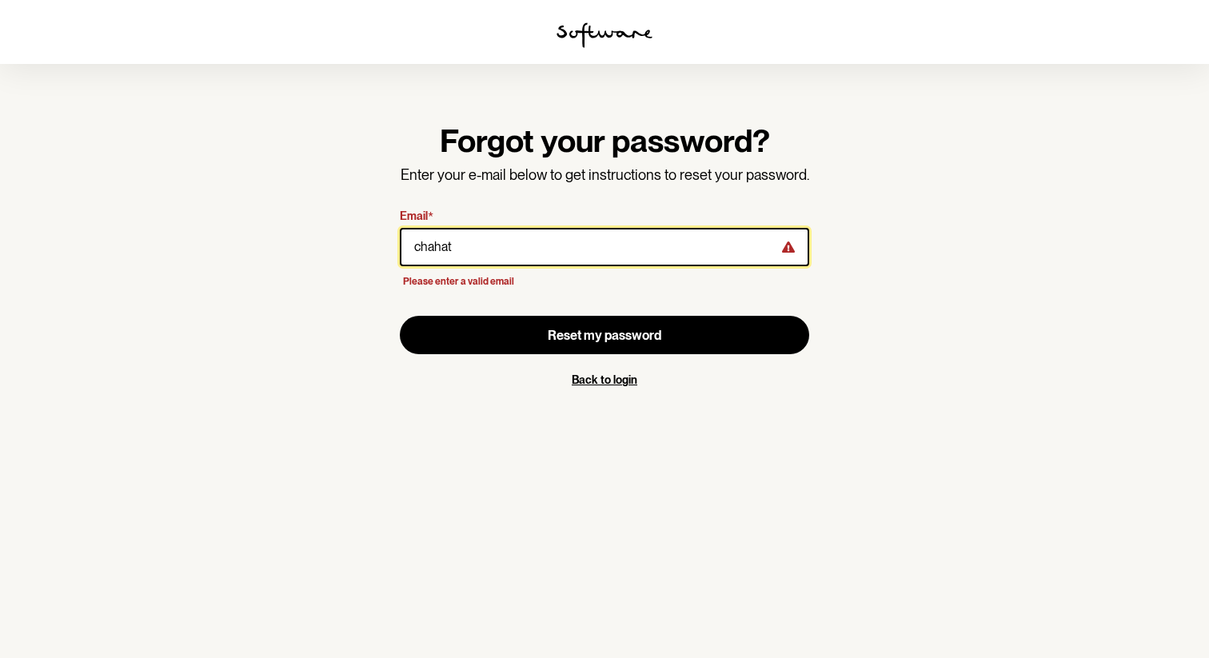
type input "chahat"
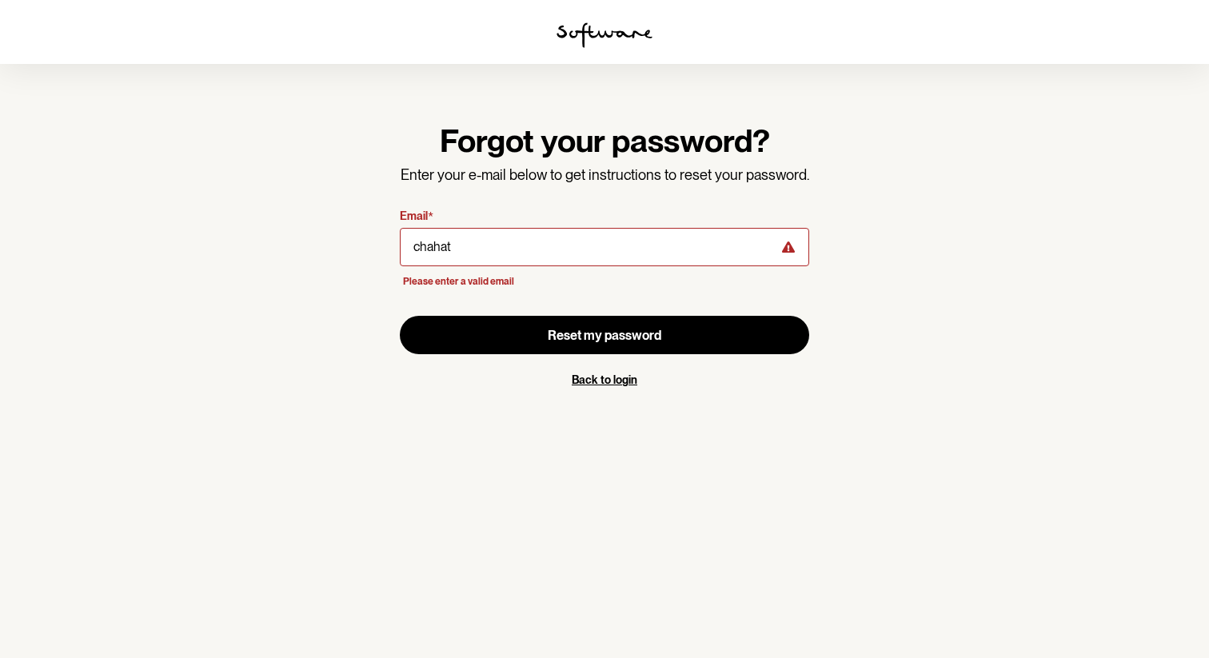
click at [611, 379] on link "Back to login" at bounding box center [605, 380] width 66 height 13
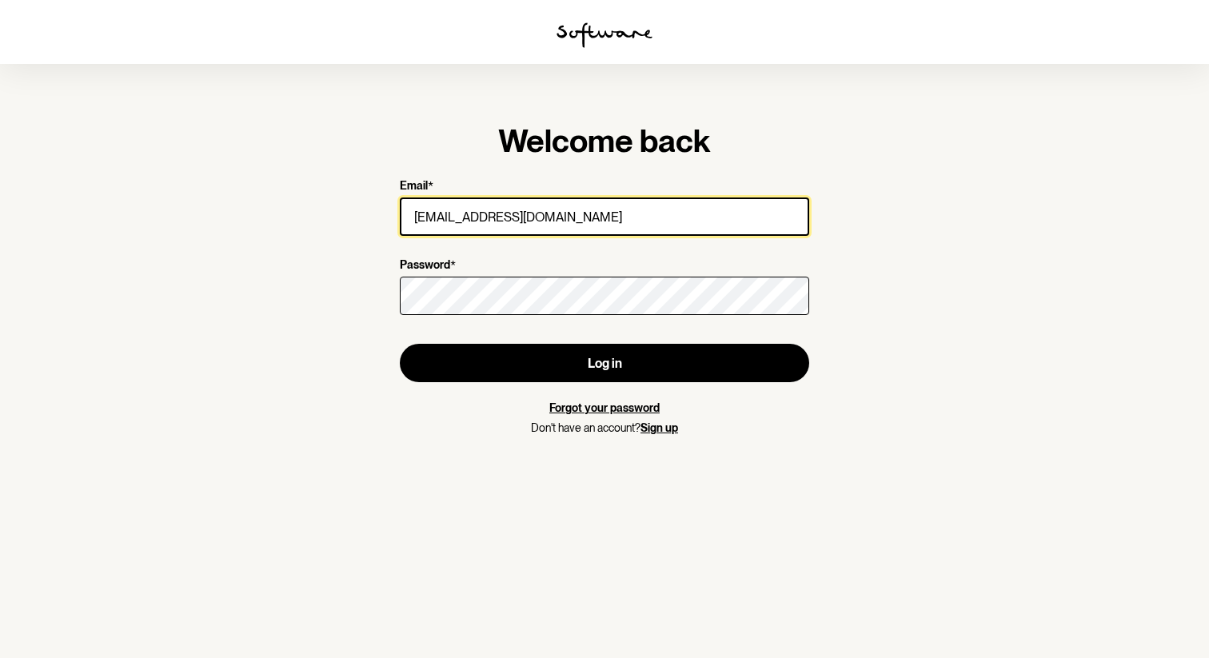
type input "chahatanand0227@gmail.com"
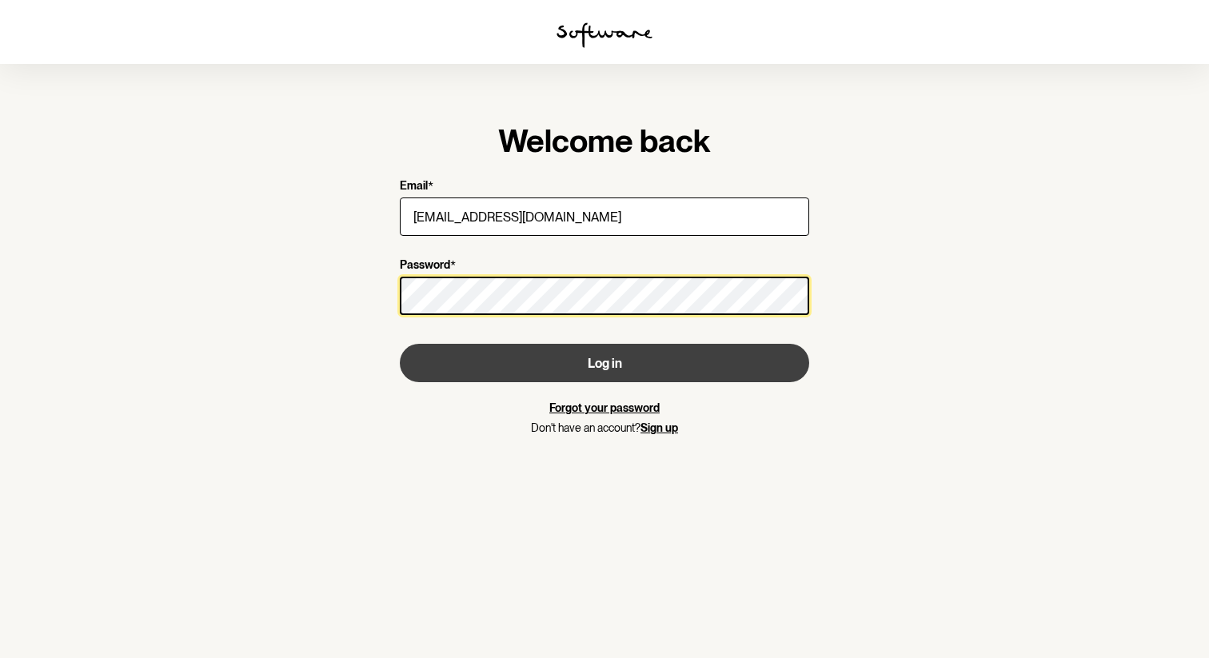
click at [400, 344] on button "Log in" at bounding box center [605, 363] width 410 height 38
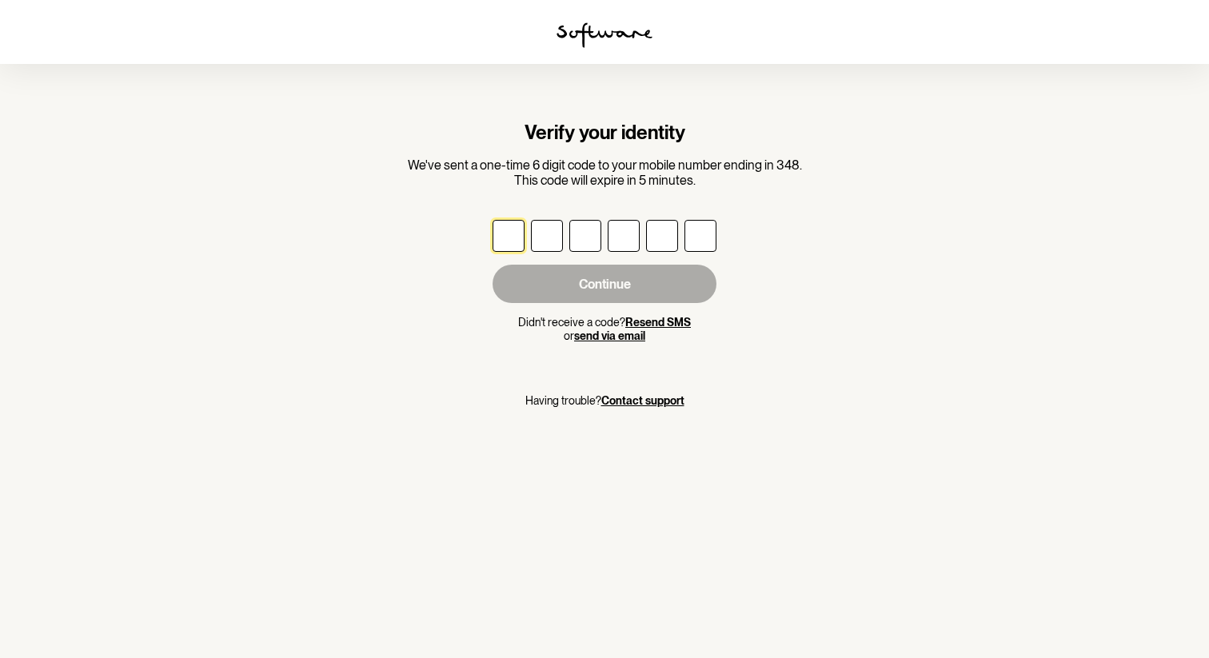
type input "7"
type input "9"
type input "5"
type input "4"
type input "1"
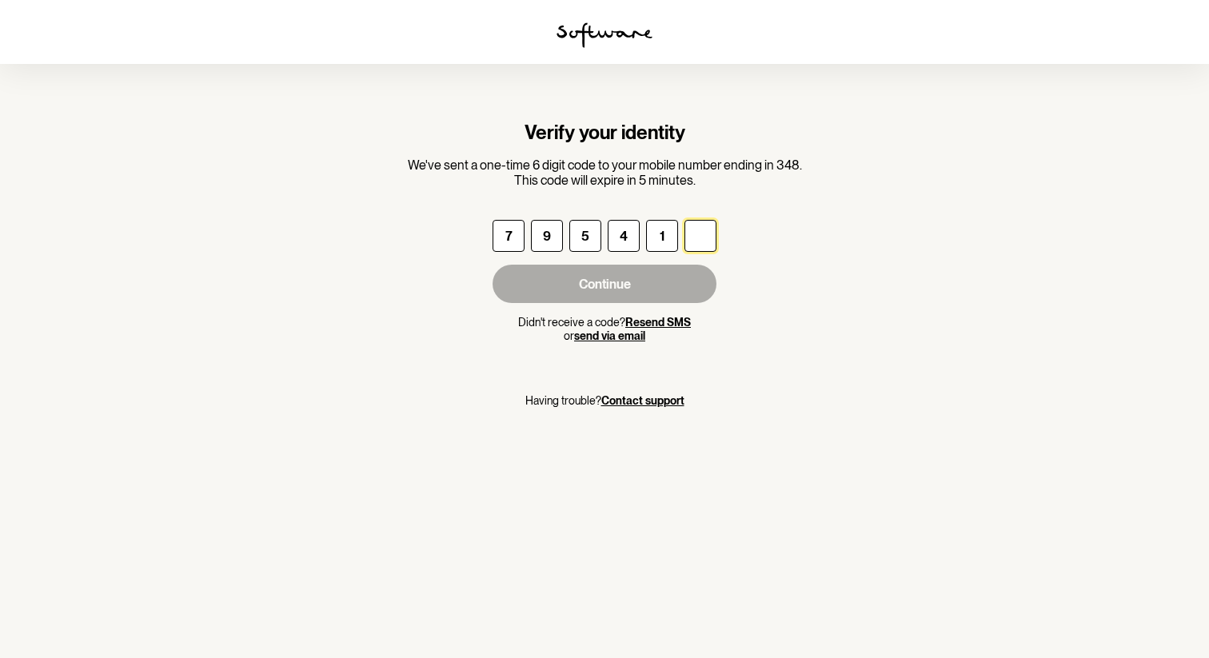
type input "8"
